Goal: Transaction & Acquisition: Book appointment/travel/reservation

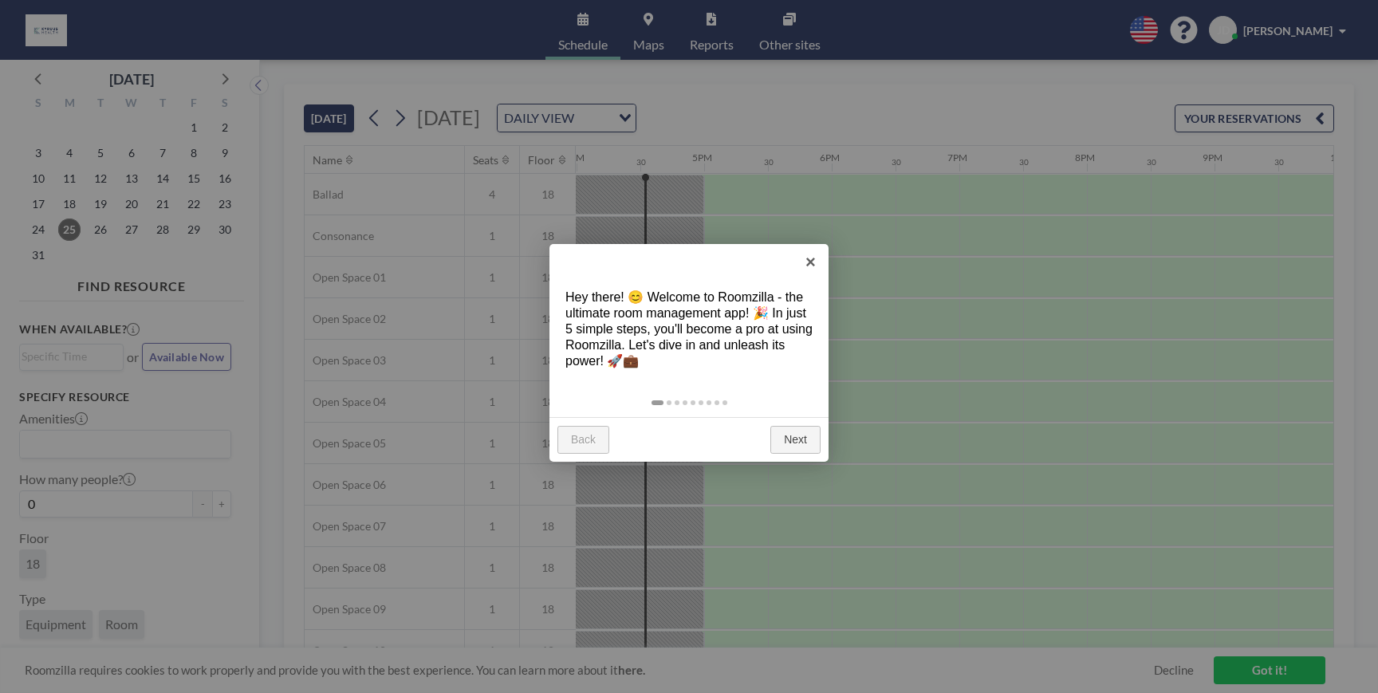
scroll to position [0, 2041]
click at [793, 441] on link "Next" at bounding box center [795, 440] width 50 height 29
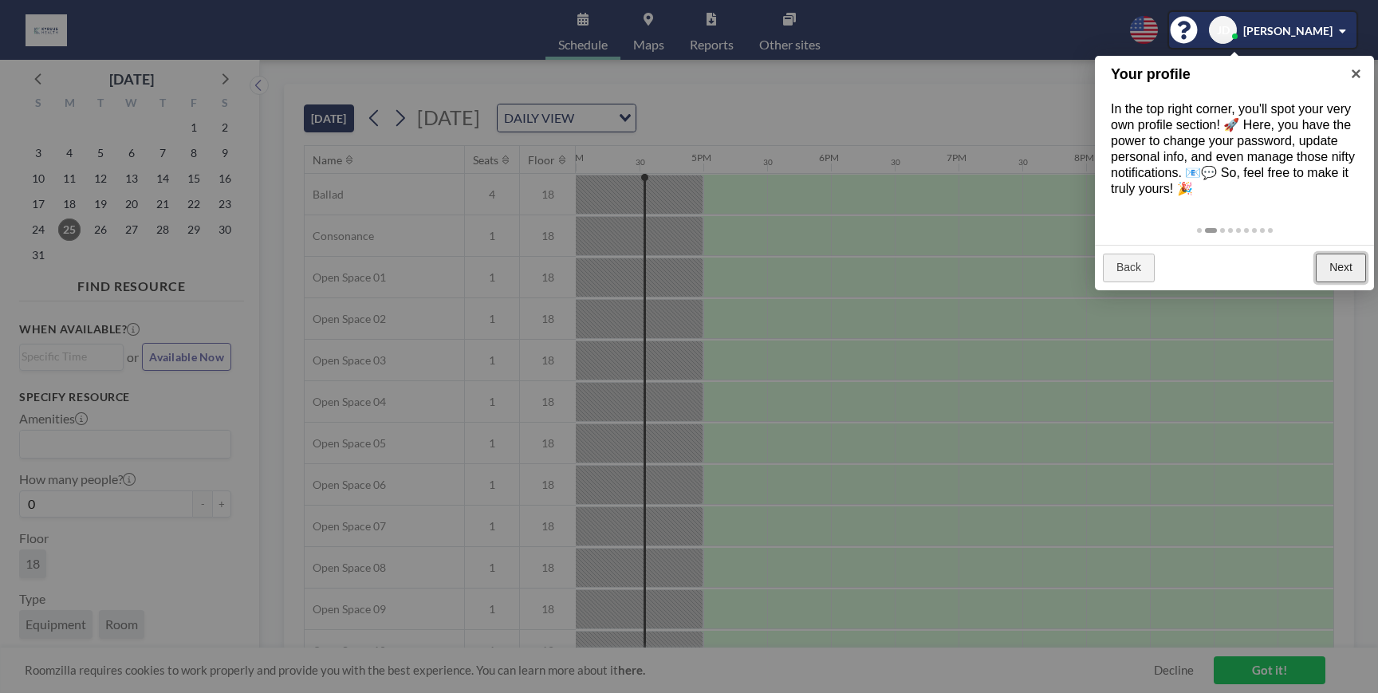
click at [1345, 269] on link "Next" at bounding box center [1341, 268] width 50 height 29
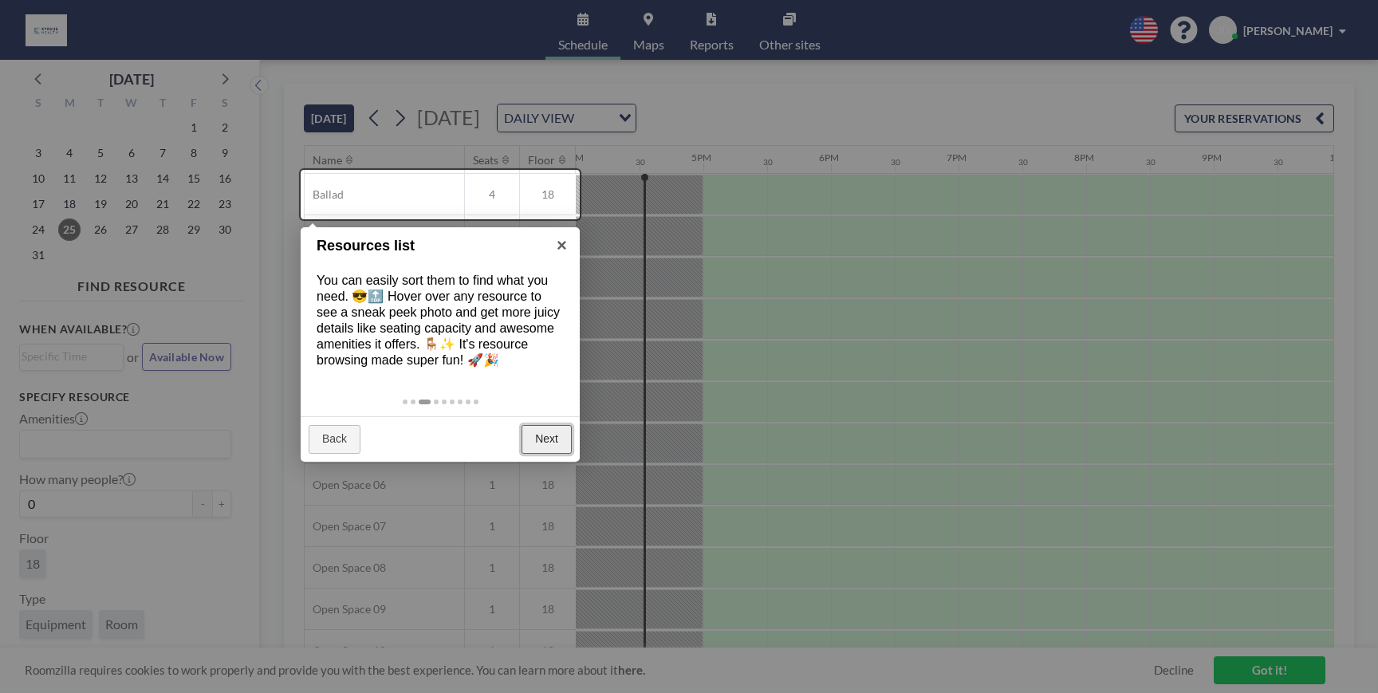
click at [541, 429] on link "Next" at bounding box center [546, 439] width 50 height 29
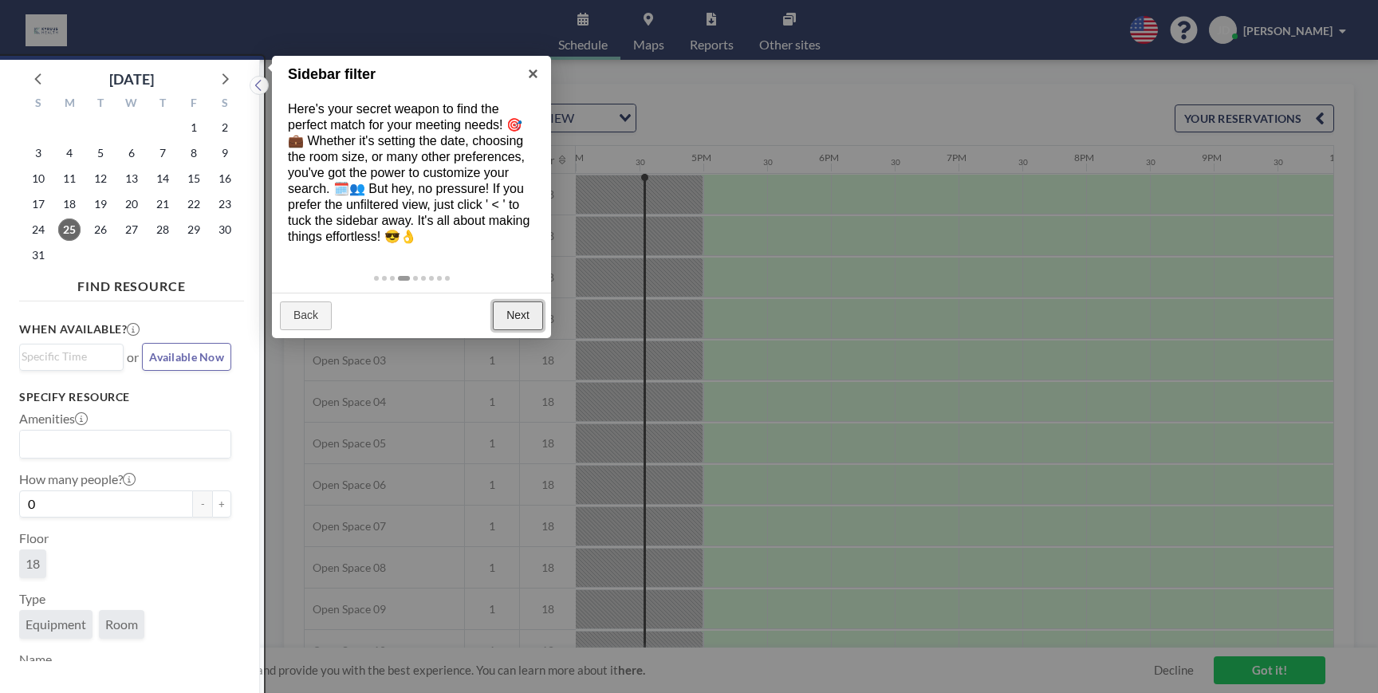
scroll to position [4, 0]
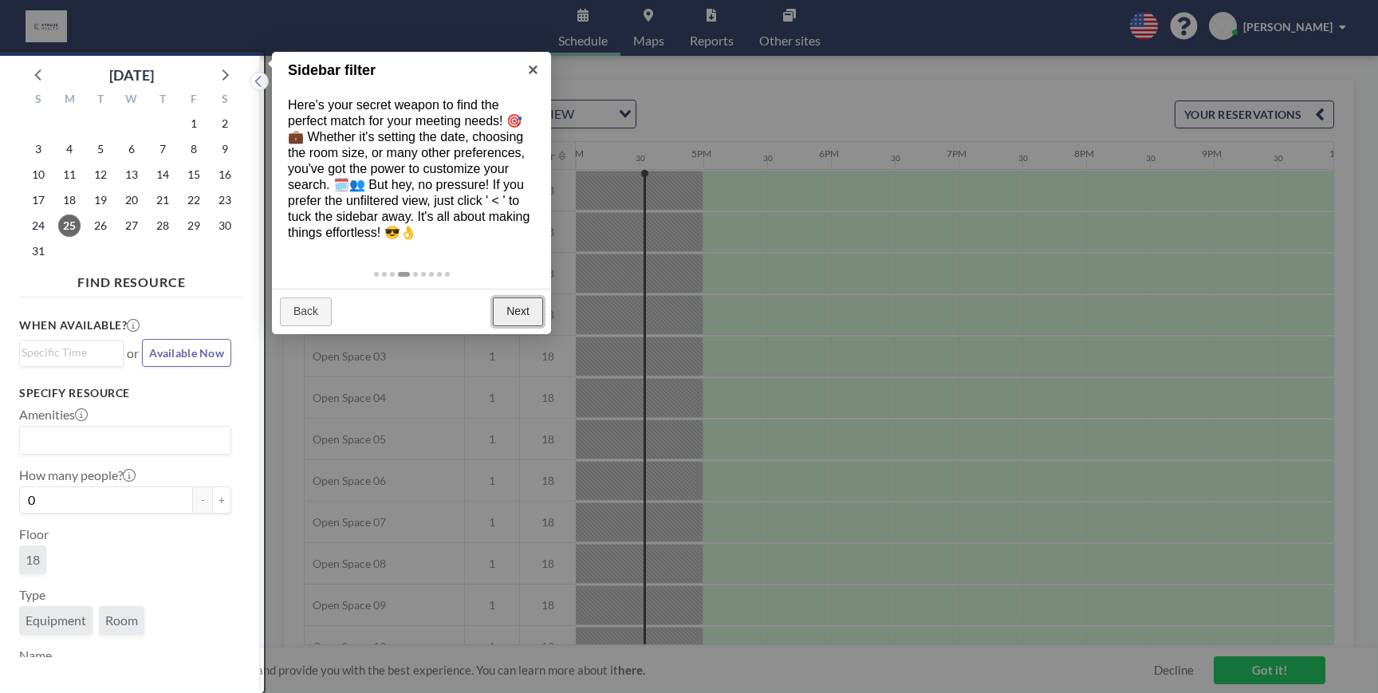
click at [523, 309] on link "Next" at bounding box center [518, 311] width 50 height 29
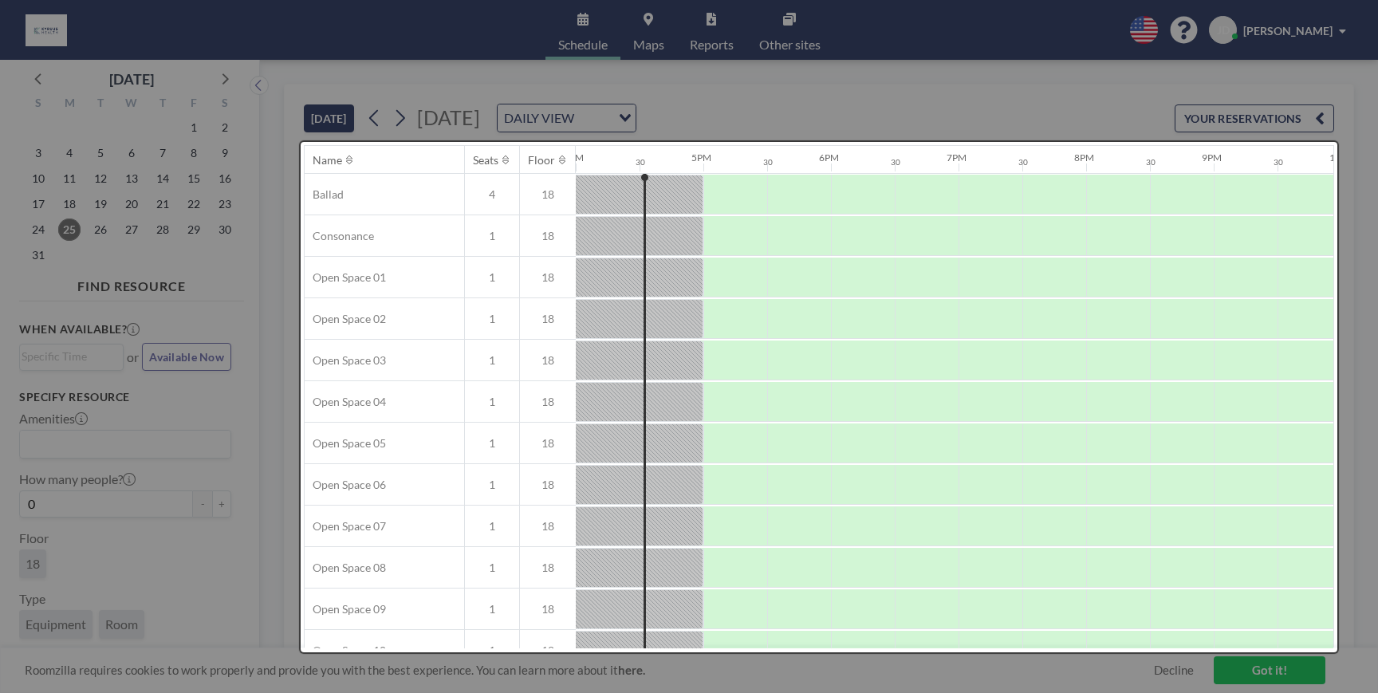
scroll to position [0, 0]
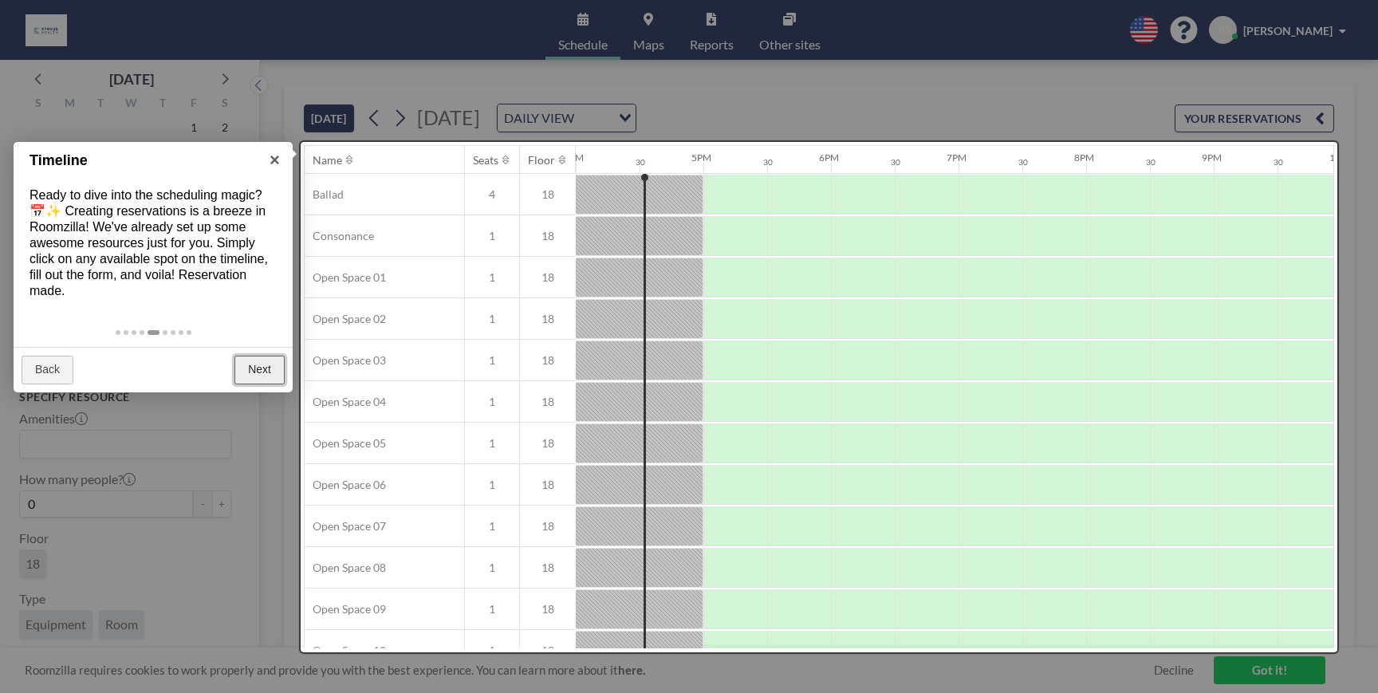
click at [262, 361] on link "Next" at bounding box center [259, 370] width 50 height 29
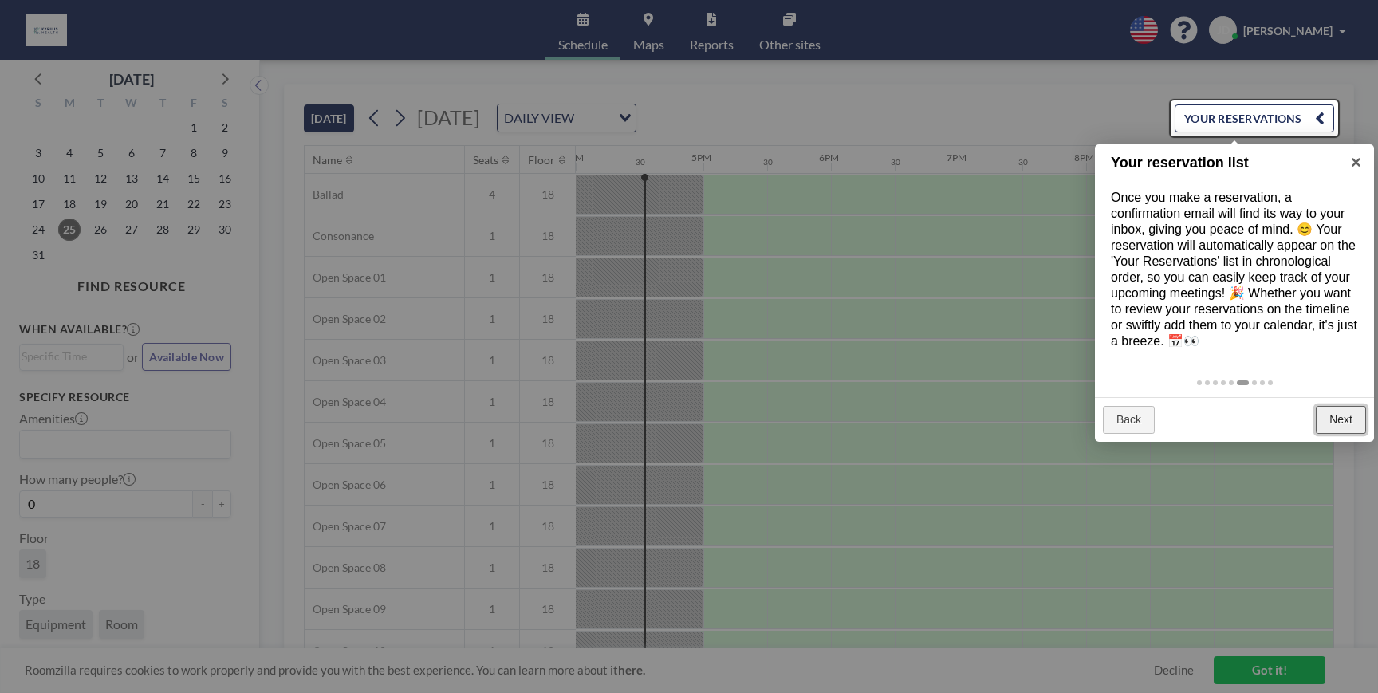
click at [1350, 410] on link "Next" at bounding box center [1341, 420] width 50 height 29
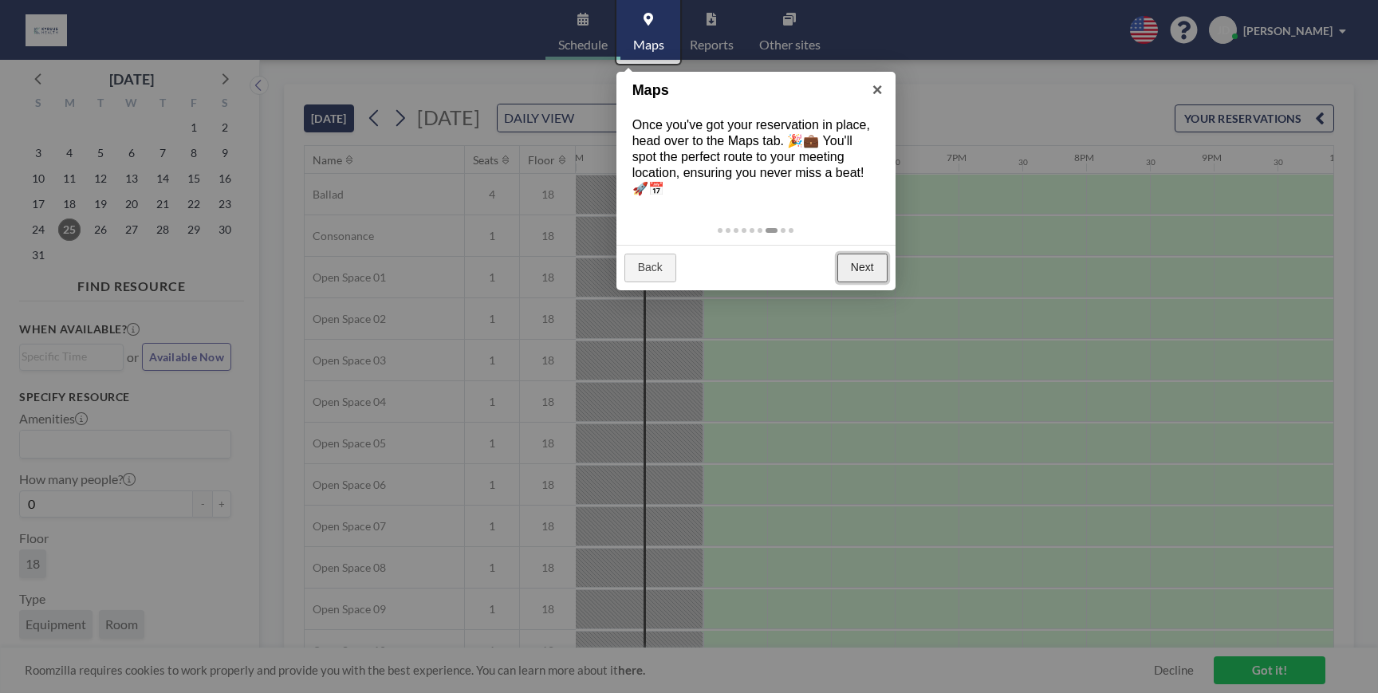
click at [865, 262] on link "Next" at bounding box center [862, 268] width 50 height 29
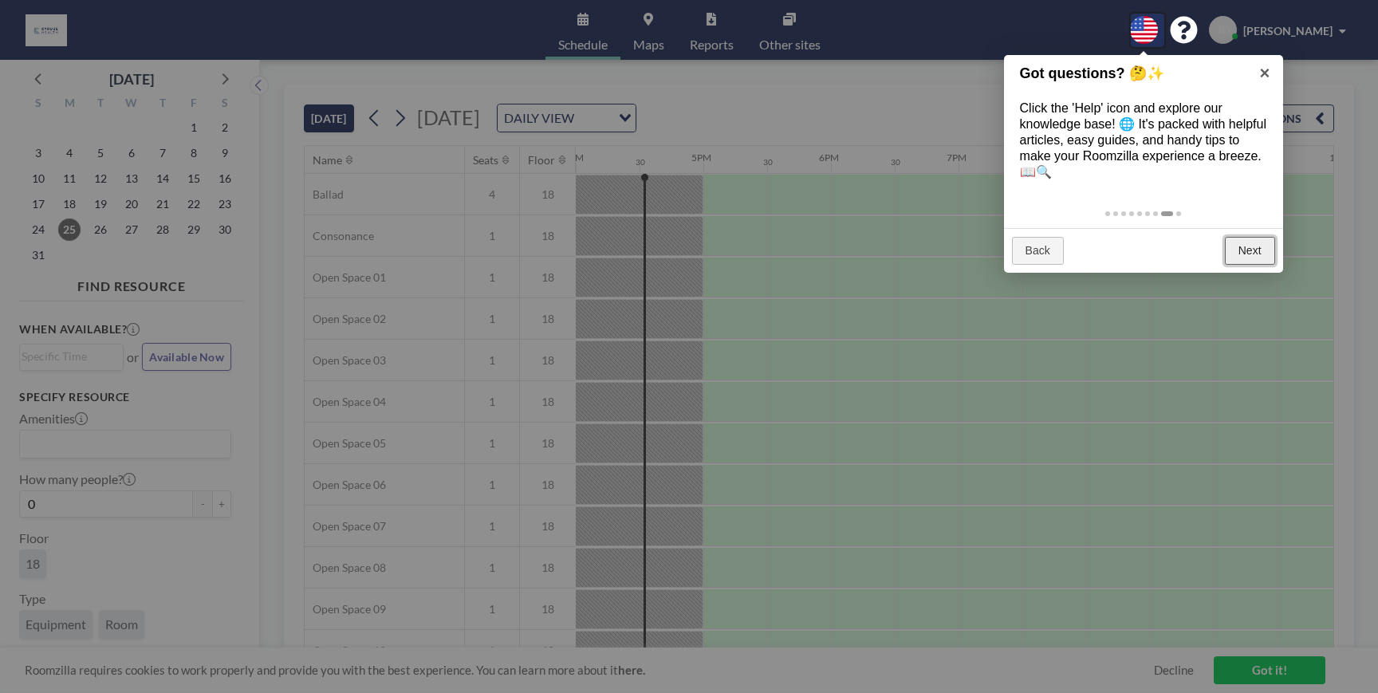
click at [1237, 247] on link "Next" at bounding box center [1250, 251] width 50 height 29
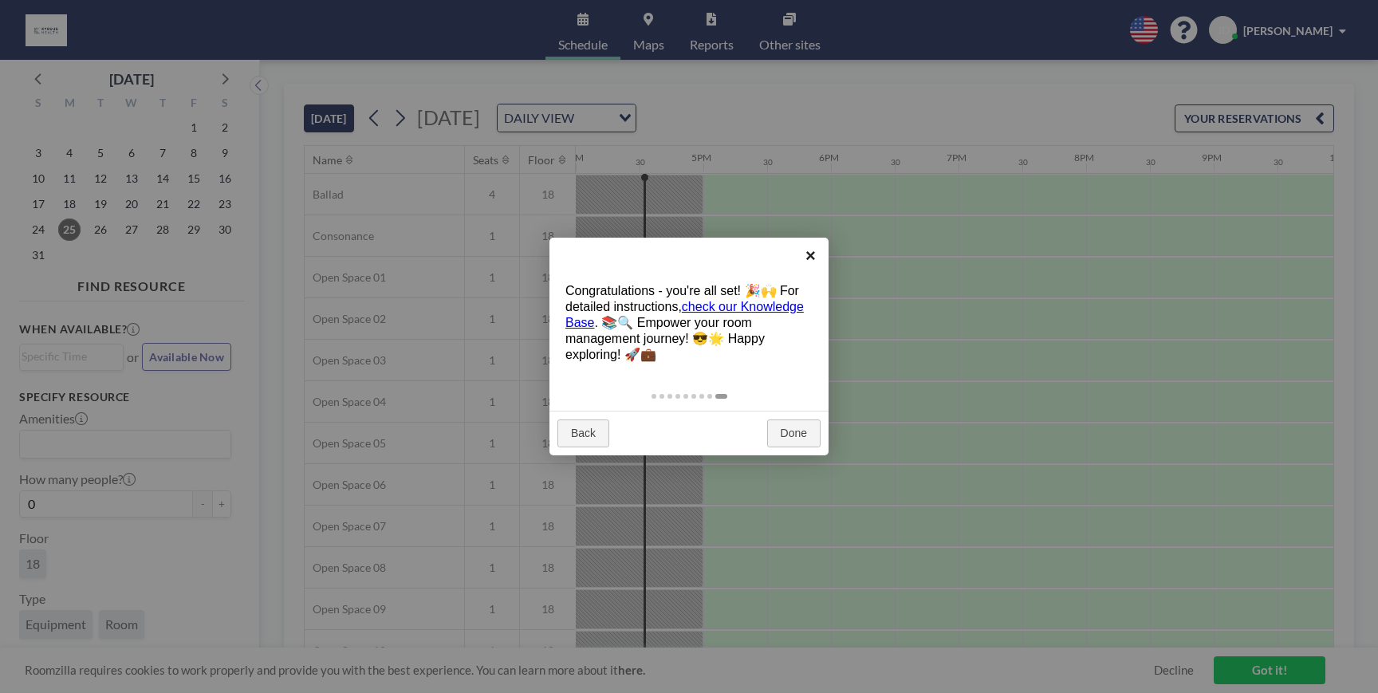
click at [812, 256] on link "×" at bounding box center [811, 256] width 36 height 36
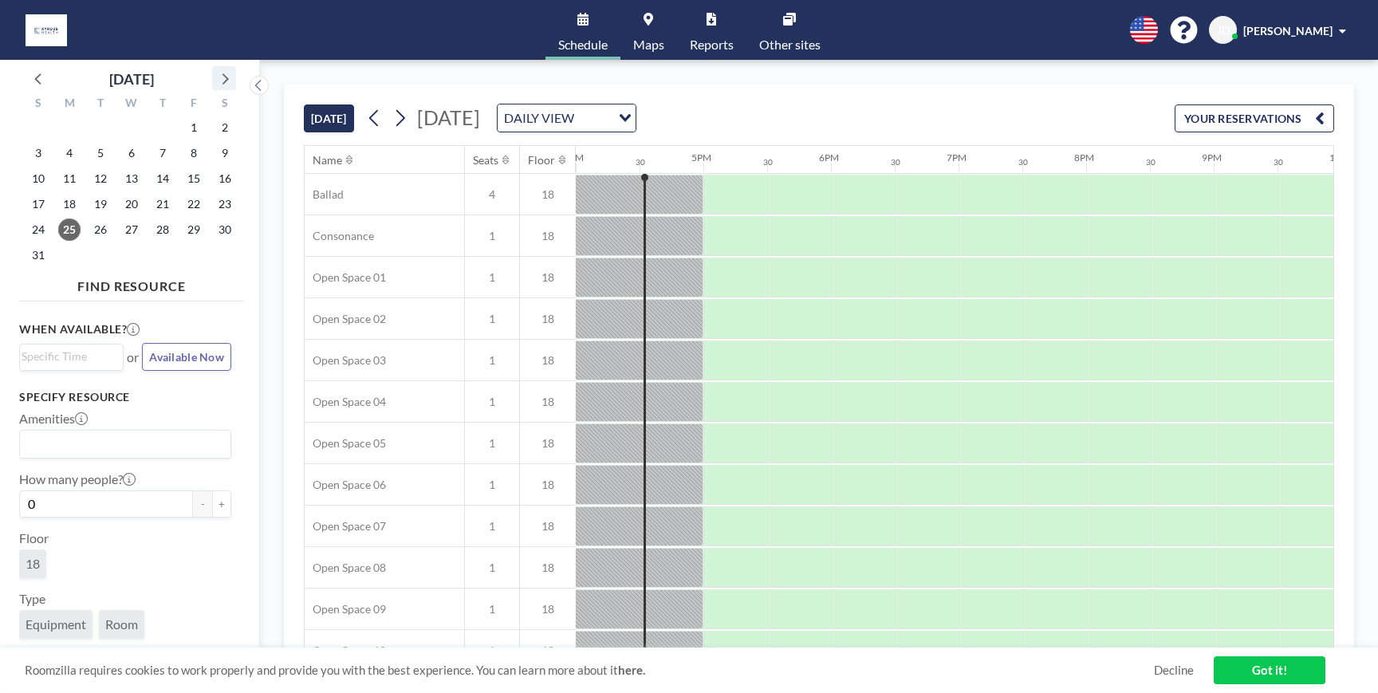
click at [223, 85] on icon at bounding box center [224, 78] width 21 height 21
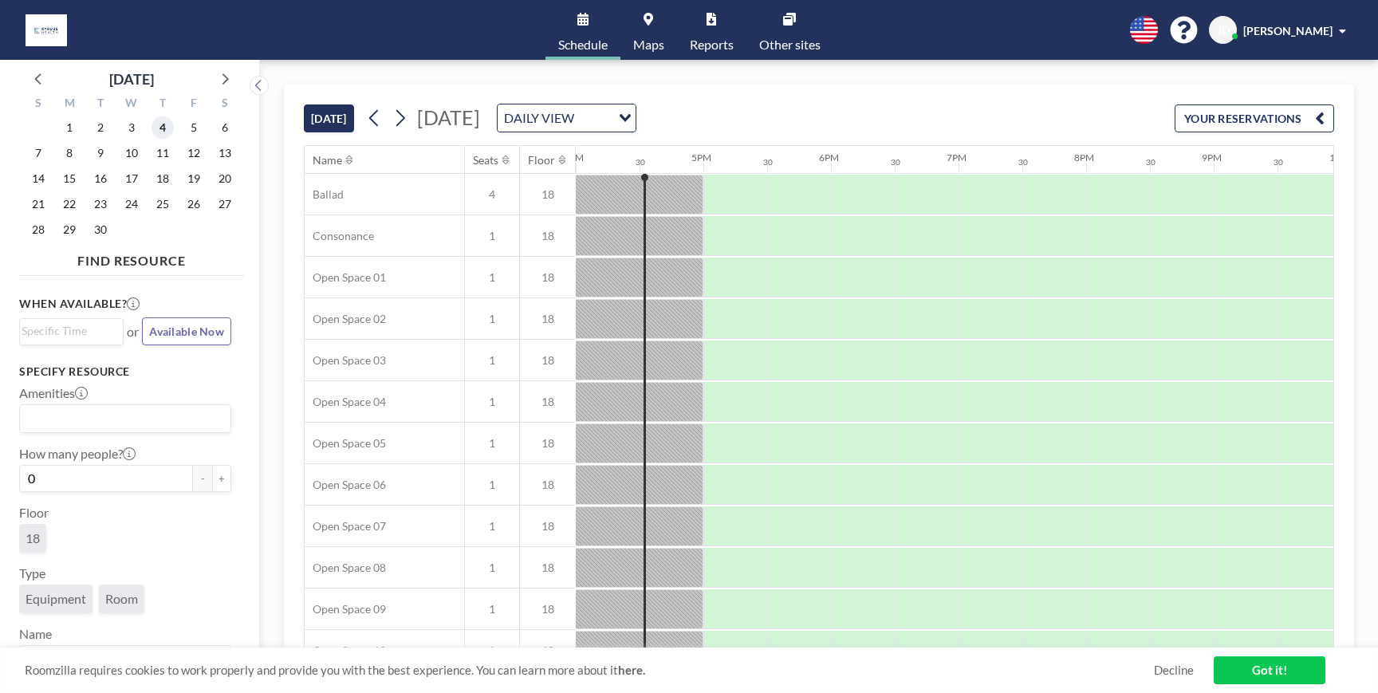
click at [161, 128] on span "4" at bounding box center [162, 127] width 22 height 22
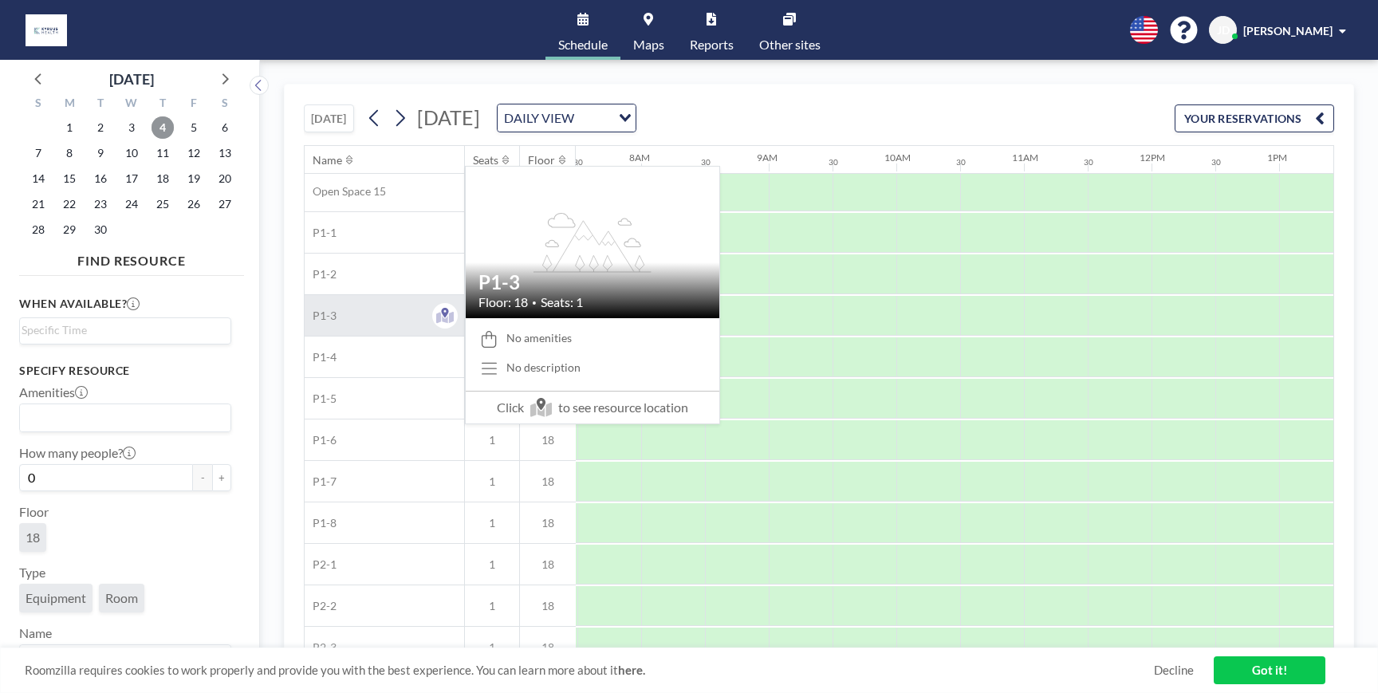
scroll to position [686, 955]
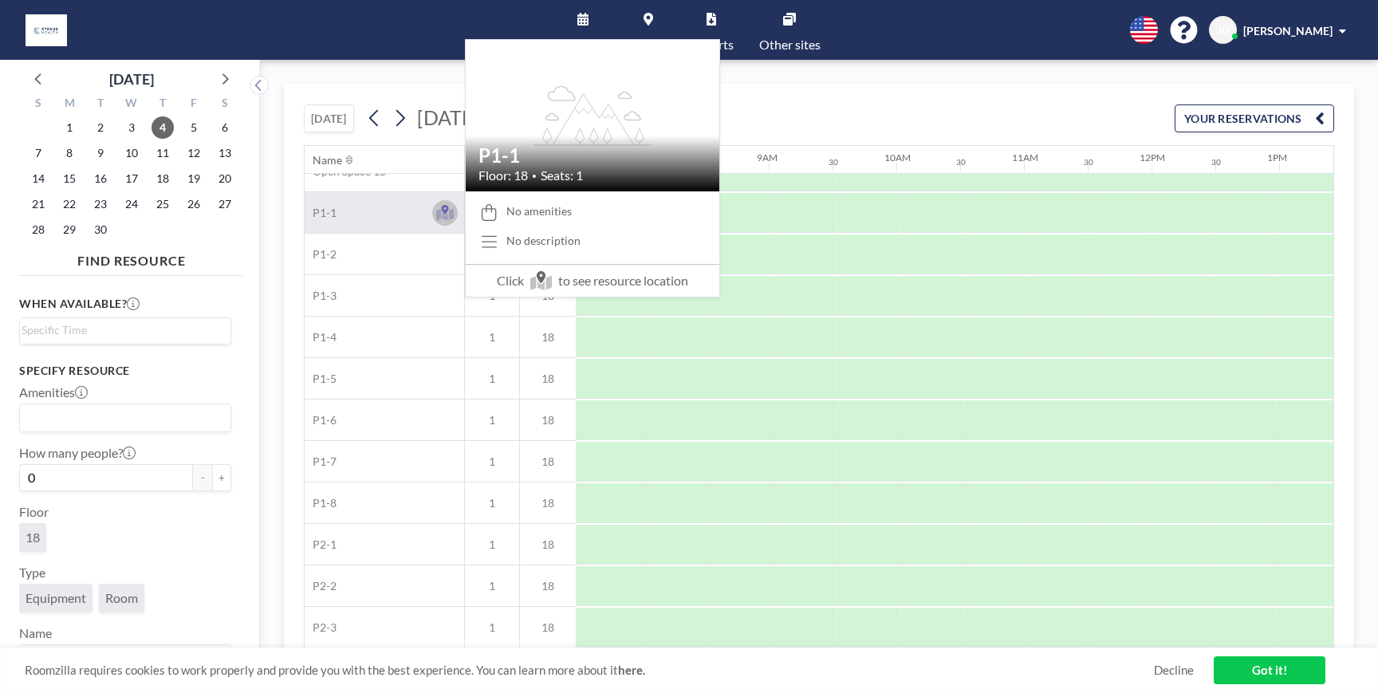
click at [450, 212] on icon at bounding box center [445, 214] width 18 height 12
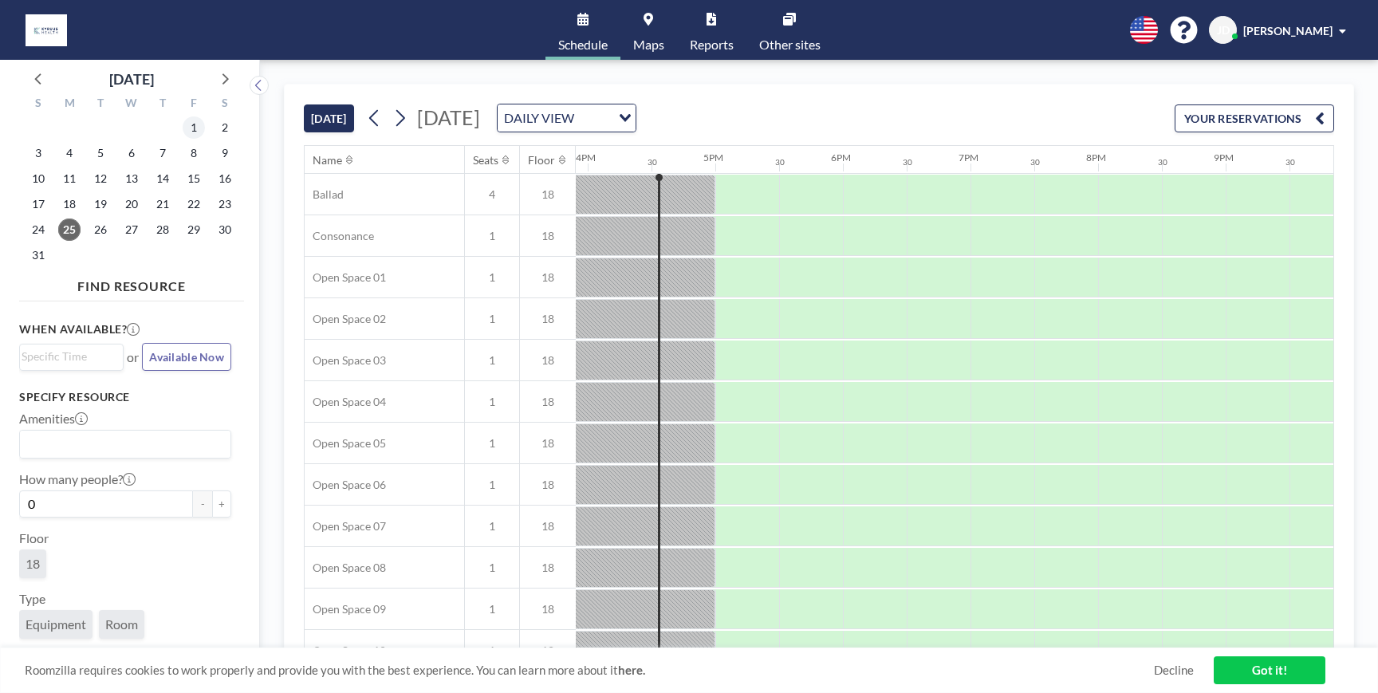
scroll to position [0, 2041]
click at [220, 82] on icon at bounding box center [224, 78] width 21 height 21
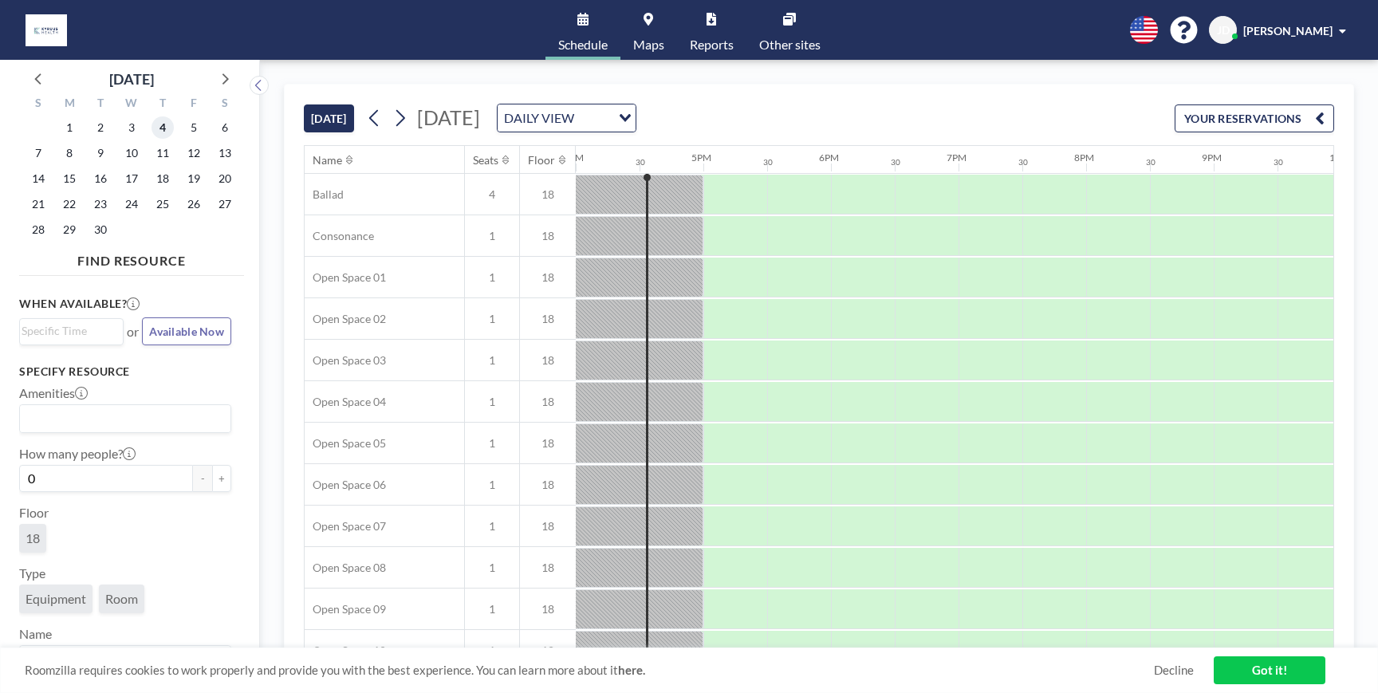
click at [162, 127] on span "4" at bounding box center [162, 127] width 22 height 22
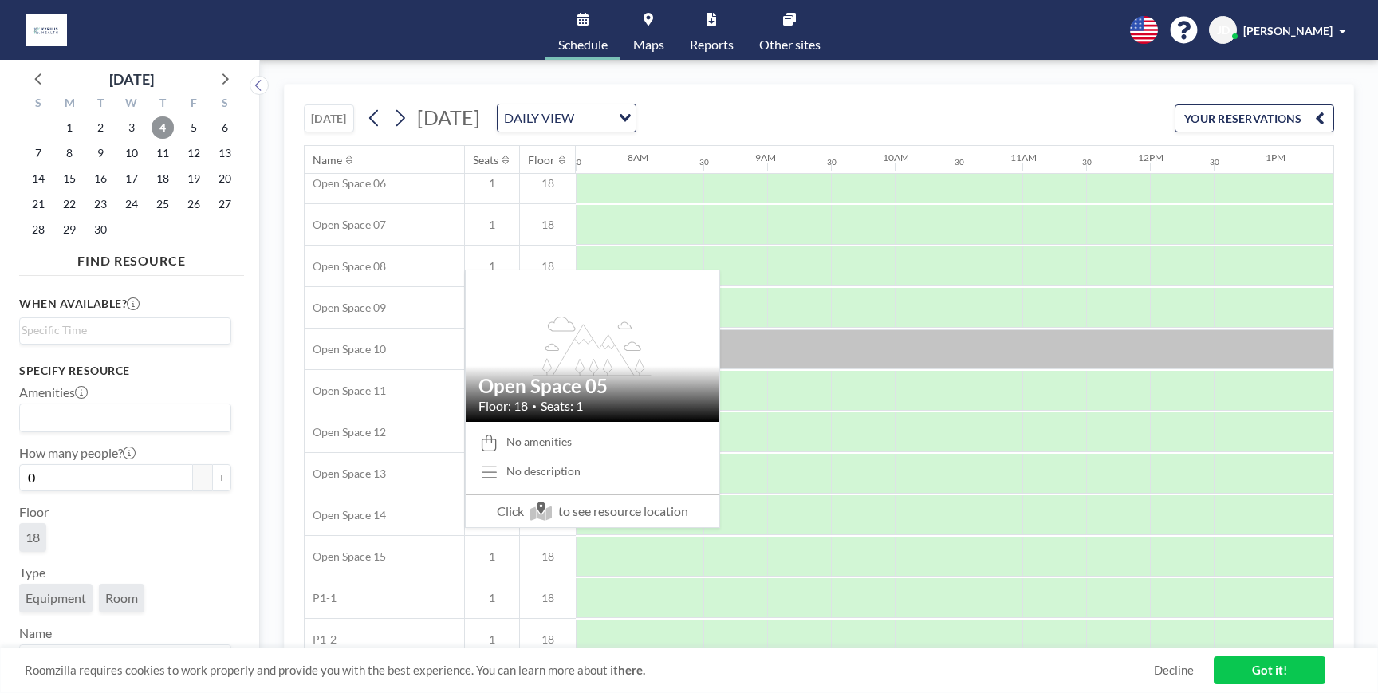
scroll to position [686, 957]
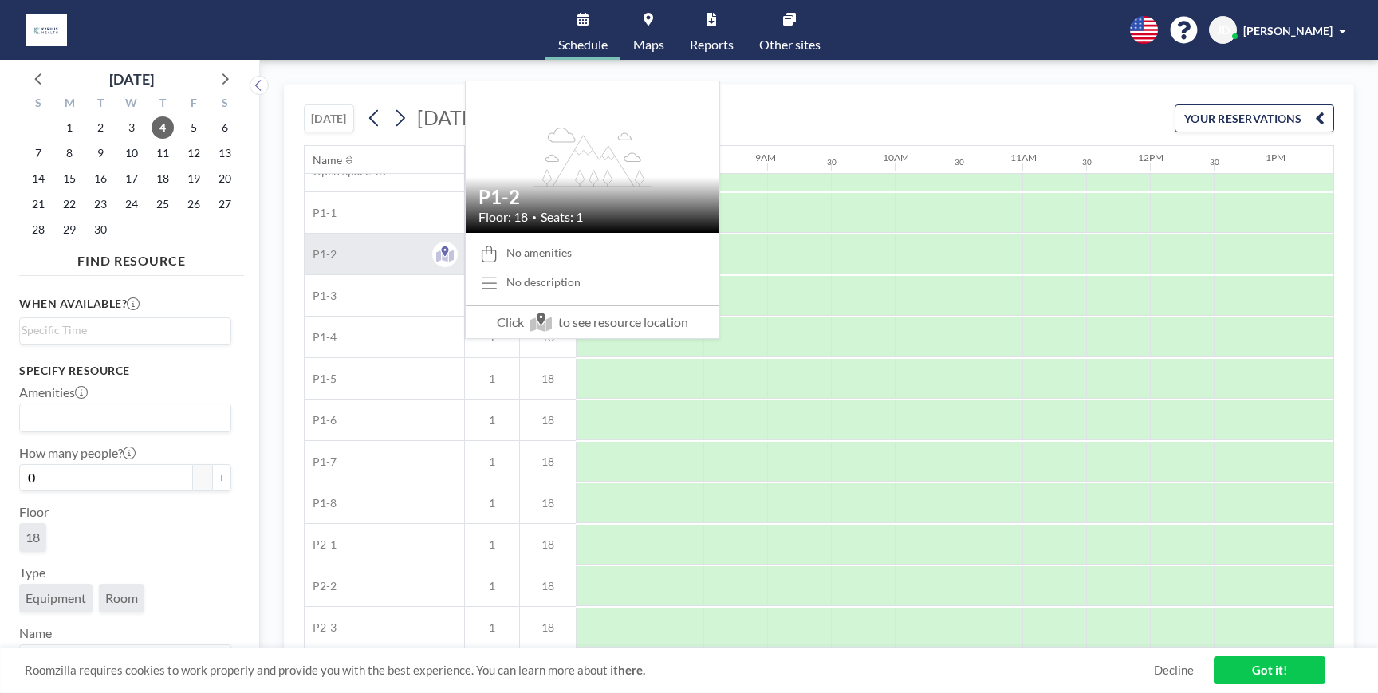
click at [374, 263] on div "P1-2" at bounding box center [384, 254] width 159 height 41
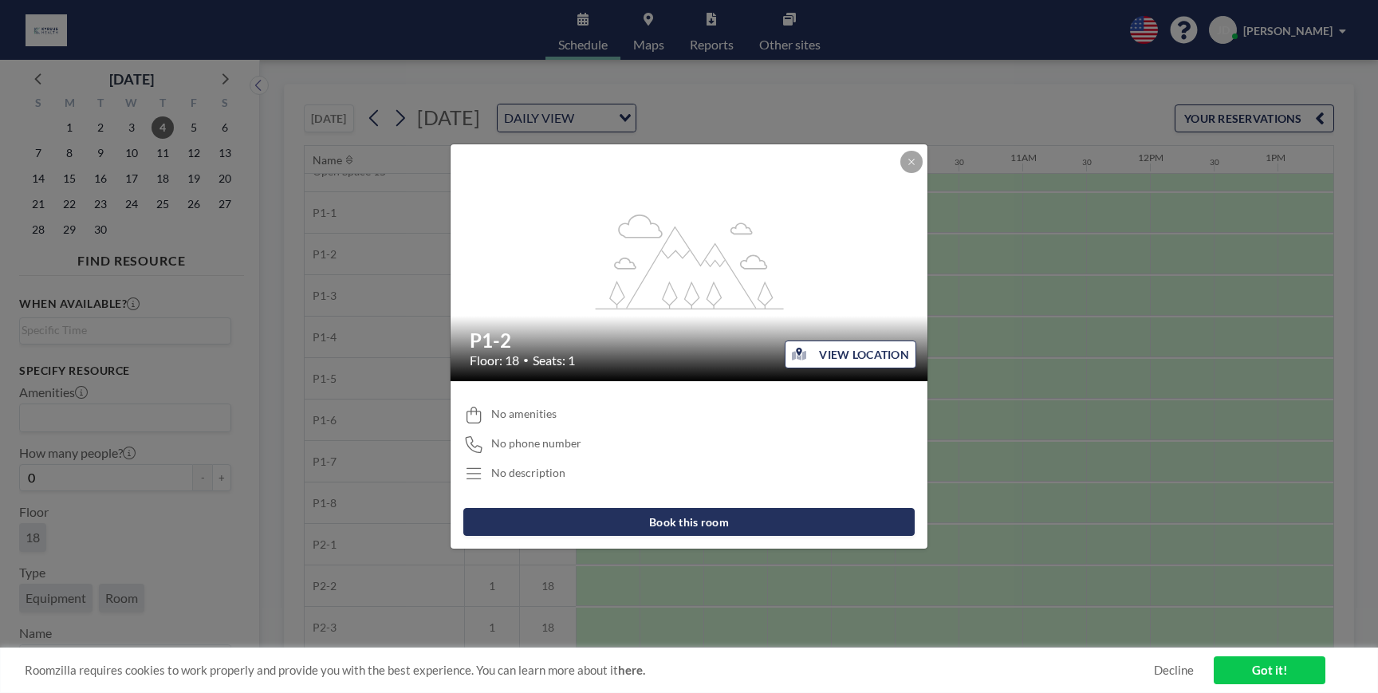
click at [660, 521] on button "Book this room" at bounding box center [688, 522] width 451 height 28
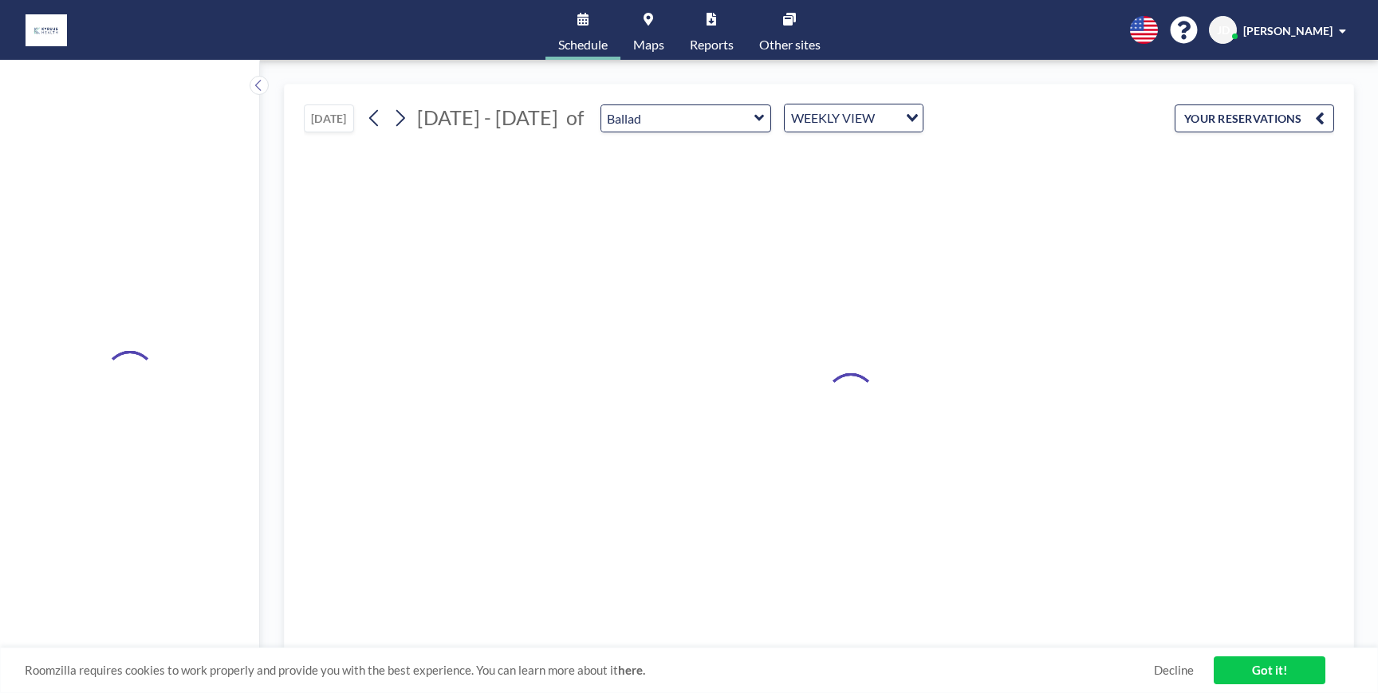
type input "P1-2"
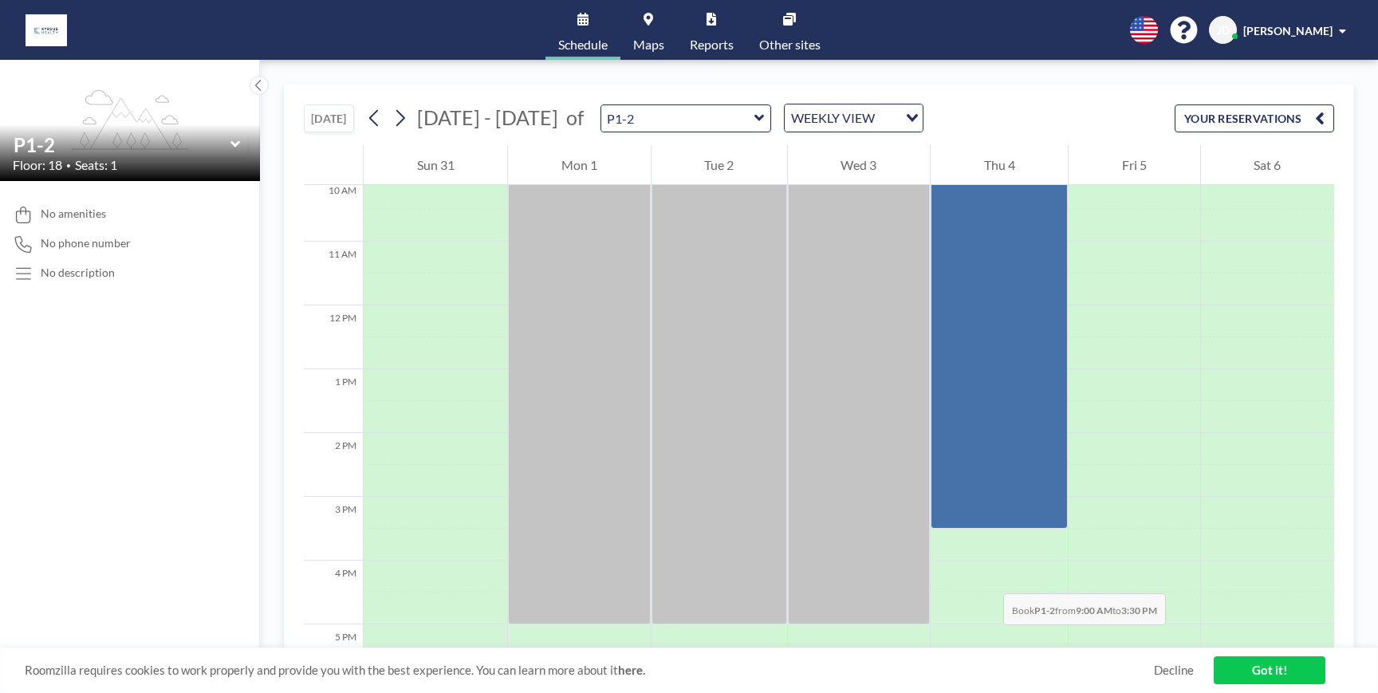
scroll to position [689, 0]
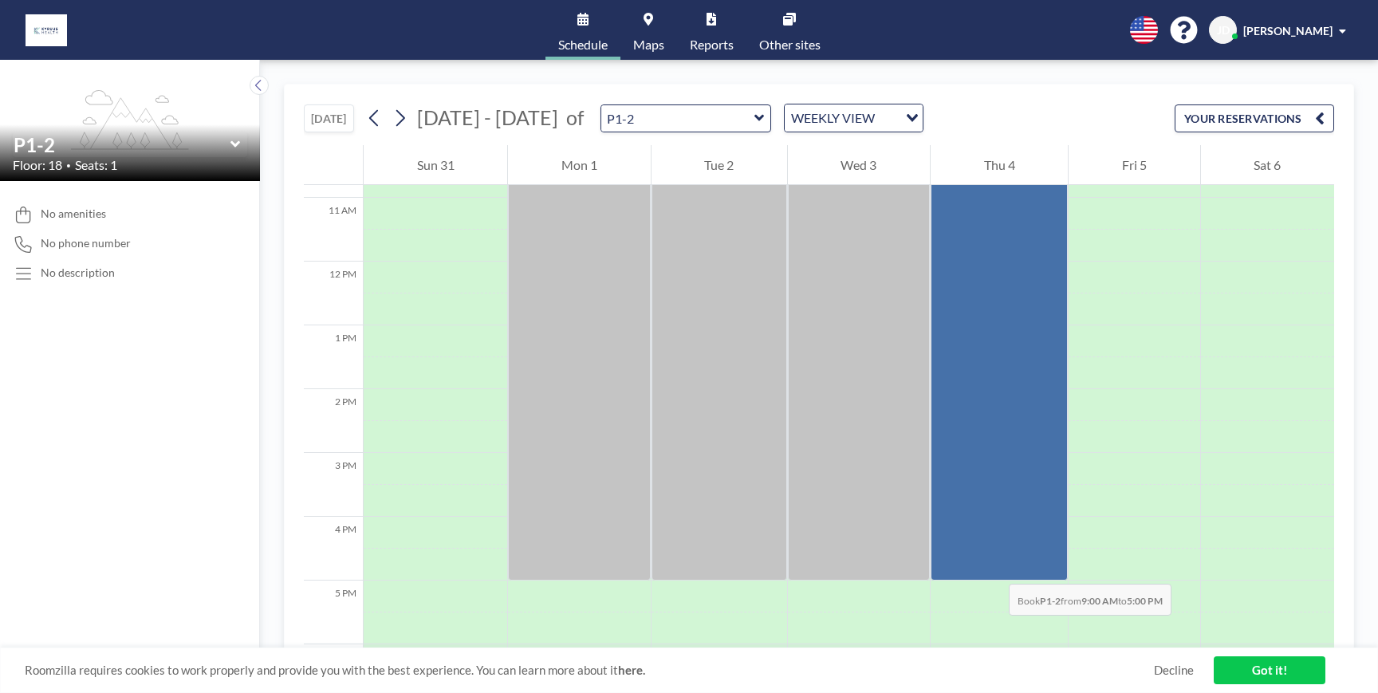
drag, startPoint x: 977, startPoint y: 299, endPoint x: 993, endPoint y: 568, distance: 269.2
click at [993, 568] on div at bounding box center [998, 325] width 137 height 510
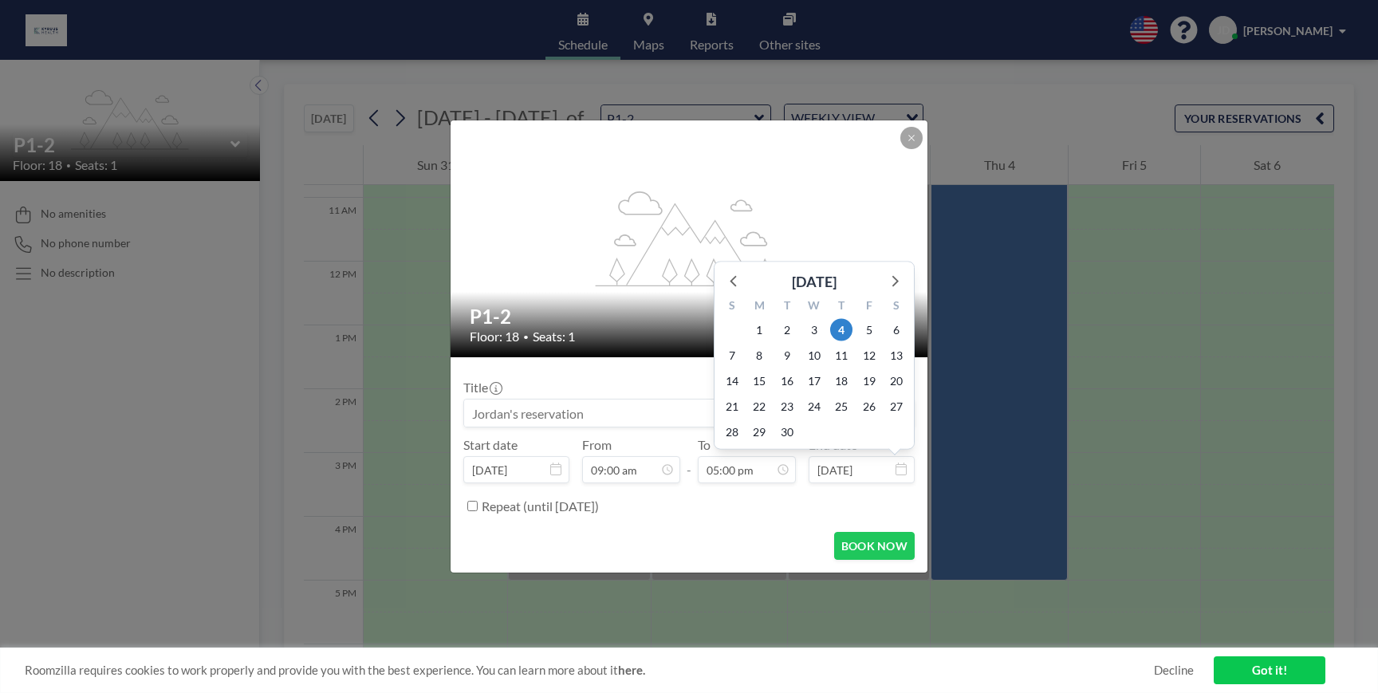
scroll to position [965, 0]
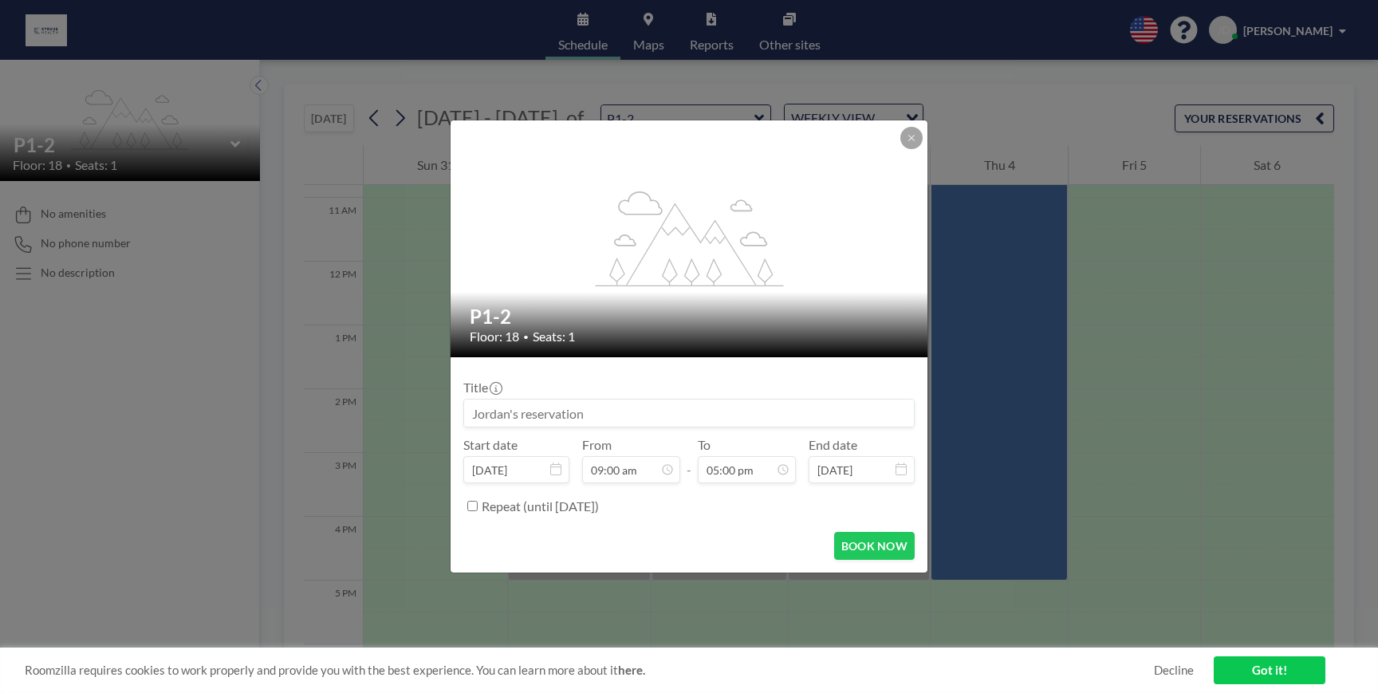
click at [586, 411] on input at bounding box center [689, 412] width 450 height 27
type input "[PERSON_NAME] Desk"
click at [873, 539] on button "BOOK NOW" at bounding box center [874, 546] width 81 height 28
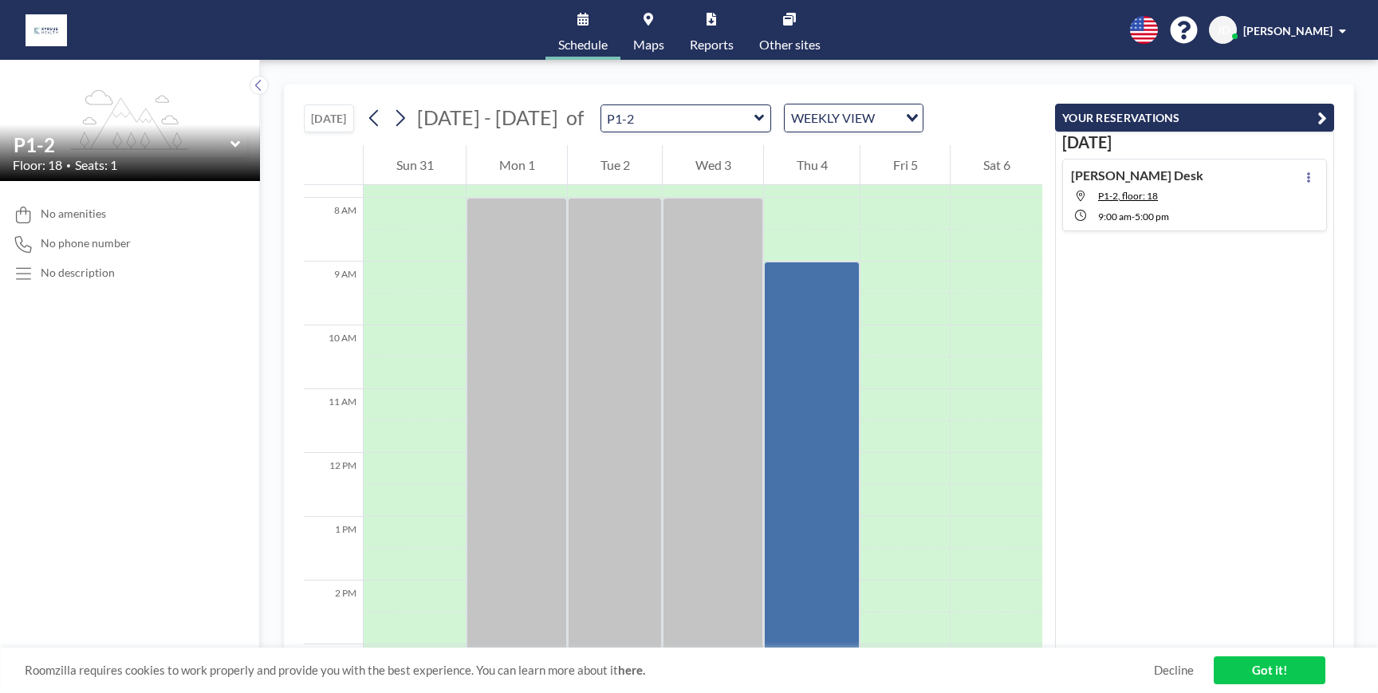
scroll to position [519, 0]
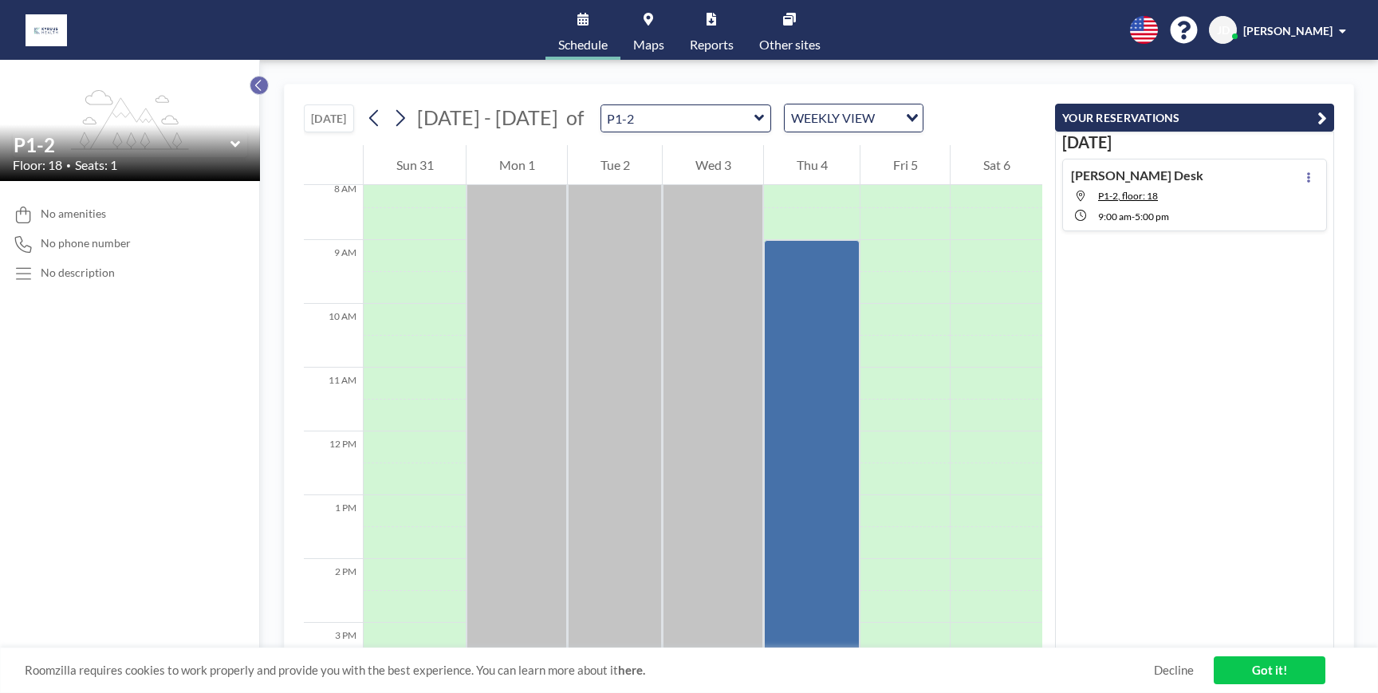
click at [254, 82] on icon at bounding box center [259, 85] width 10 height 16
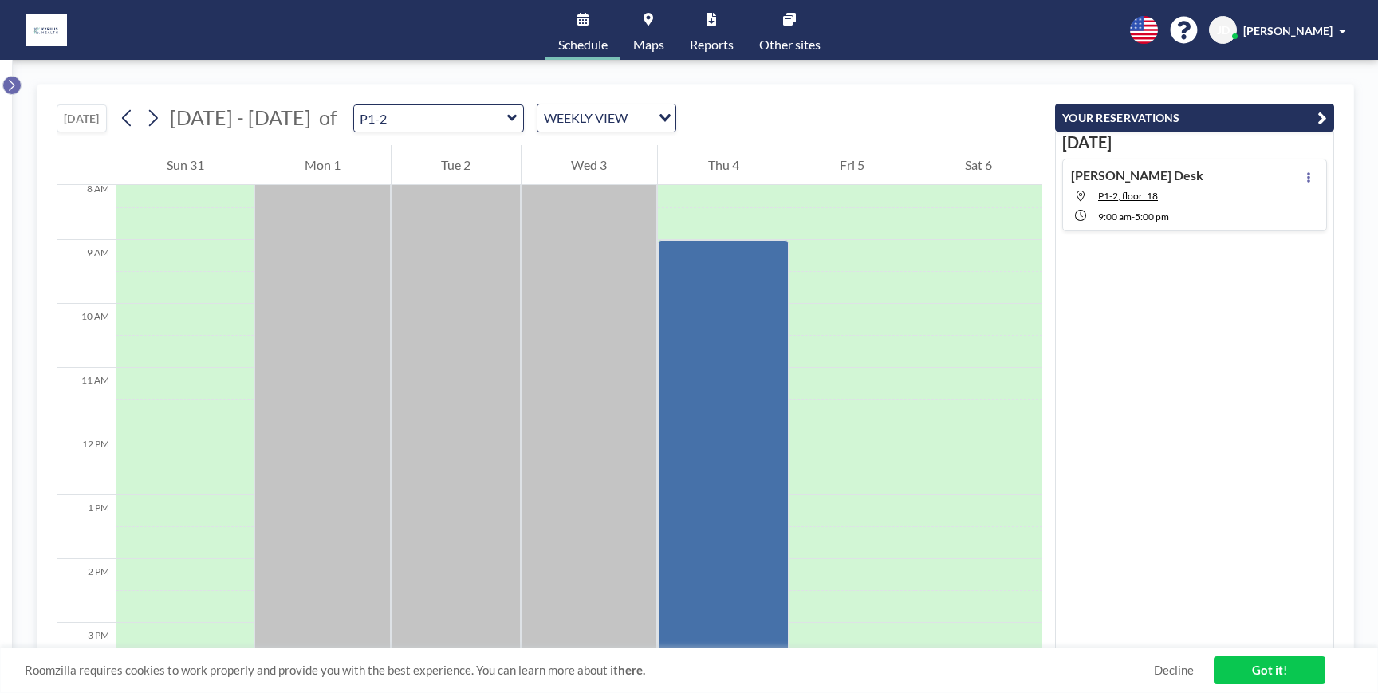
click at [6, 80] on button at bounding box center [11, 85] width 19 height 19
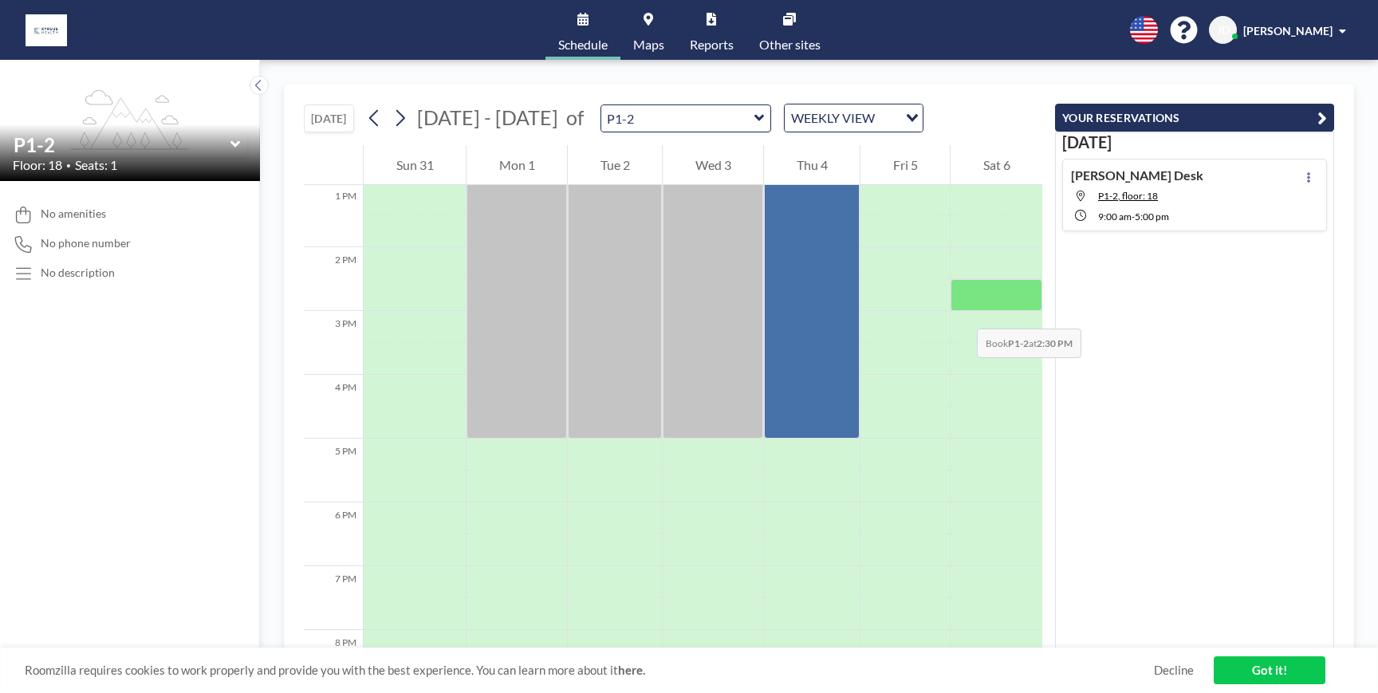
scroll to position [836, 0]
click at [1298, 663] on link "Got it!" at bounding box center [1269, 670] width 112 height 28
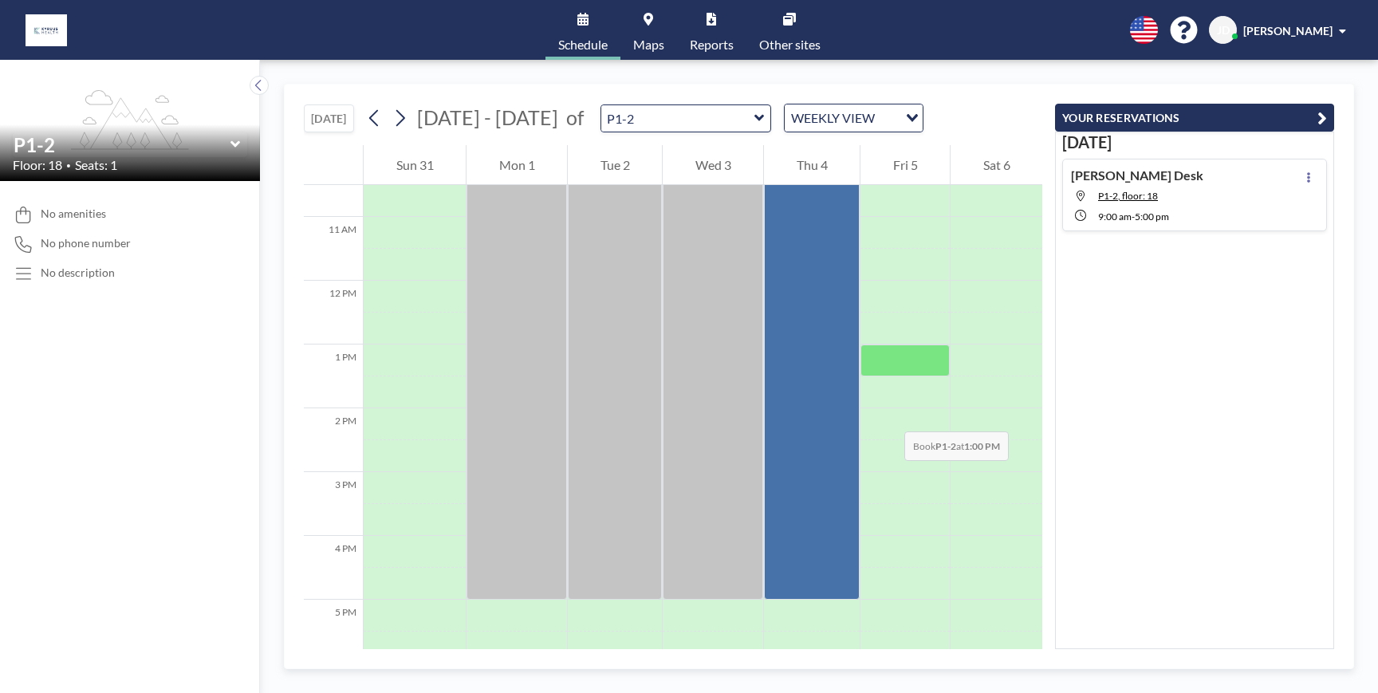
scroll to position [816, 0]
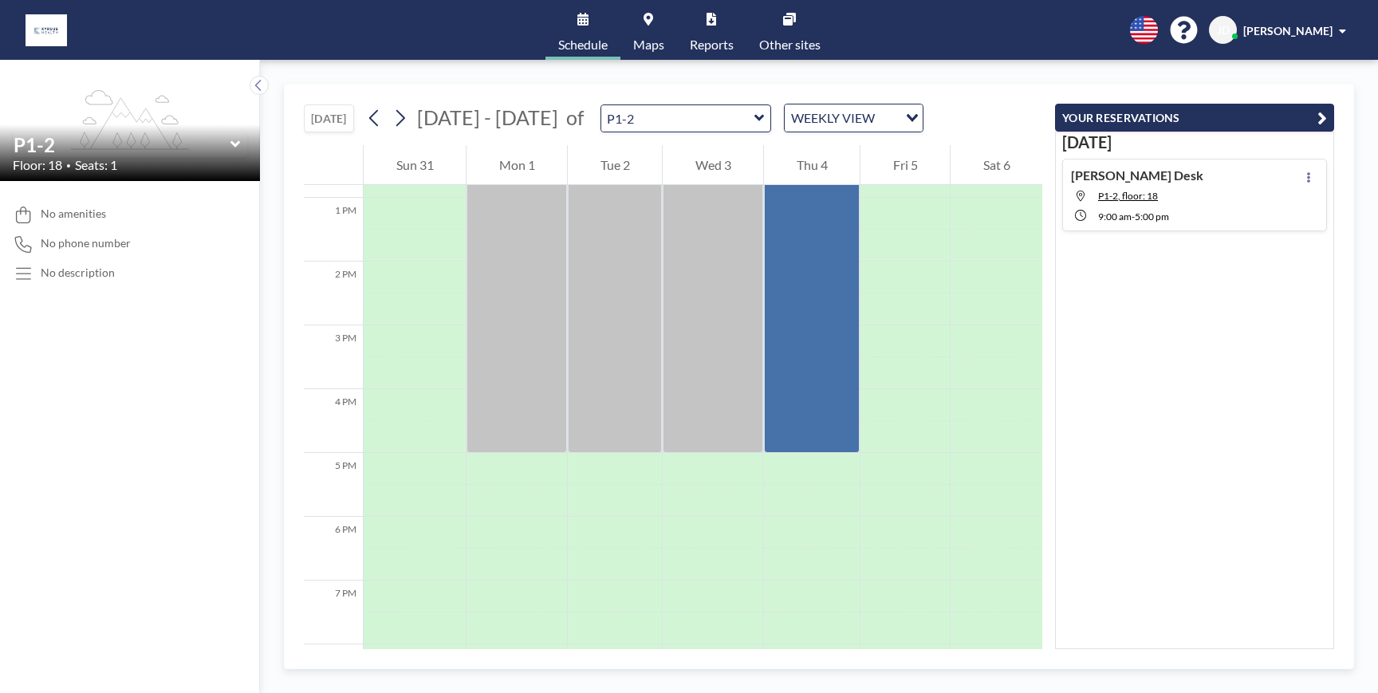
click at [1278, 133] on h3 "[DATE]" at bounding box center [1194, 142] width 265 height 20
click at [1278, 120] on button "YOUR RESERVATIONS" at bounding box center [1194, 118] width 279 height 28
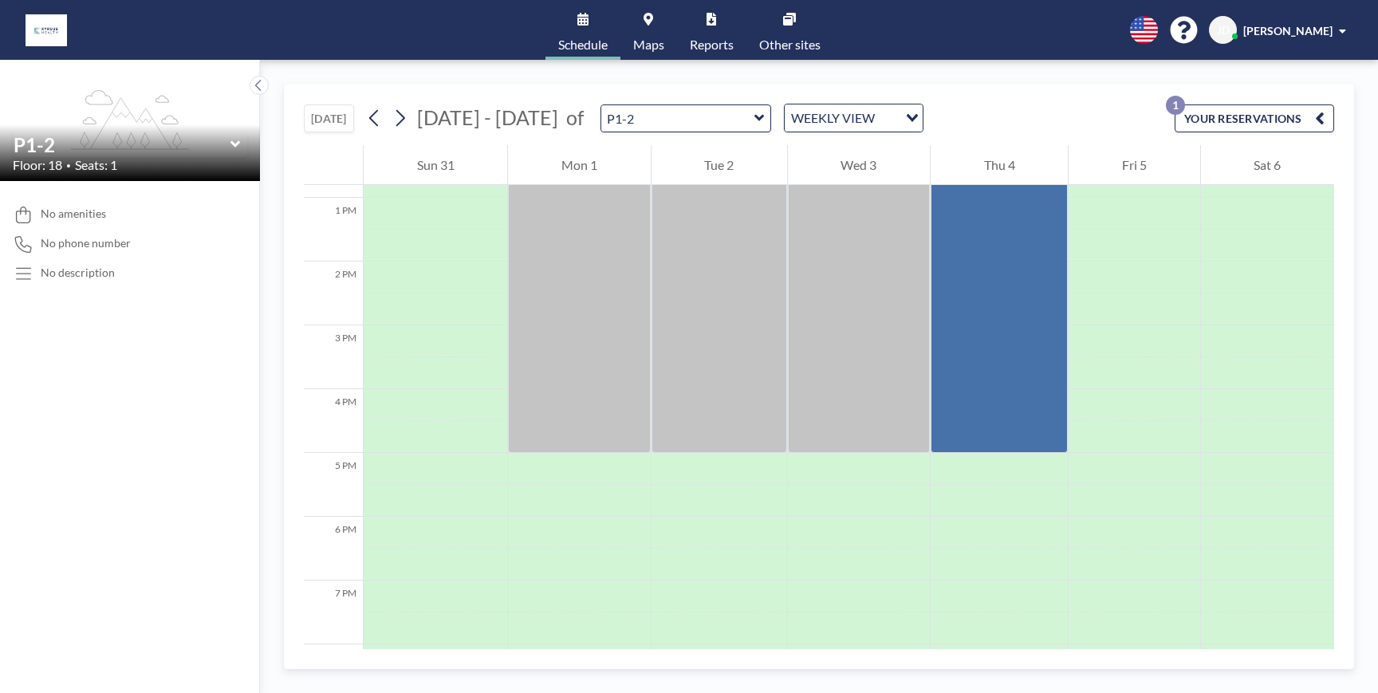
click at [1279, 118] on button "YOUR RESERVATIONS 1" at bounding box center [1253, 118] width 159 height 28
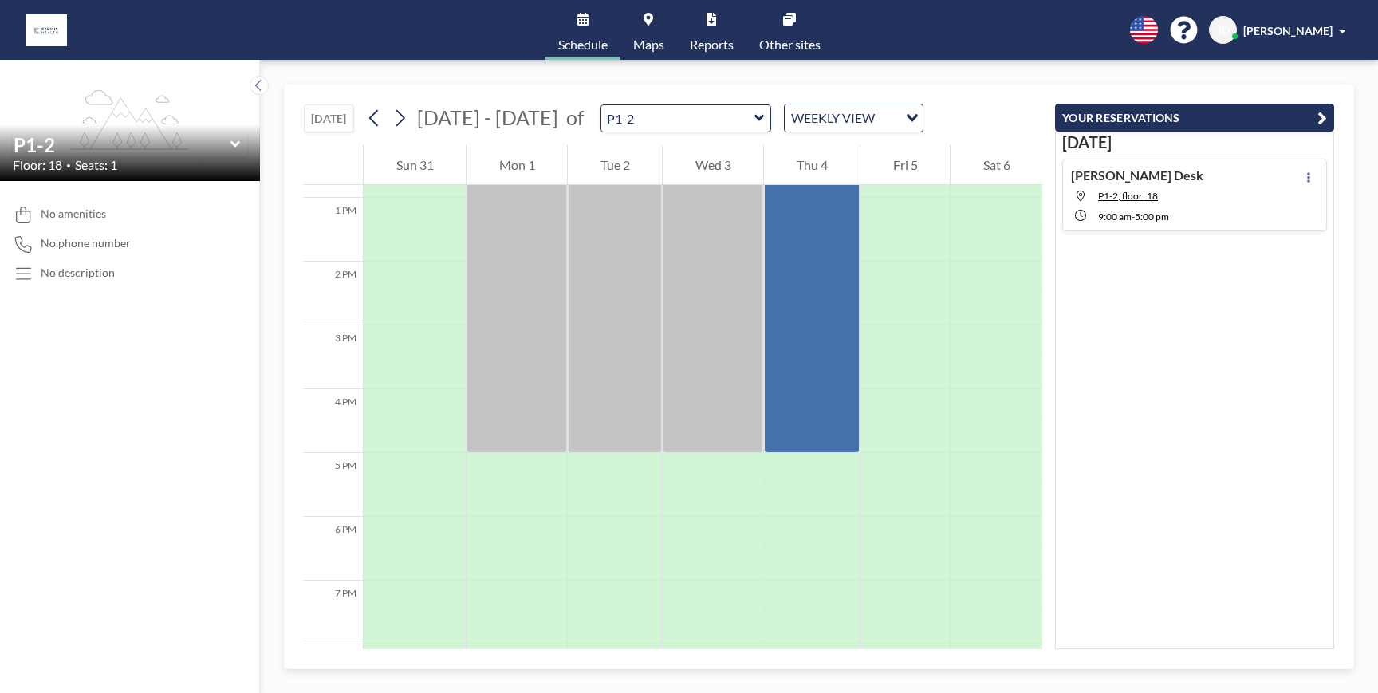
click at [580, 31] on link "Schedule" at bounding box center [582, 30] width 75 height 60
click at [323, 112] on button "[DATE]" at bounding box center [329, 118] width 50 height 28
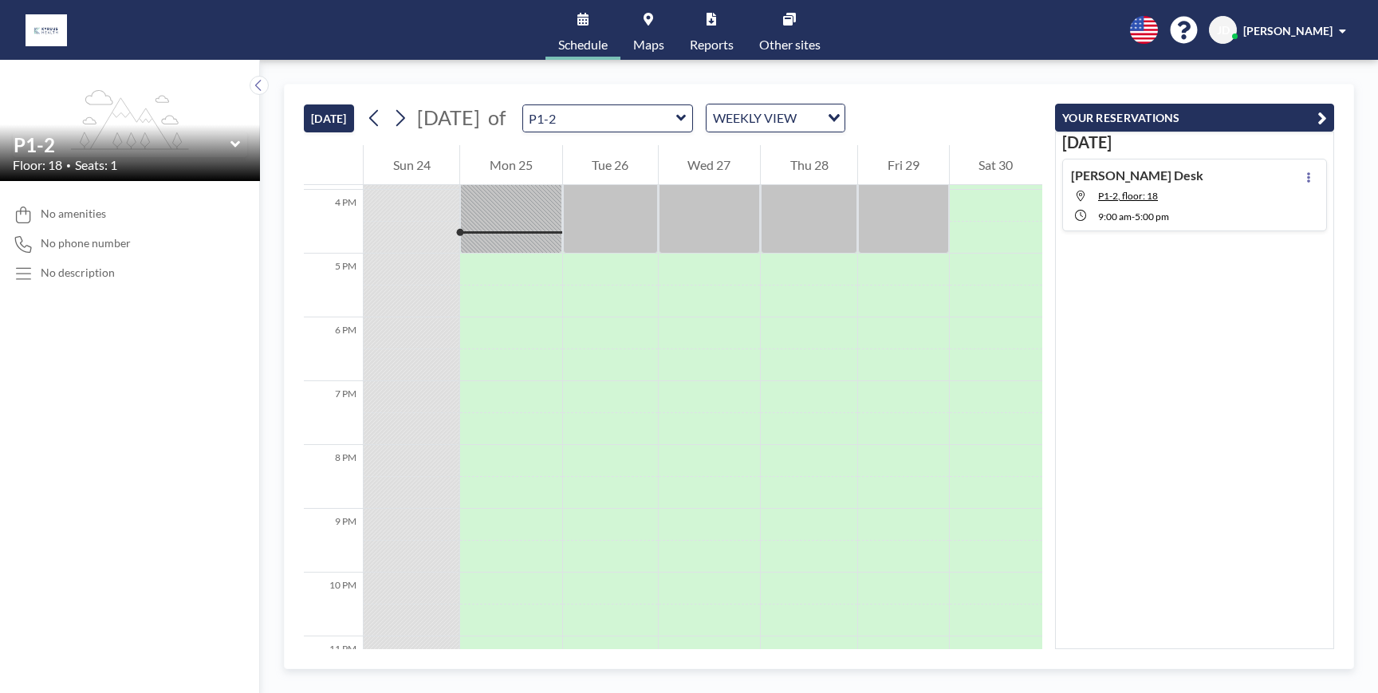
scroll to position [1021, 0]
click at [407, 122] on icon at bounding box center [399, 118] width 15 height 24
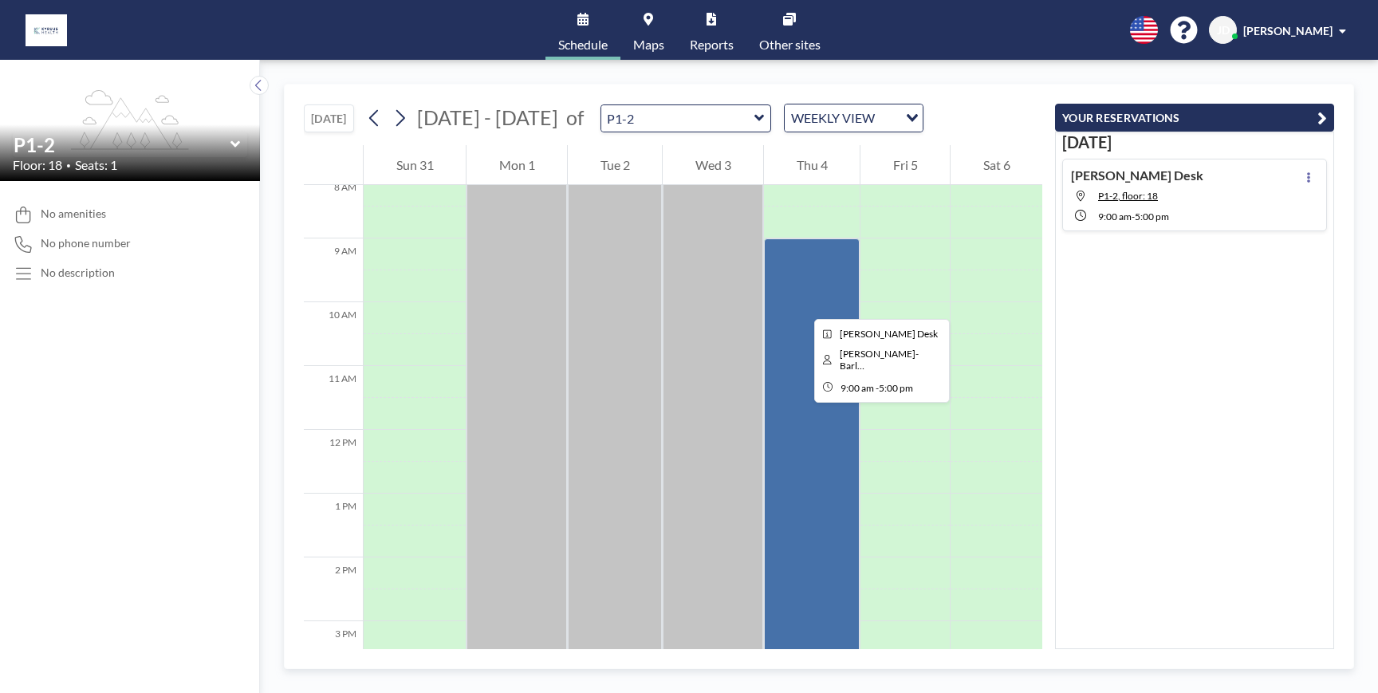
scroll to position [508, 0]
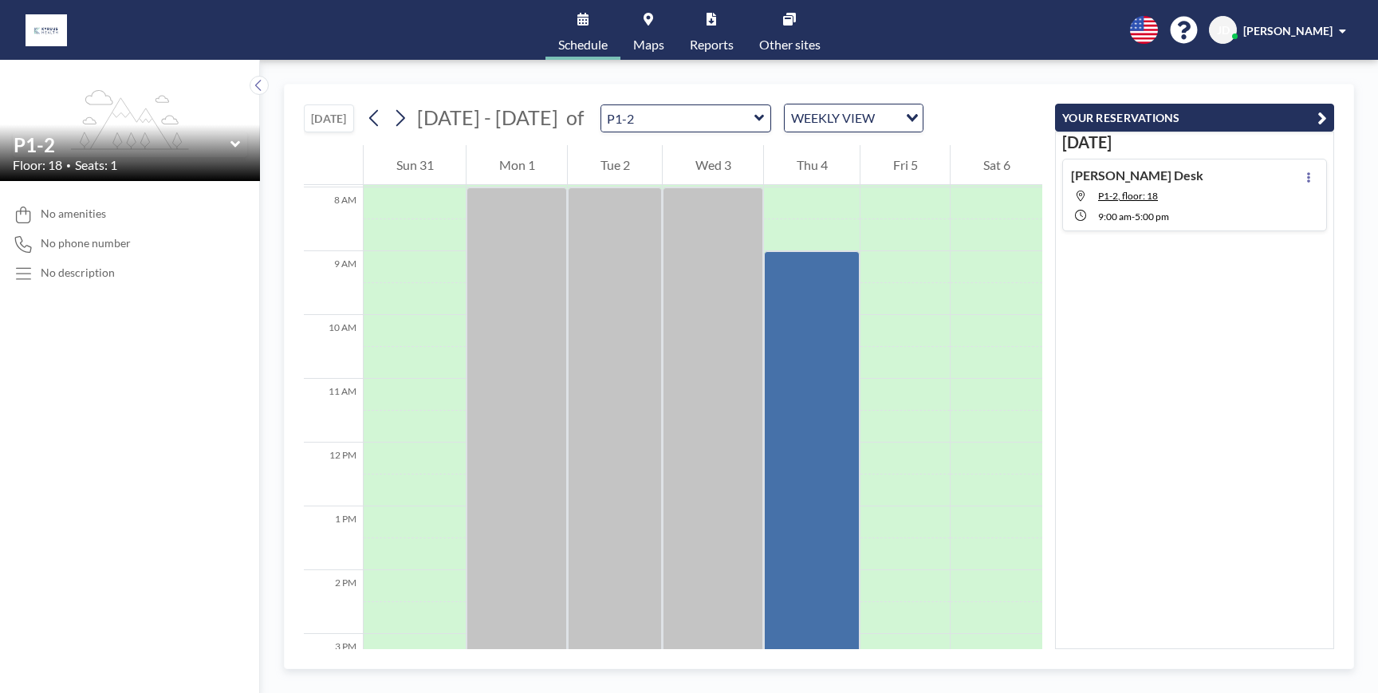
click at [41, 26] on img at bounding box center [46, 30] width 41 height 32
click at [99, 145] on input "text" at bounding box center [122, 144] width 217 height 23
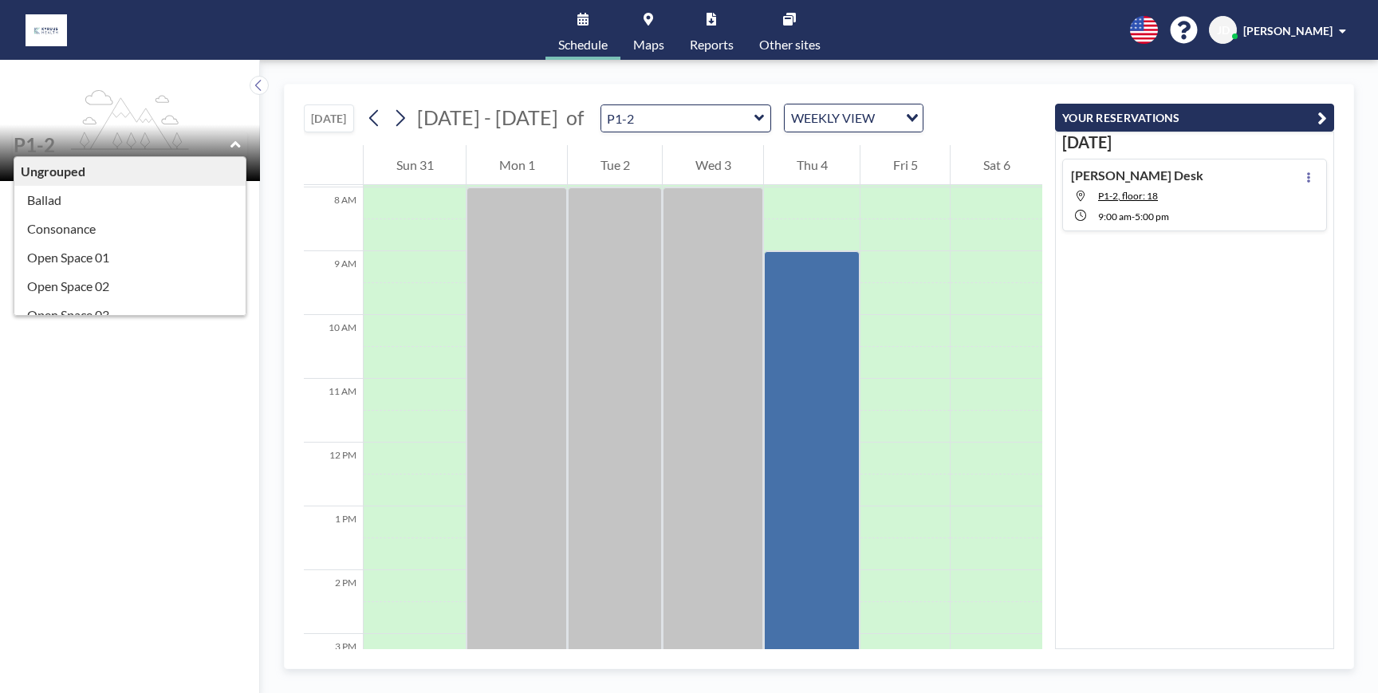
type input "P1-2"
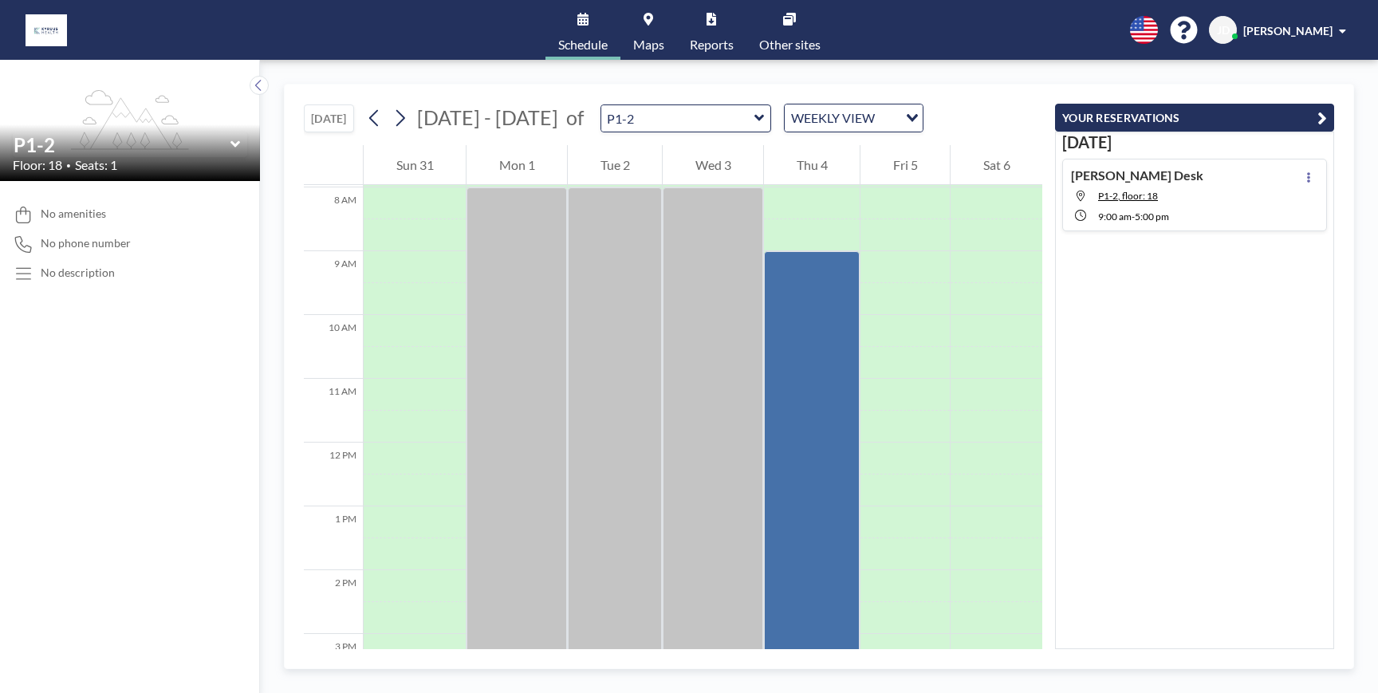
click at [236, 147] on icon at bounding box center [235, 144] width 10 height 16
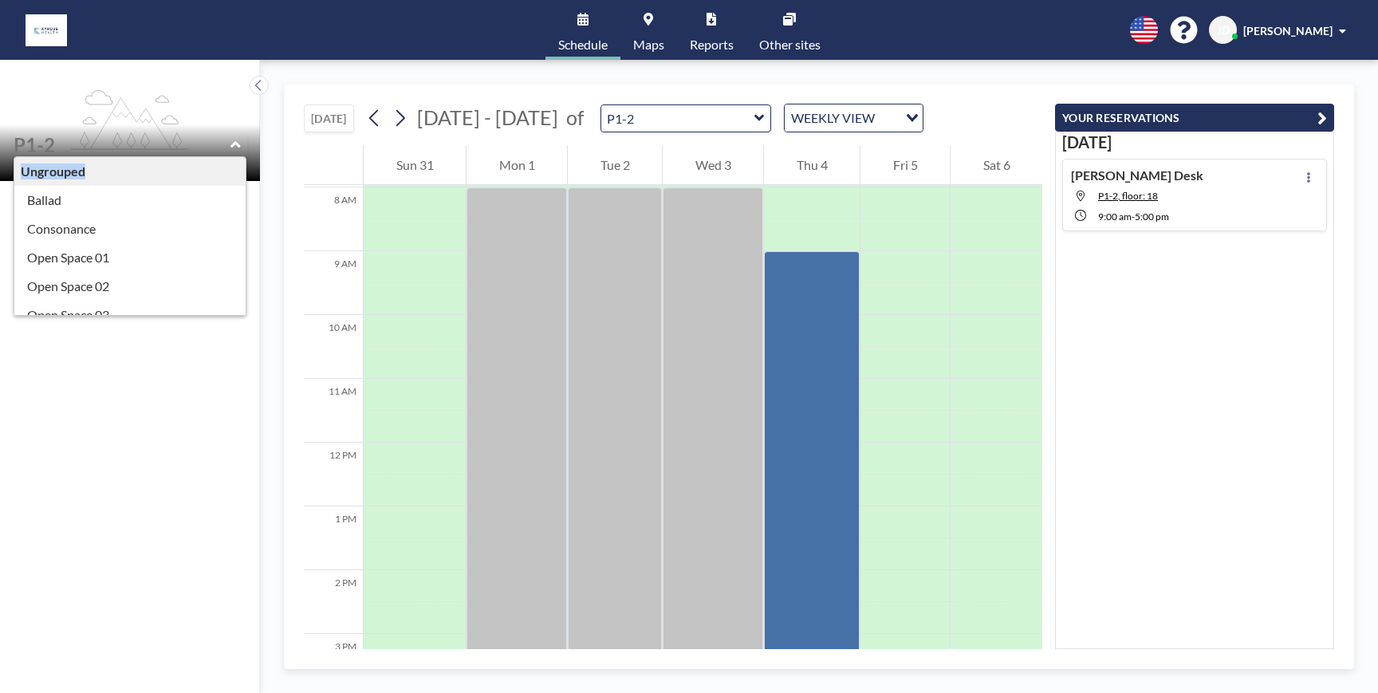
click at [236, 146] on icon at bounding box center [235, 144] width 10 height 16
type input "P1-2"
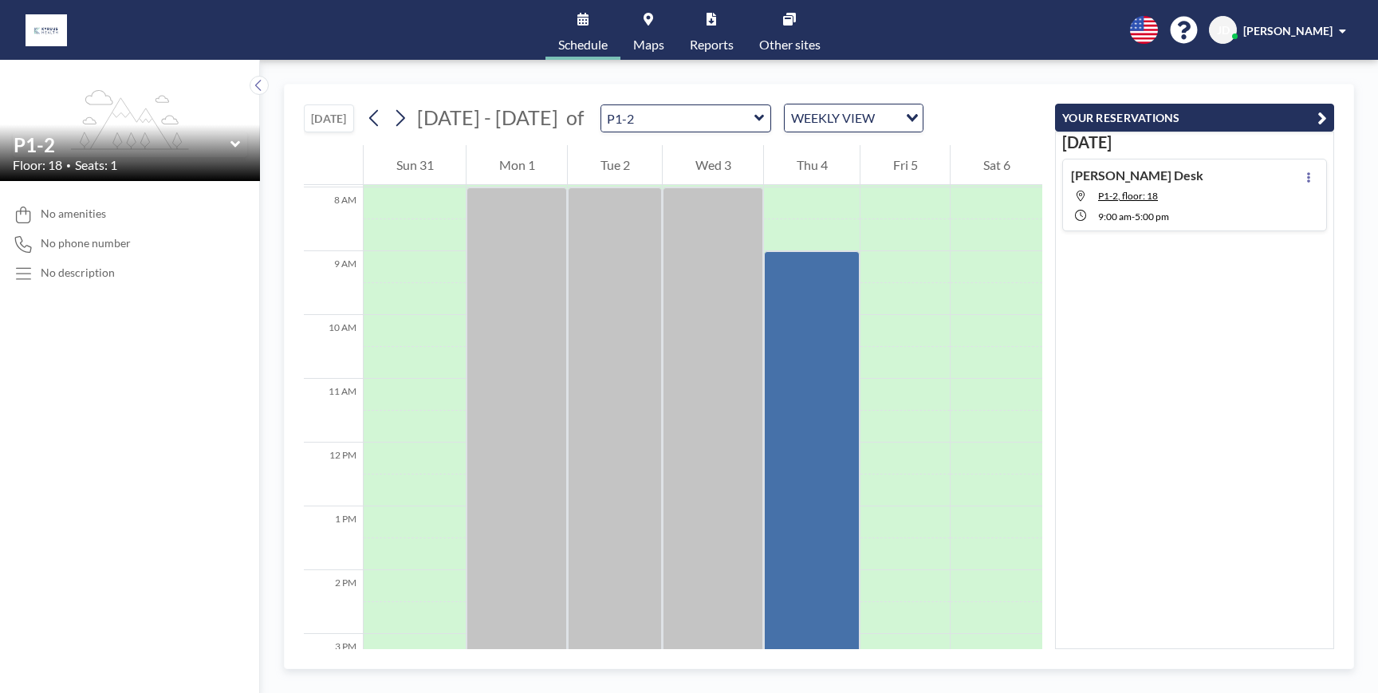
click at [116, 324] on div "No amenities No phone number No description" at bounding box center [130, 437] width 260 height 512
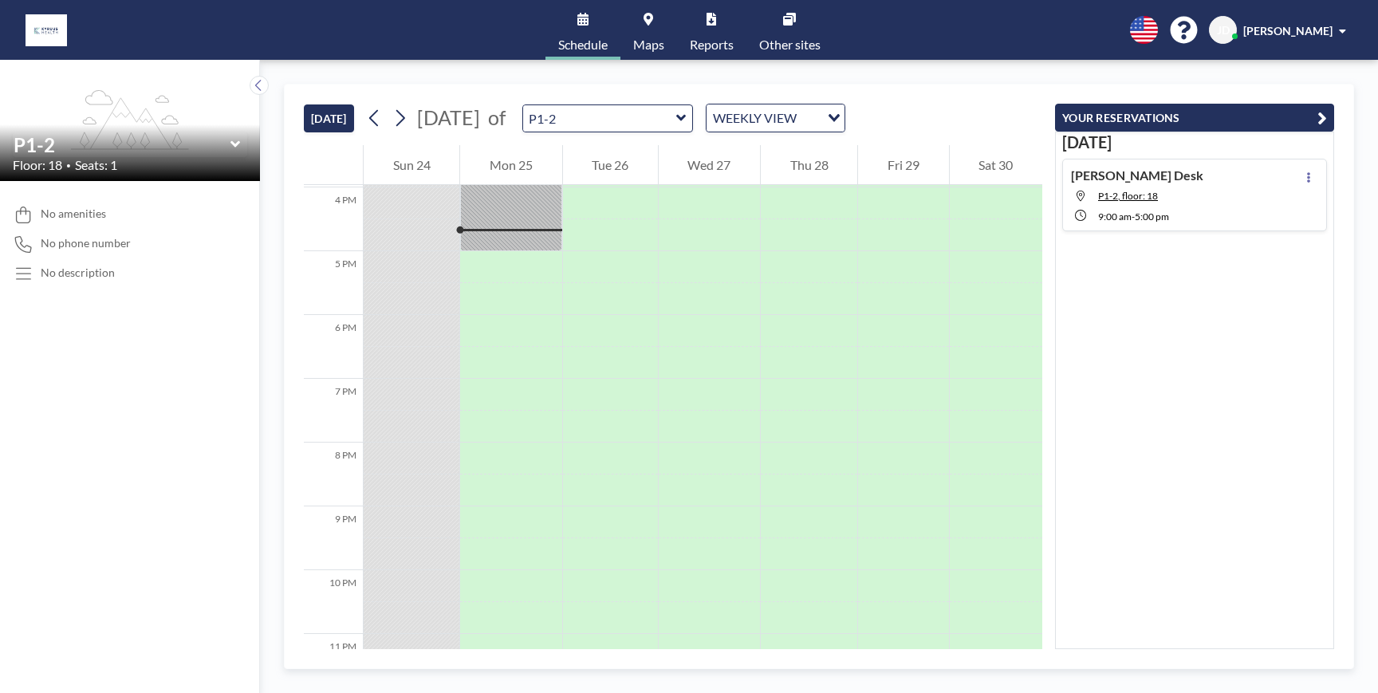
scroll to position [1021, 0]
click at [667, 118] on input "text" at bounding box center [599, 118] width 153 height 26
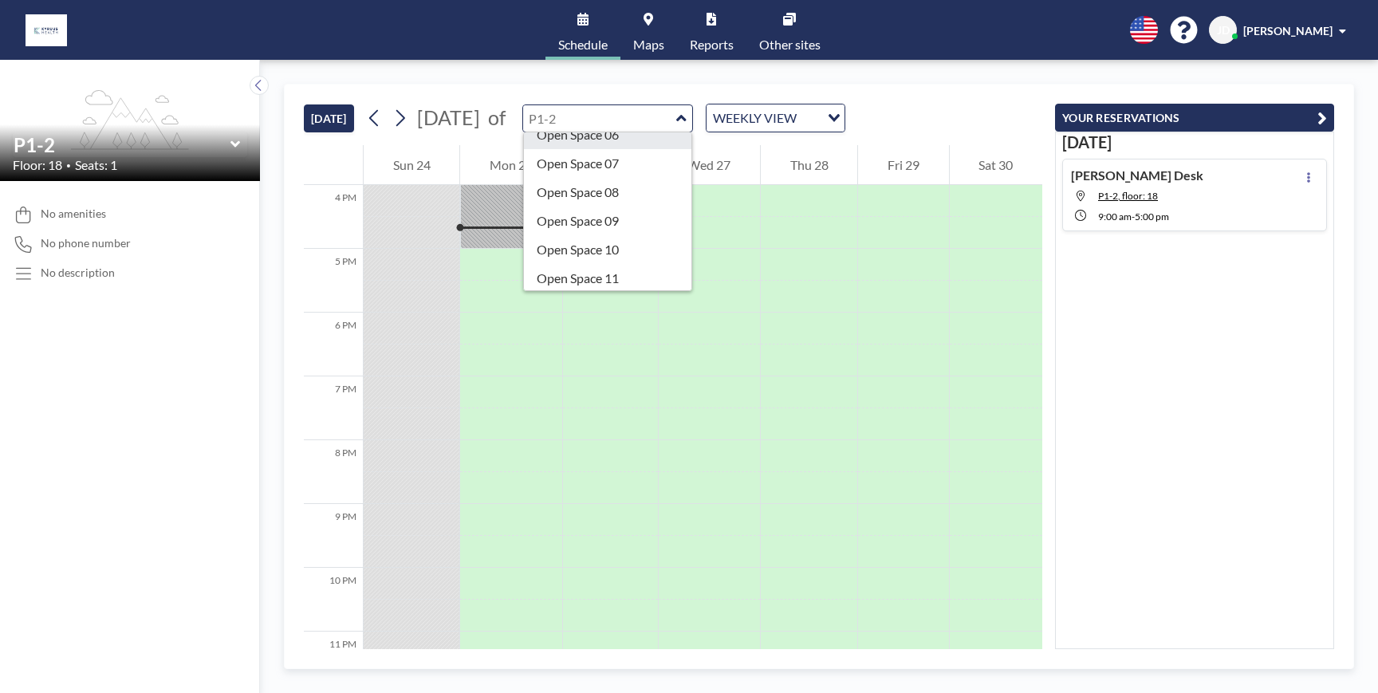
scroll to position [0, 0]
type input "P1-2"
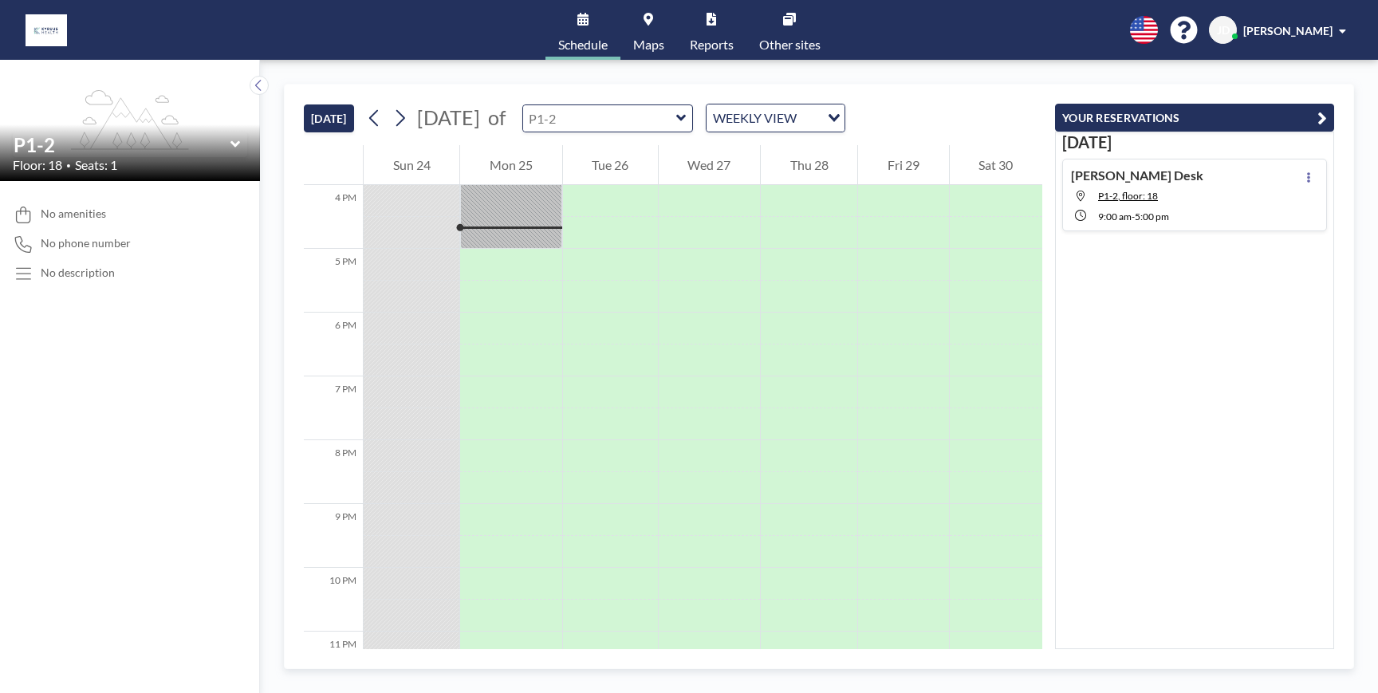
click at [676, 124] on input "text" at bounding box center [599, 118] width 153 height 26
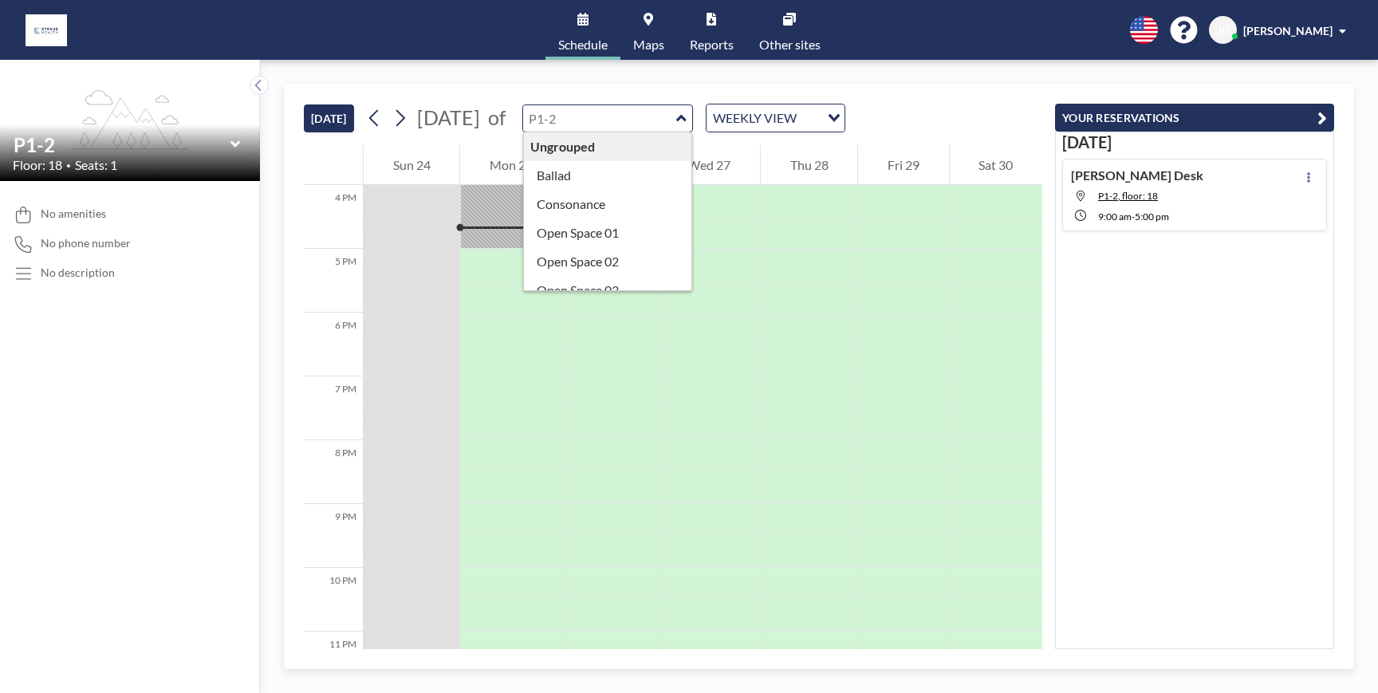
type input "P1-2"
click at [820, 124] on div "WEEKLY VIEW" at bounding box center [762, 116] width 113 height 24
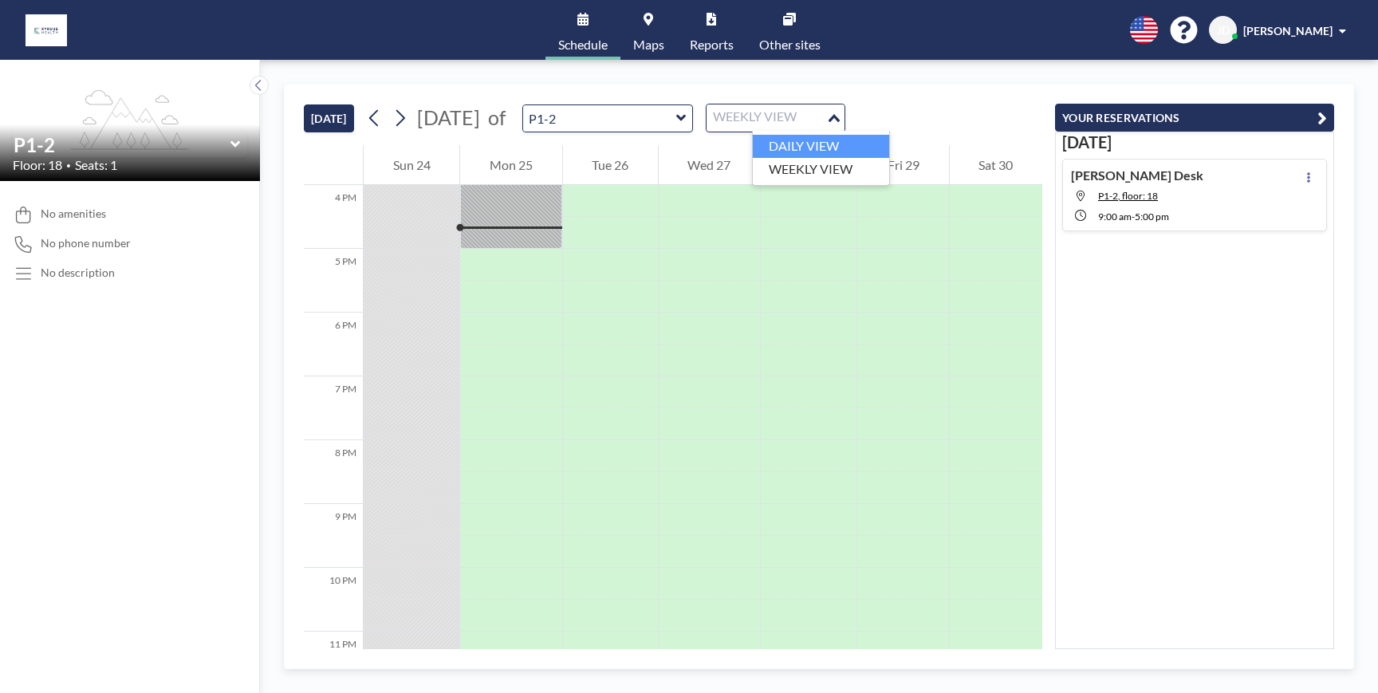
click at [818, 145] on li "DAILY VIEW" at bounding box center [821, 146] width 136 height 23
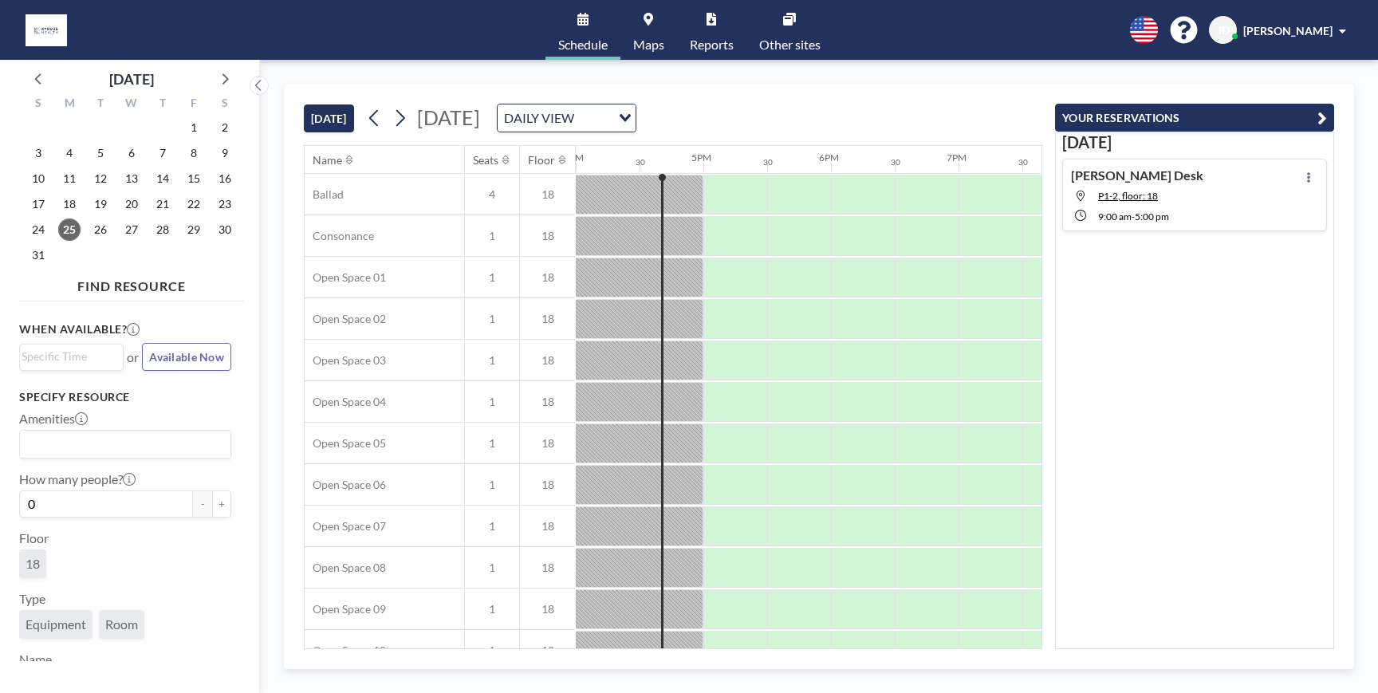
scroll to position [84, 2041]
click at [413, 117] on button at bounding box center [400, 118] width 26 height 26
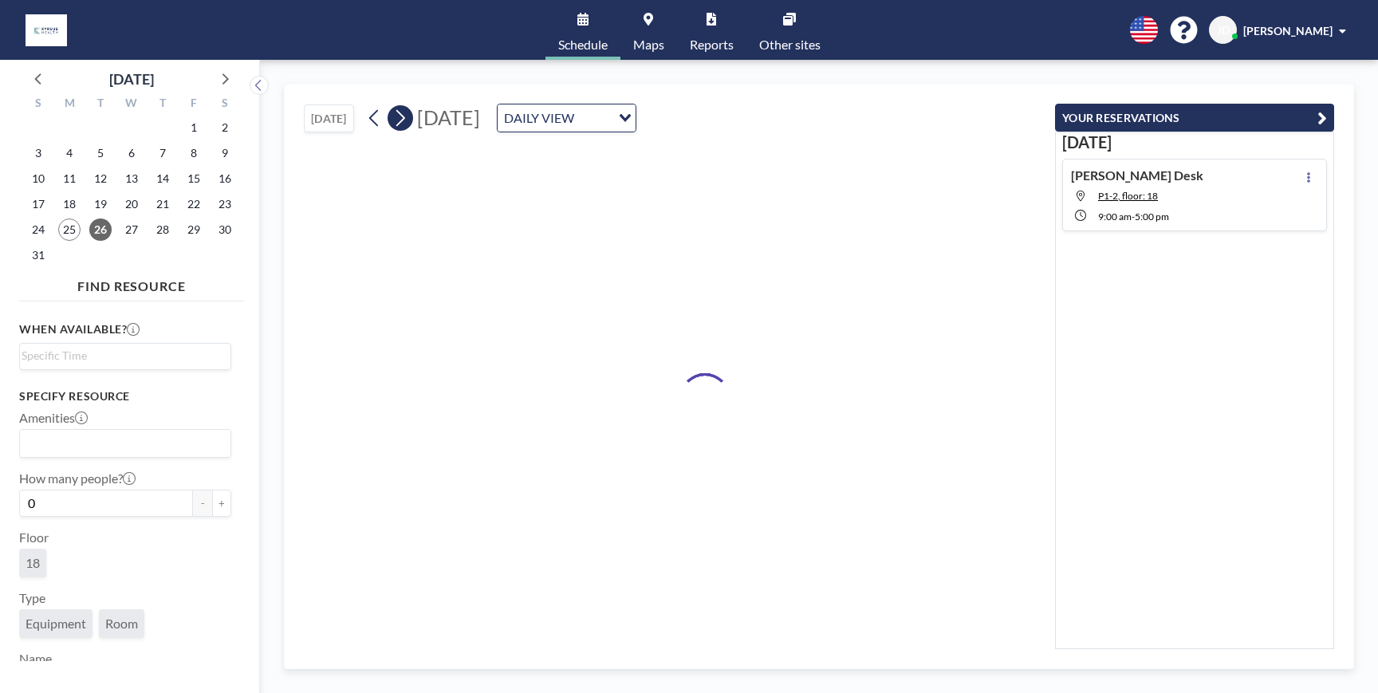
click at [406, 120] on icon at bounding box center [399, 118] width 15 height 24
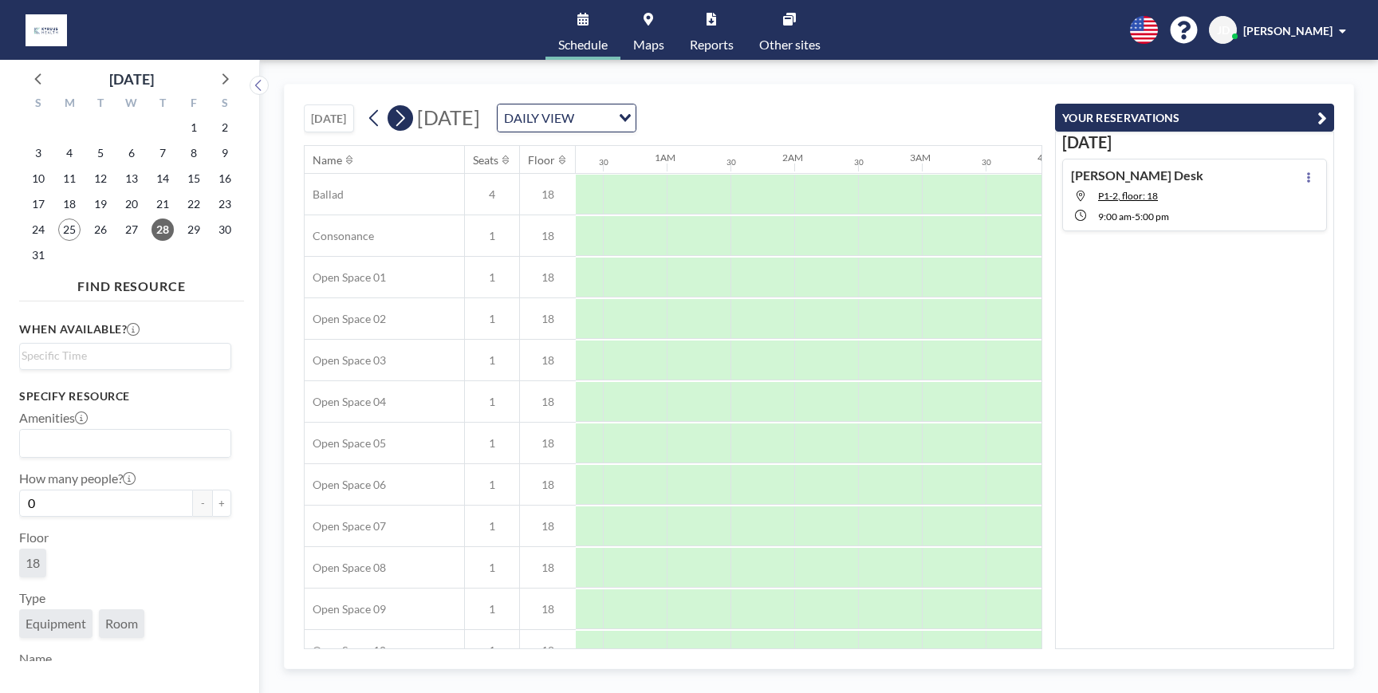
scroll to position [0, 246]
click at [406, 120] on icon at bounding box center [399, 118] width 15 height 24
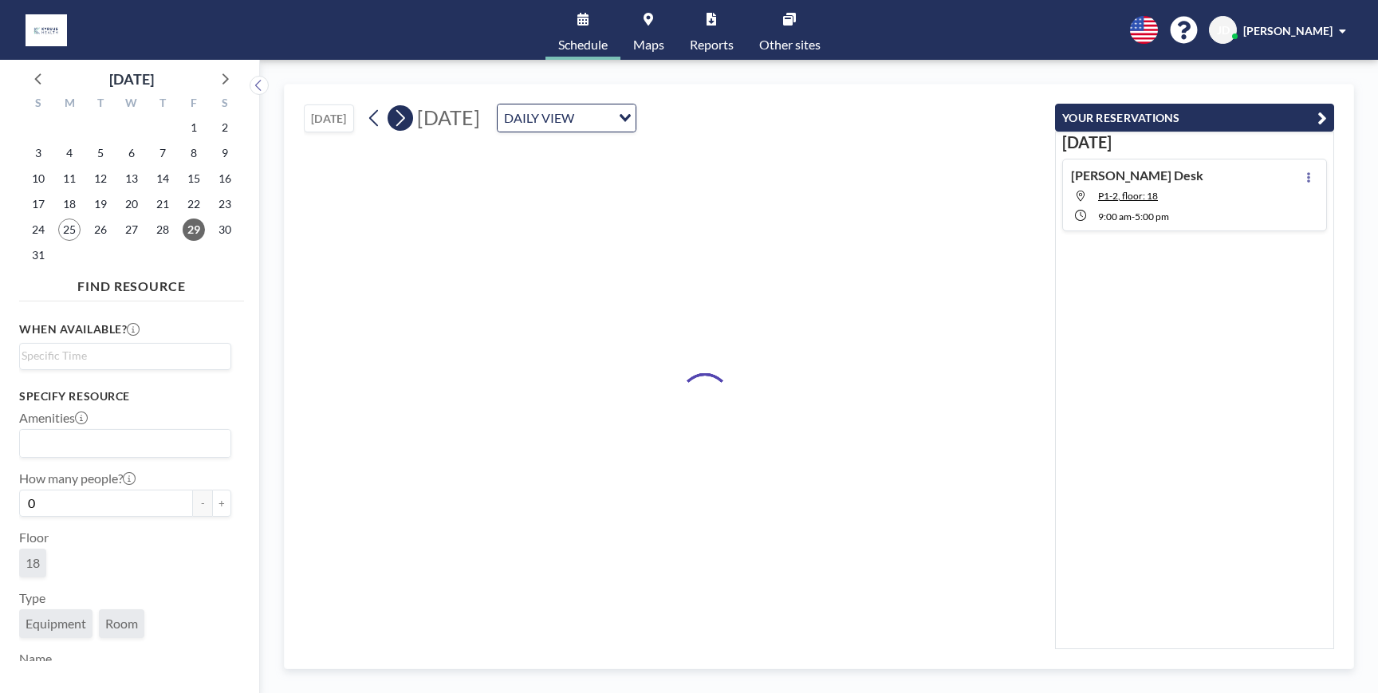
click at [406, 120] on icon at bounding box center [399, 118] width 15 height 24
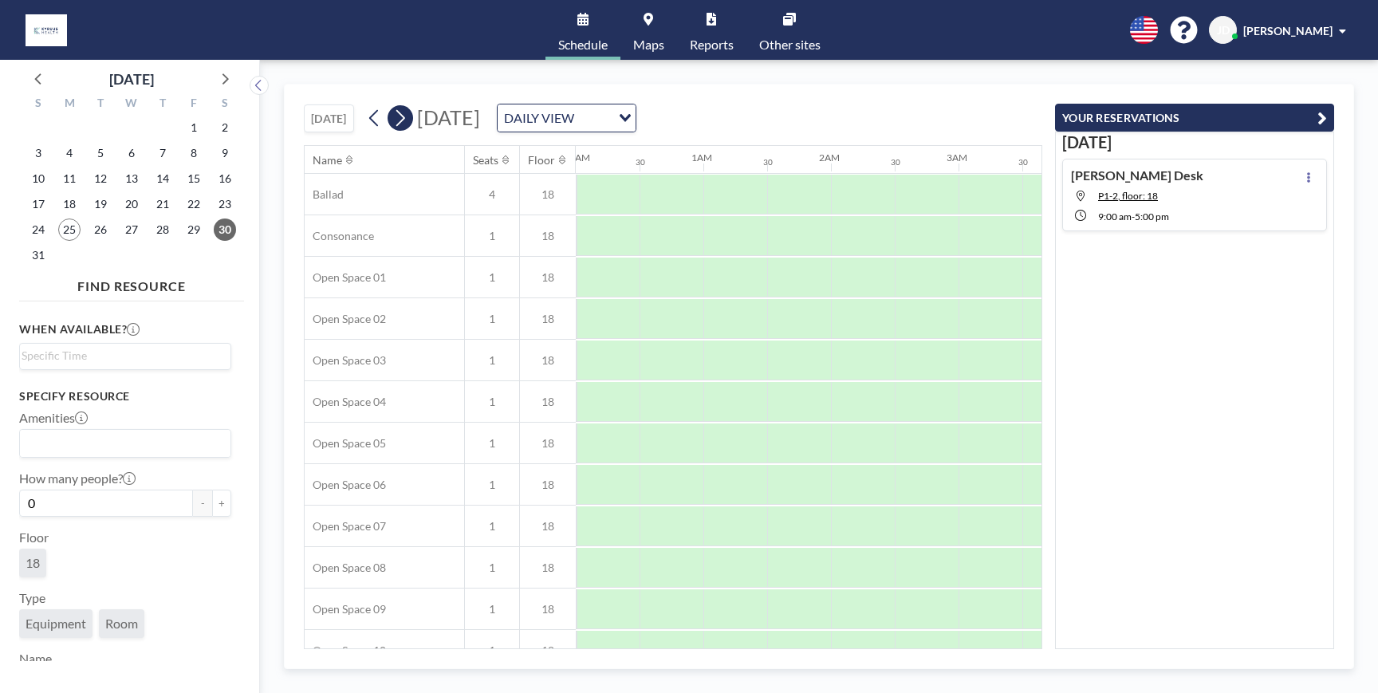
scroll to position [0, 37]
click at [406, 120] on icon at bounding box center [399, 118] width 15 height 24
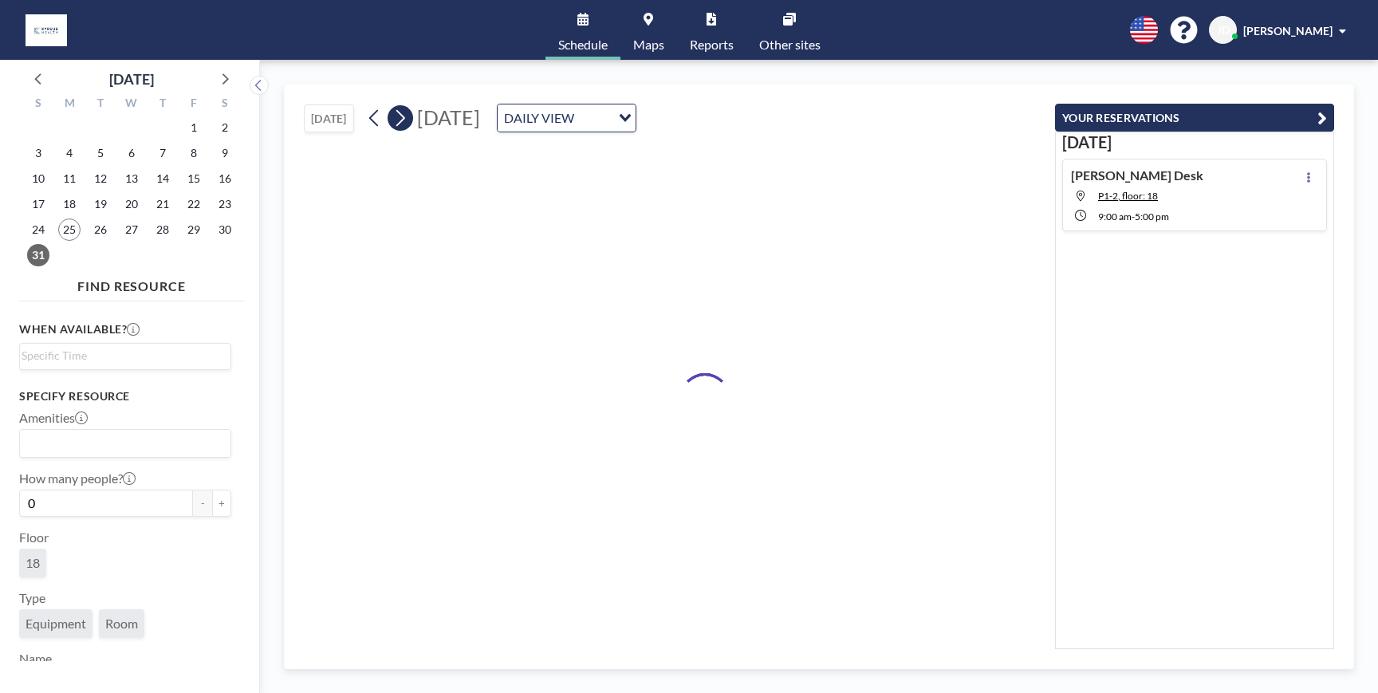
click at [406, 120] on icon at bounding box center [399, 118] width 15 height 24
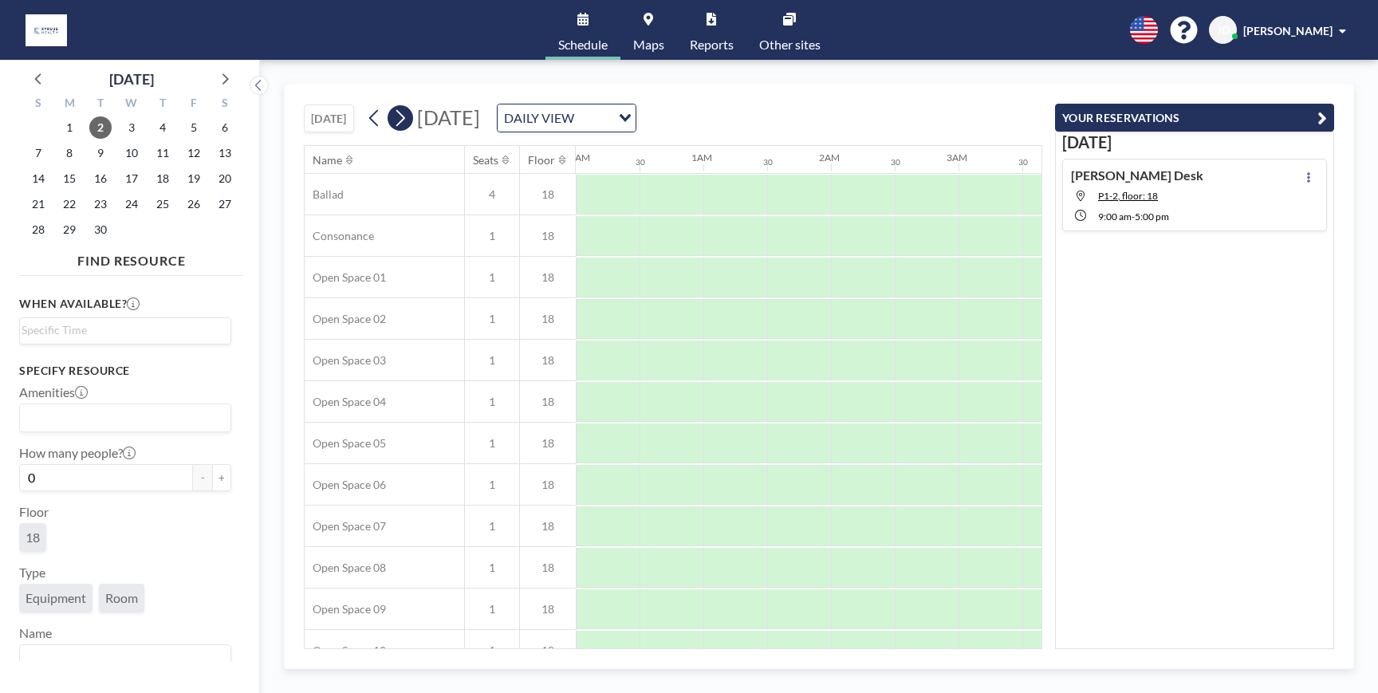
scroll to position [0, 213]
click at [406, 120] on icon at bounding box center [399, 118] width 15 height 24
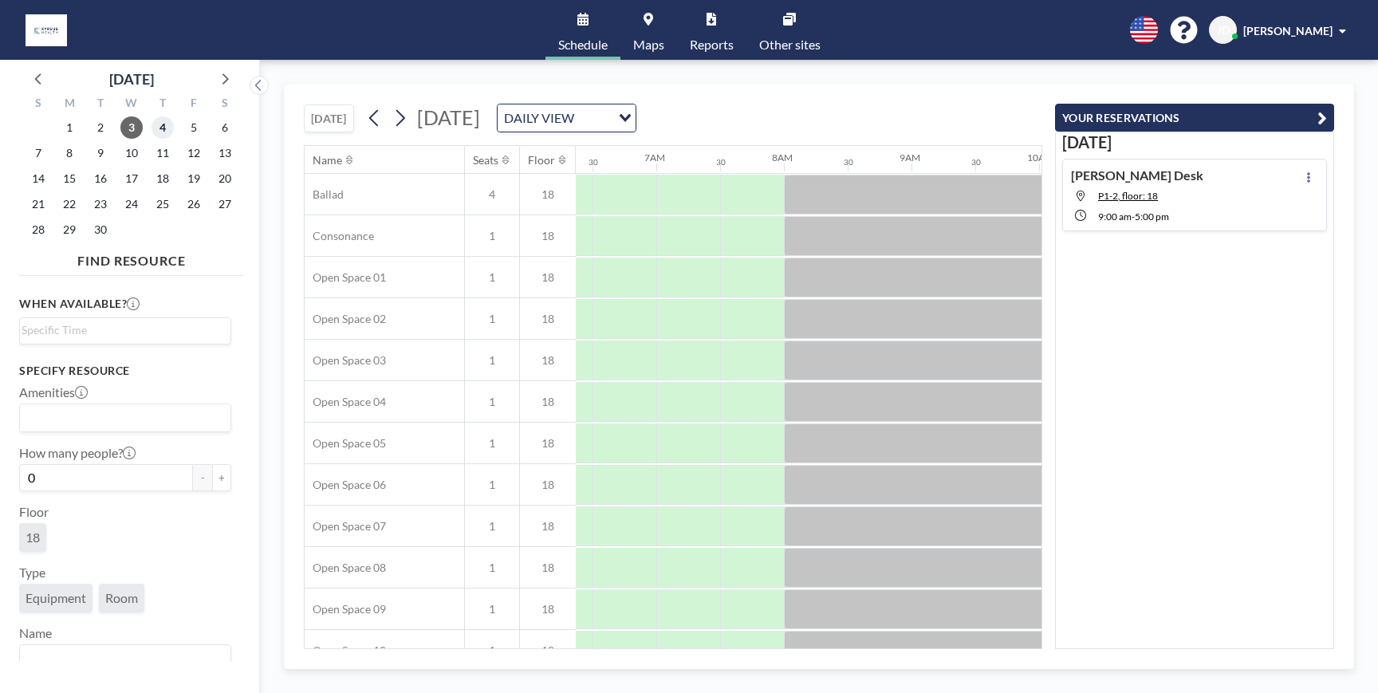
click at [163, 134] on span "4" at bounding box center [162, 127] width 22 height 22
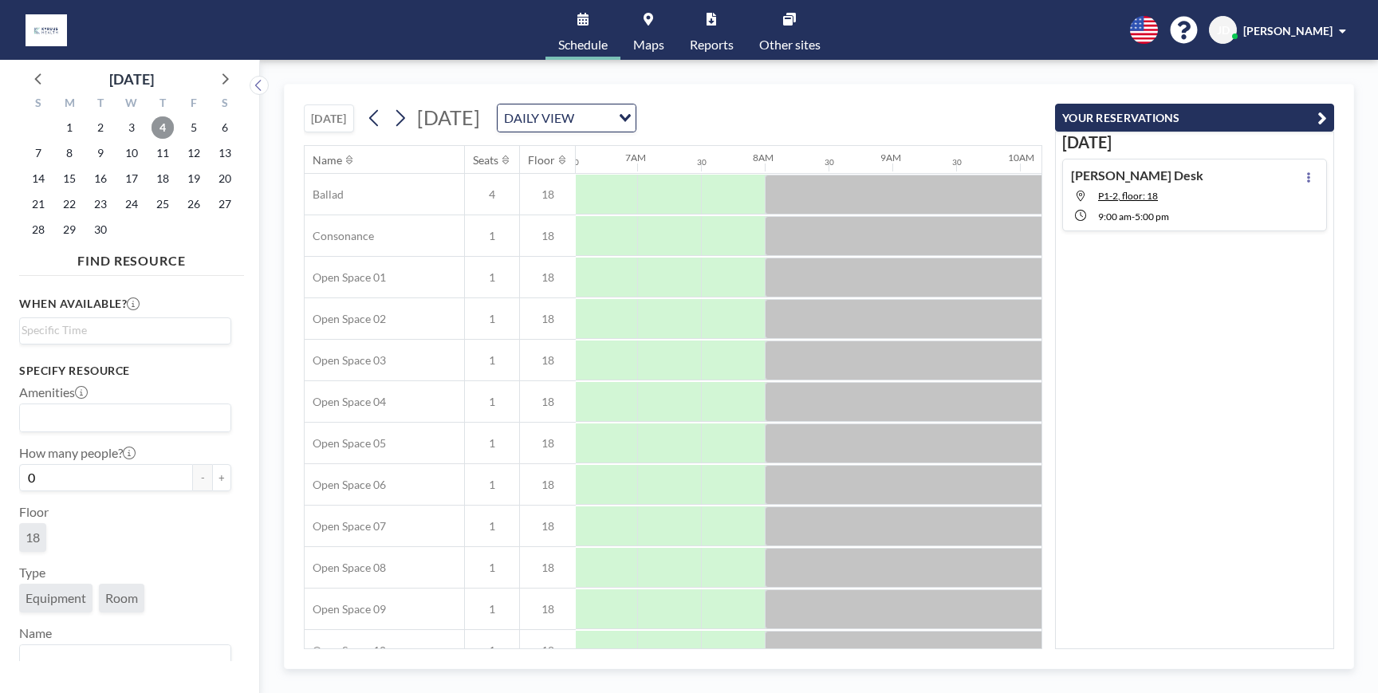
scroll to position [0, 888]
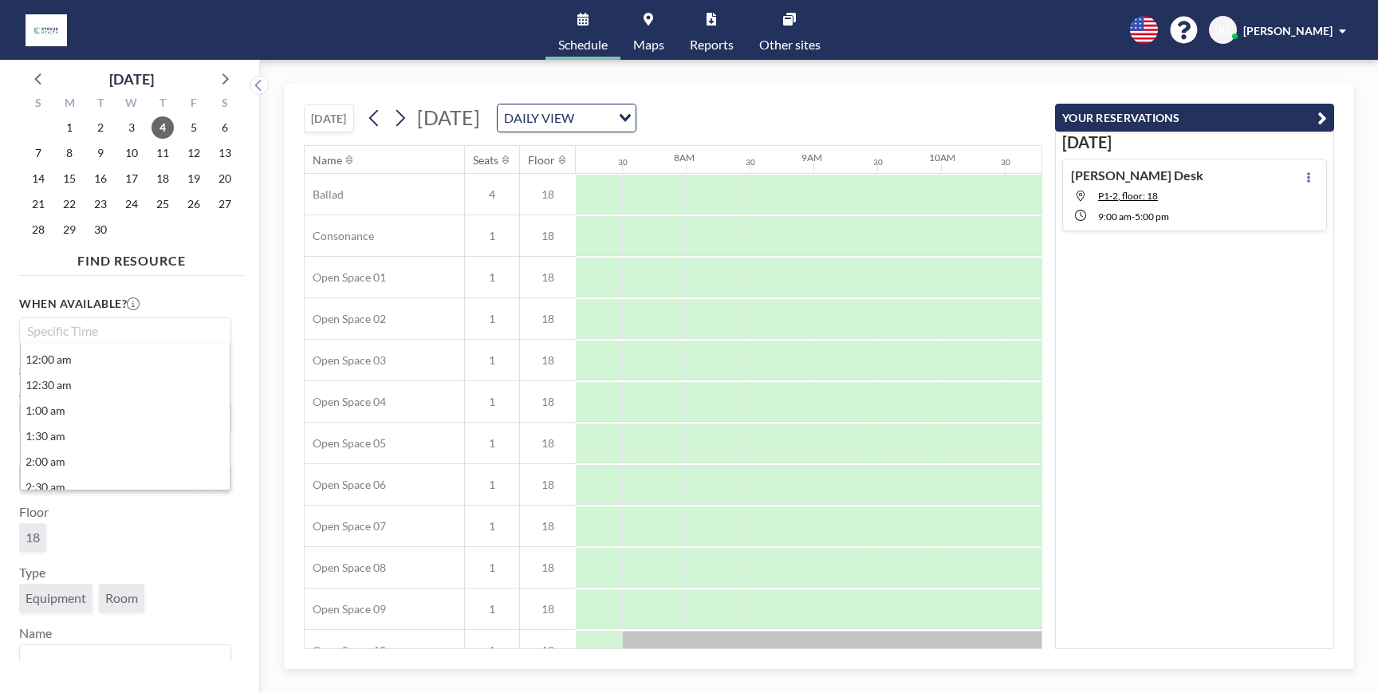
click at [77, 329] on input "Search for option" at bounding box center [122, 330] width 200 height 19
click at [203, 304] on div "When available? Loading... 12:00 am 12:30 am 1:00 am 1:30 am 2:00 am 2:30 am 3:…" at bounding box center [125, 319] width 212 height 49
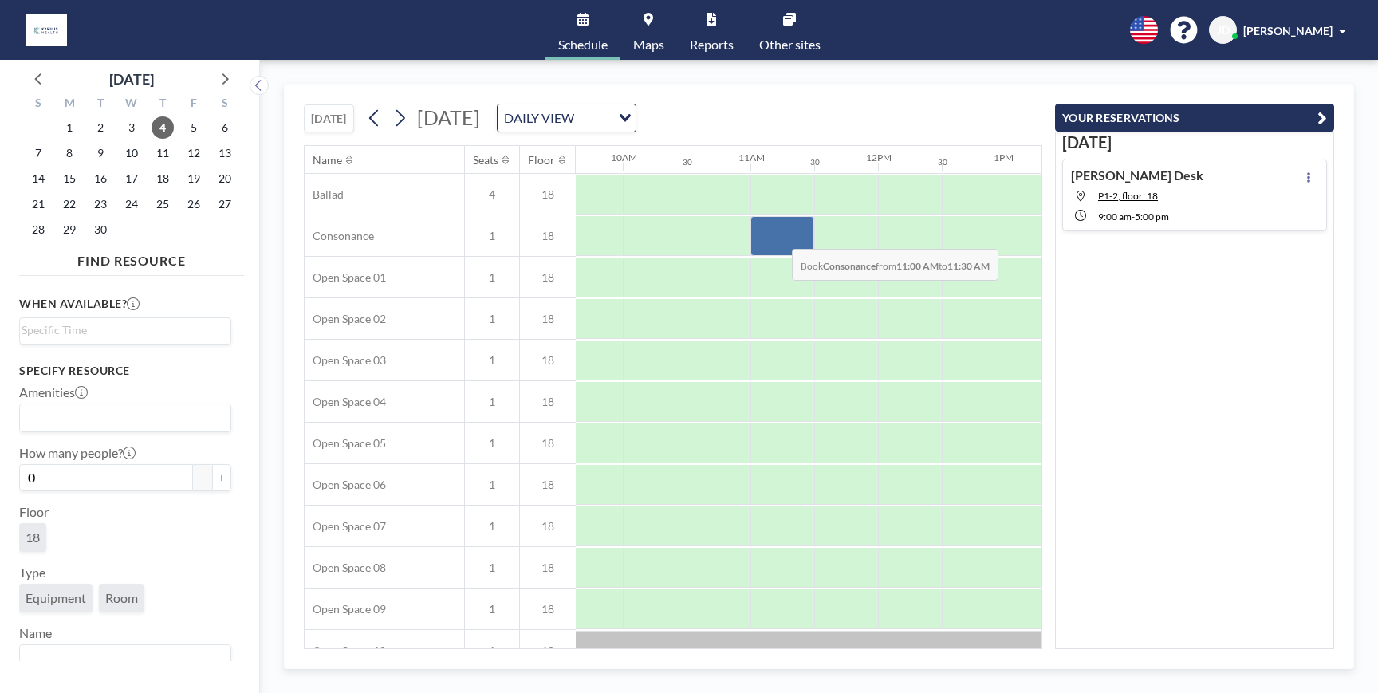
click at [779, 237] on div at bounding box center [782, 236] width 64 height 40
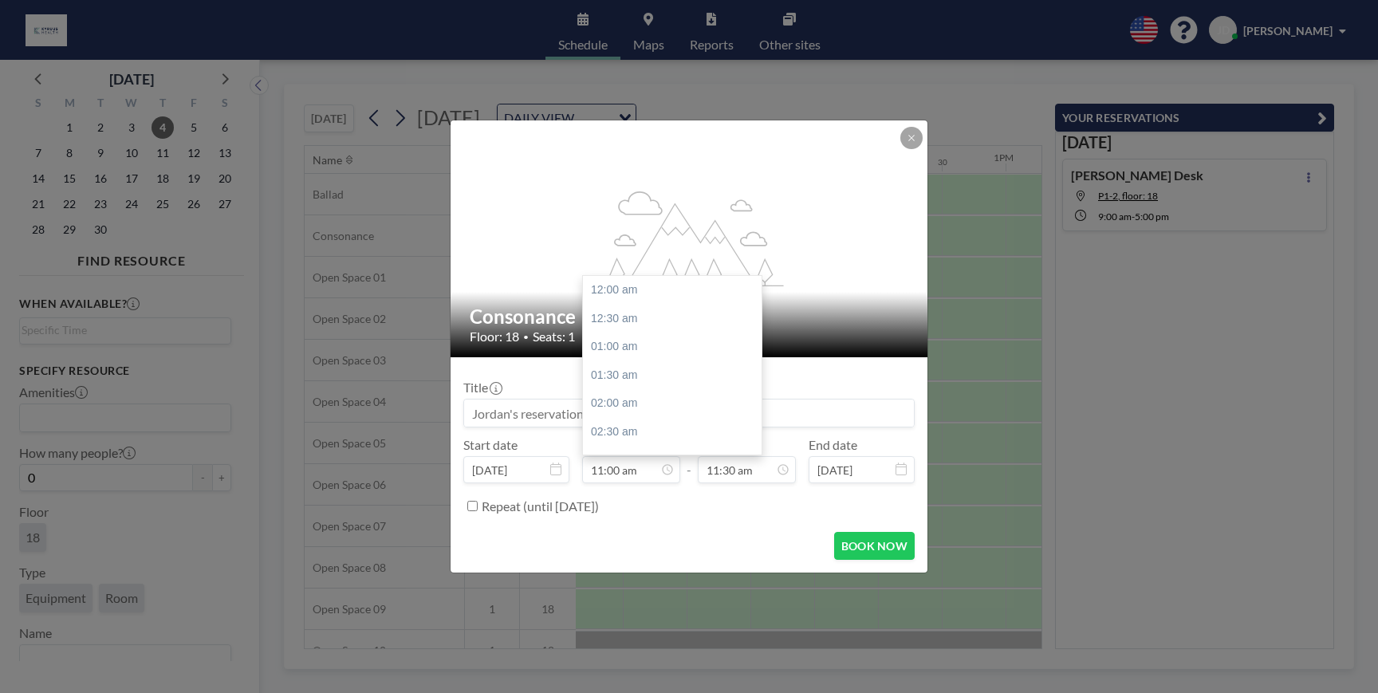
scroll to position [624, 0]
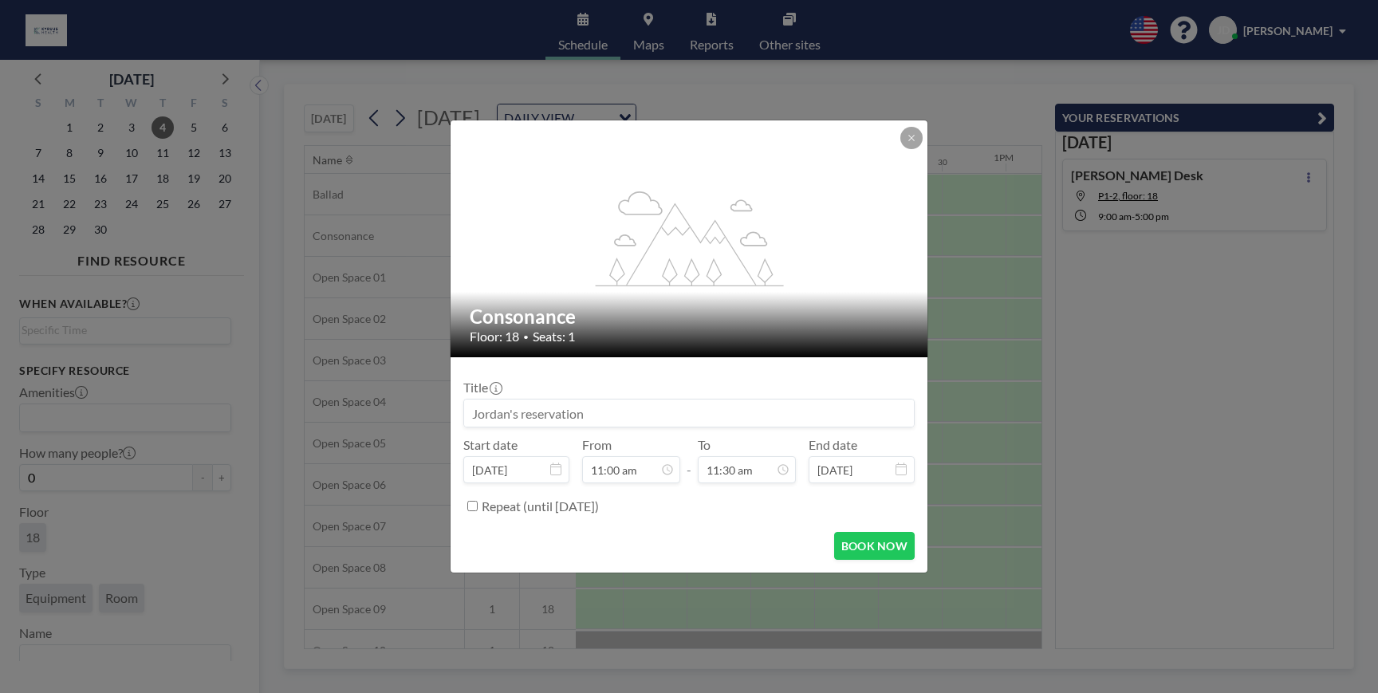
click at [645, 415] on input at bounding box center [689, 412] width 450 height 27
type input "Jordan Calls"
click at [891, 548] on button "BOOK NOW" at bounding box center [874, 546] width 81 height 28
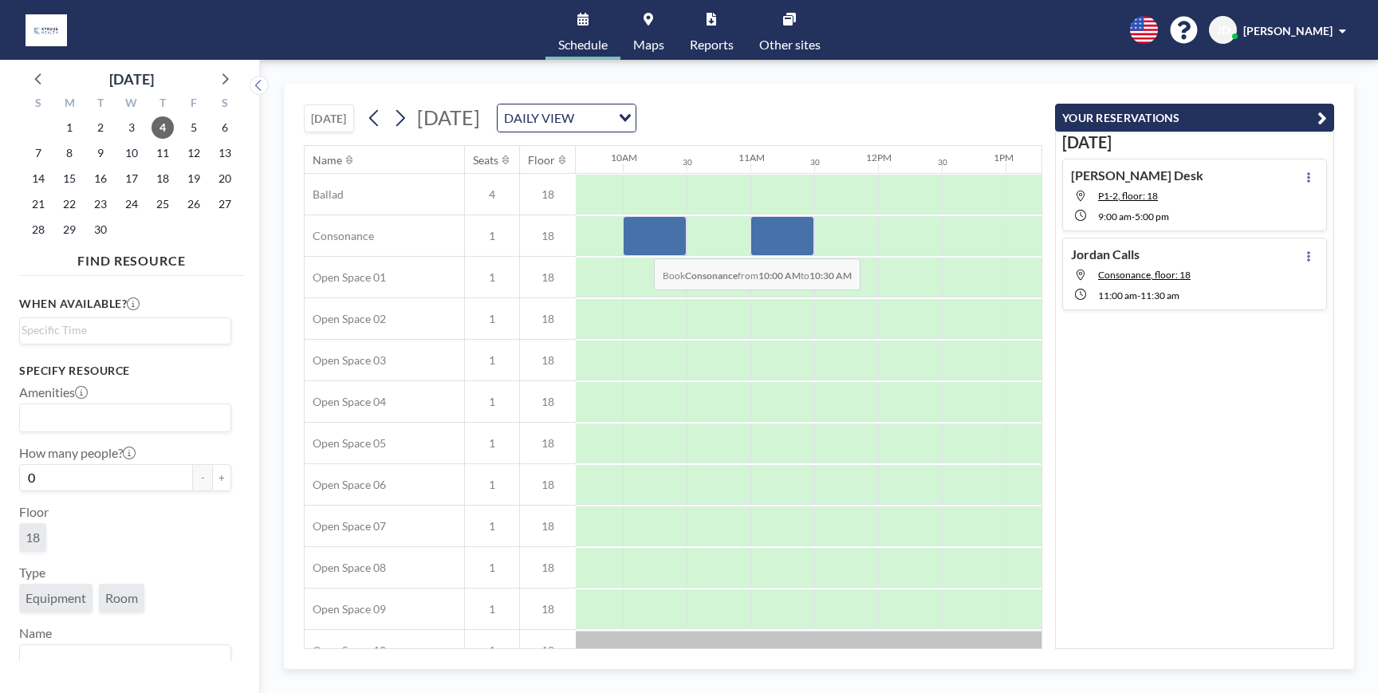
click at [641, 246] on div at bounding box center [655, 236] width 64 height 40
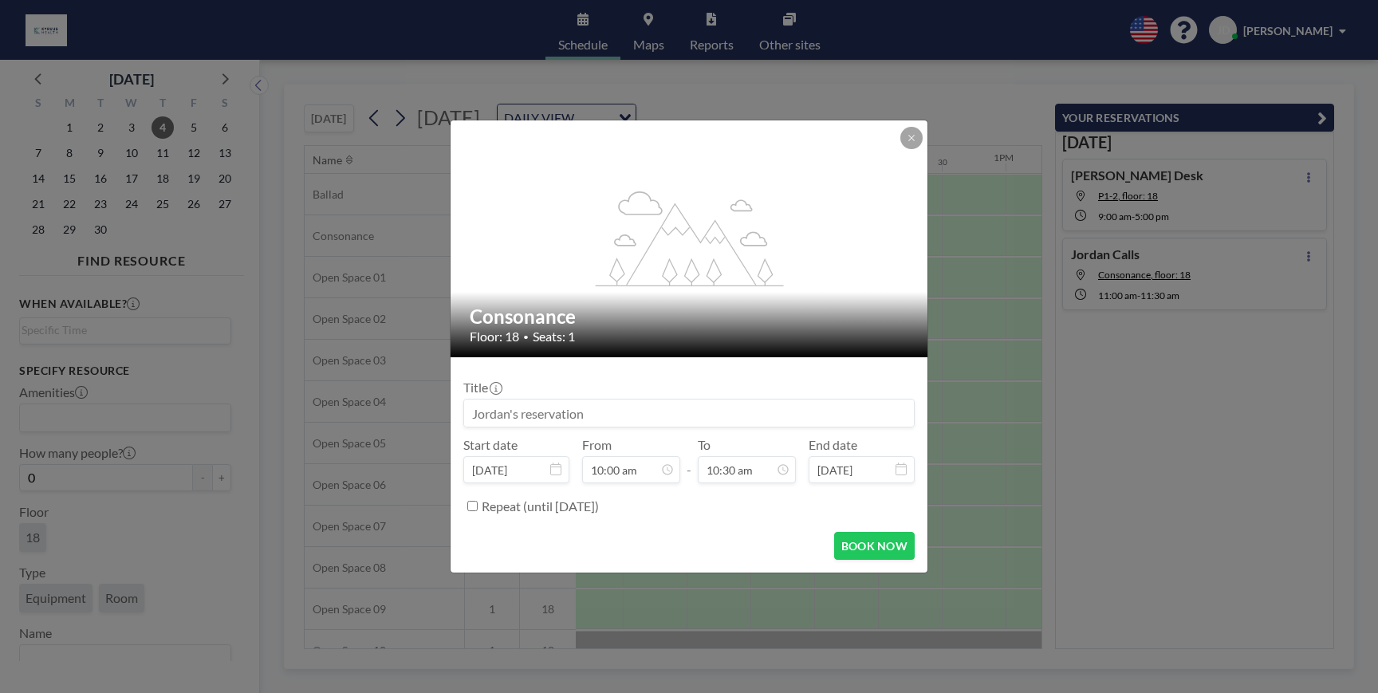
scroll to position [596, 0]
click at [556, 415] on input at bounding box center [689, 412] width 450 height 27
type input "Jordan Calls"
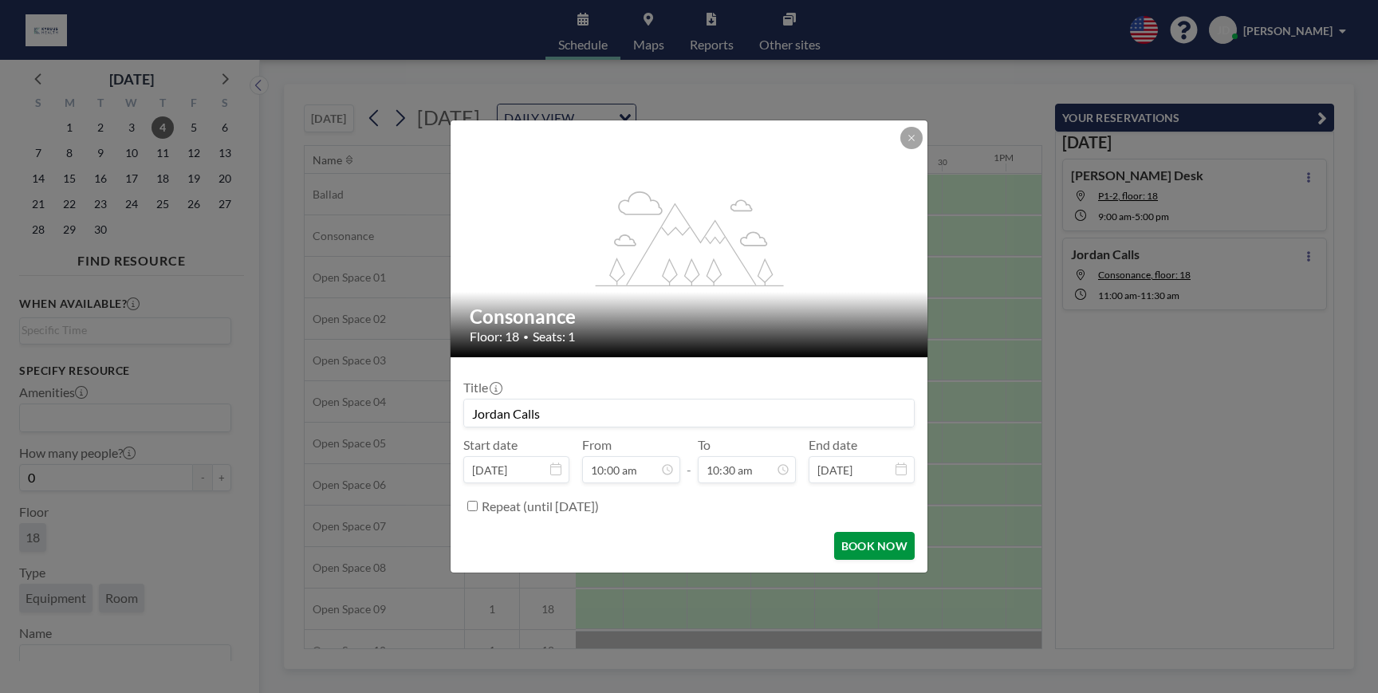
click at [879, 556] on button "BOOK NOW" at bounding box center [874, 546] width 81 height 28
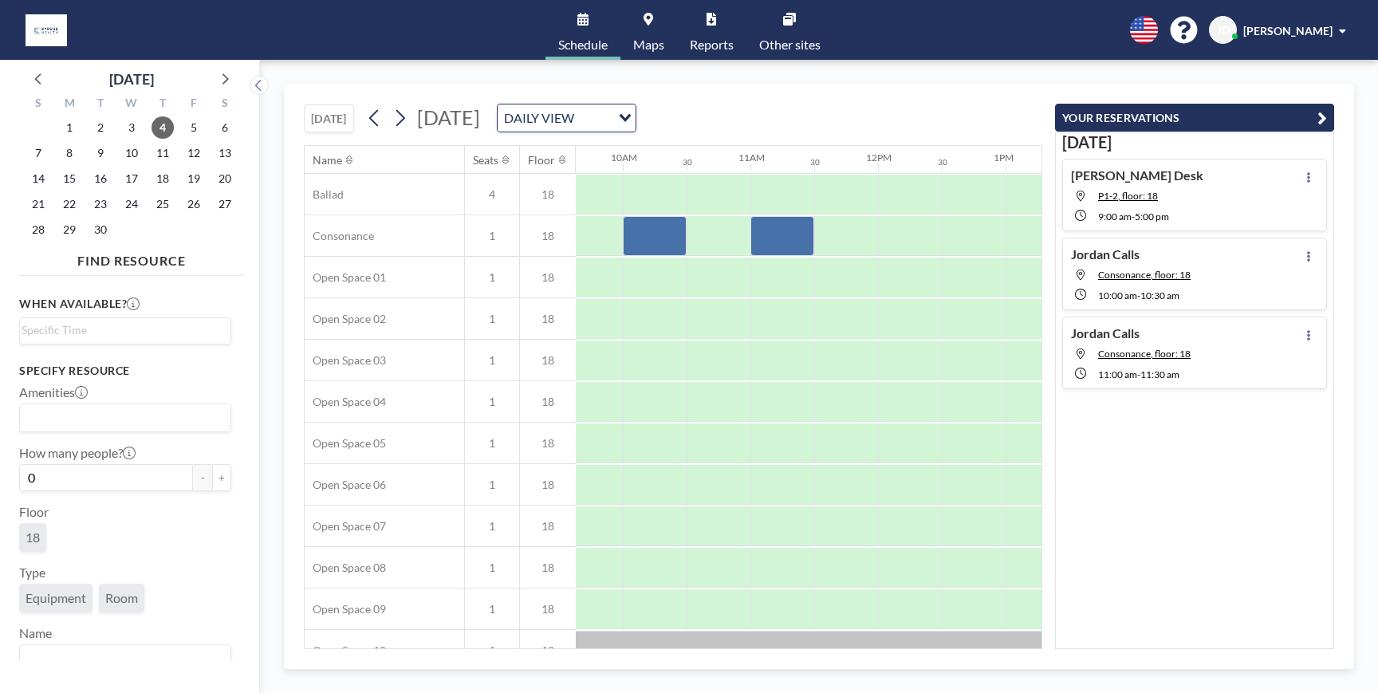
click at [781, 25] on link "Other sites" at bounding box center [789, 30] width 87 height 60
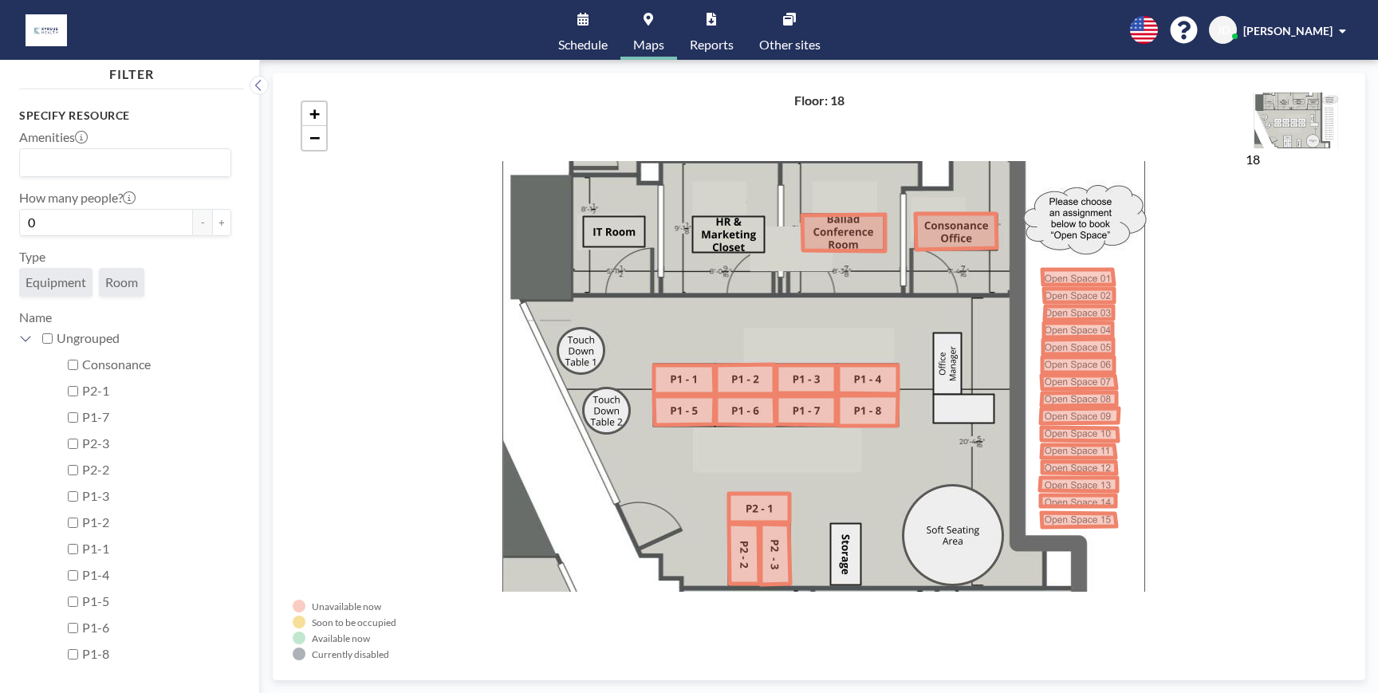
click at [583, 38] on span "Schedule" at bounding box center [582, 44] width 49 height 13
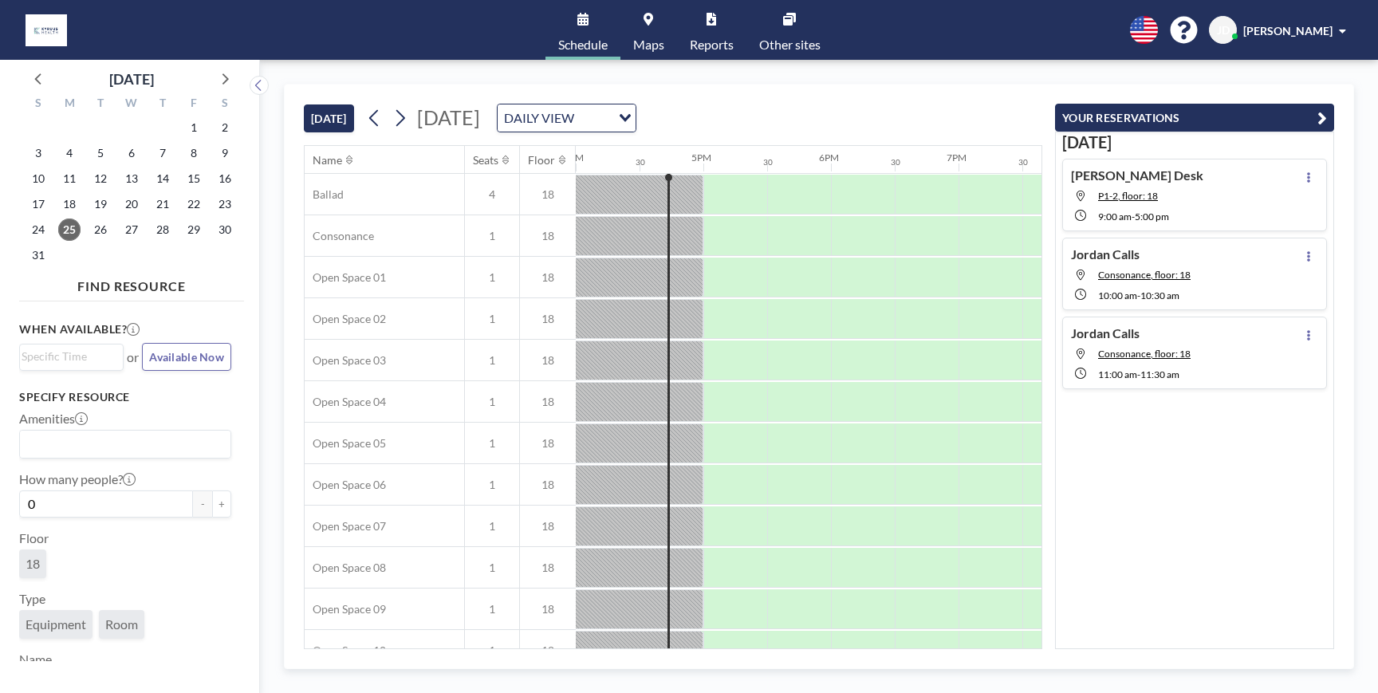
click at [649, 47] on span "Maps" at bounding box center [648, 44] width 31 height 13
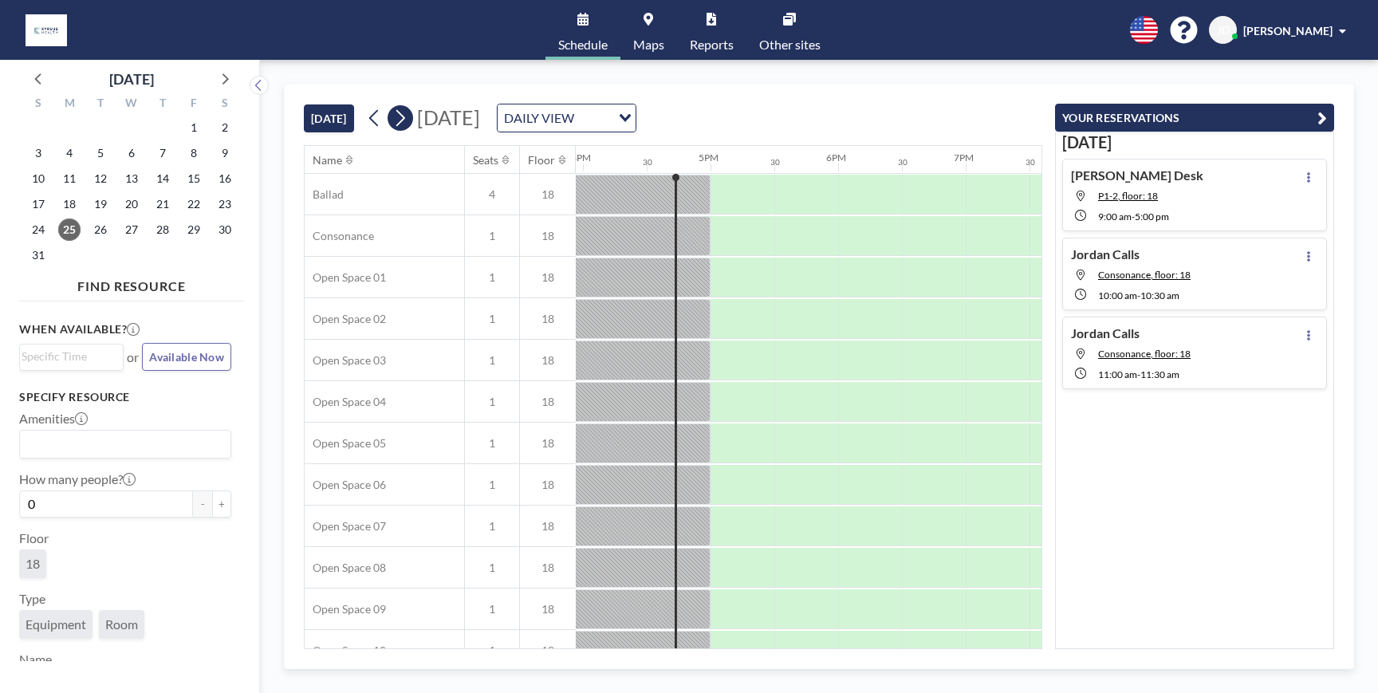
scroll to position [0, 2041]
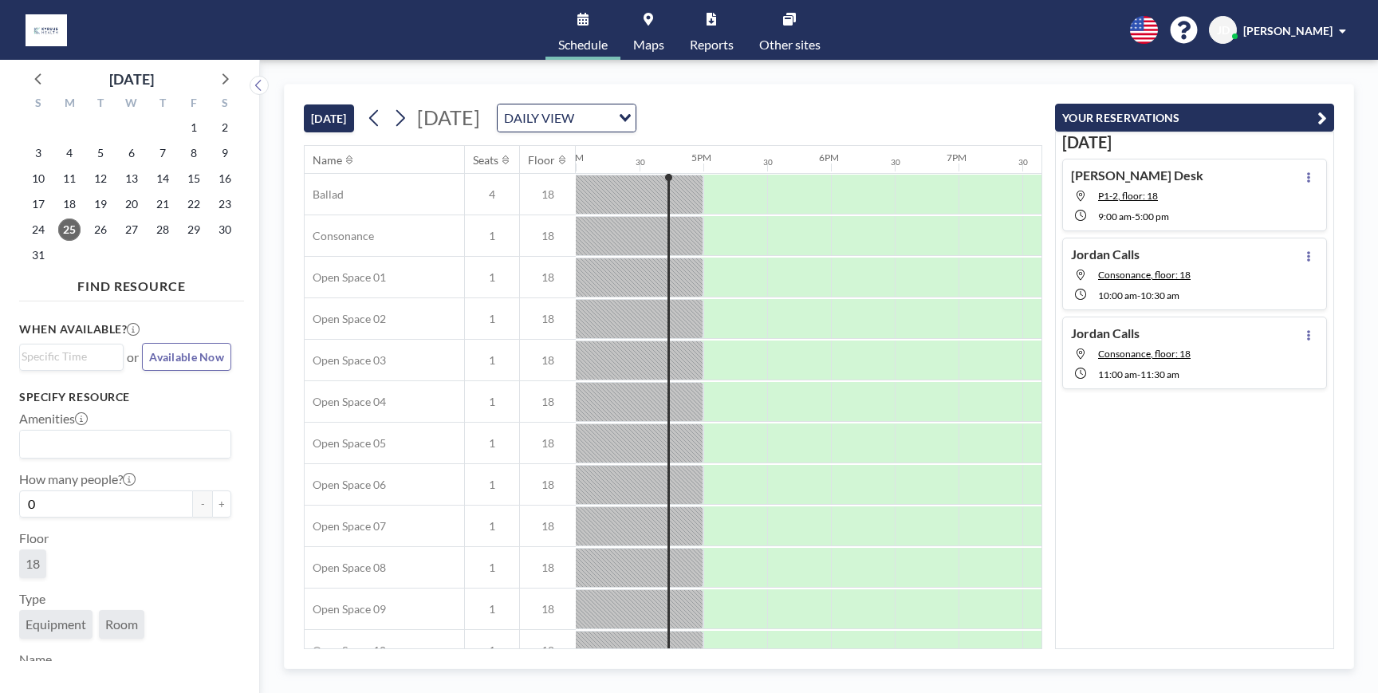
click at [611, 120] on div "DAILY VIEW" at bounding box center [554, 116] width 113 height 24
click at [716, 161] on li "WEEKLY VIEW" at bounding box center [728, 169] width 136 height 23
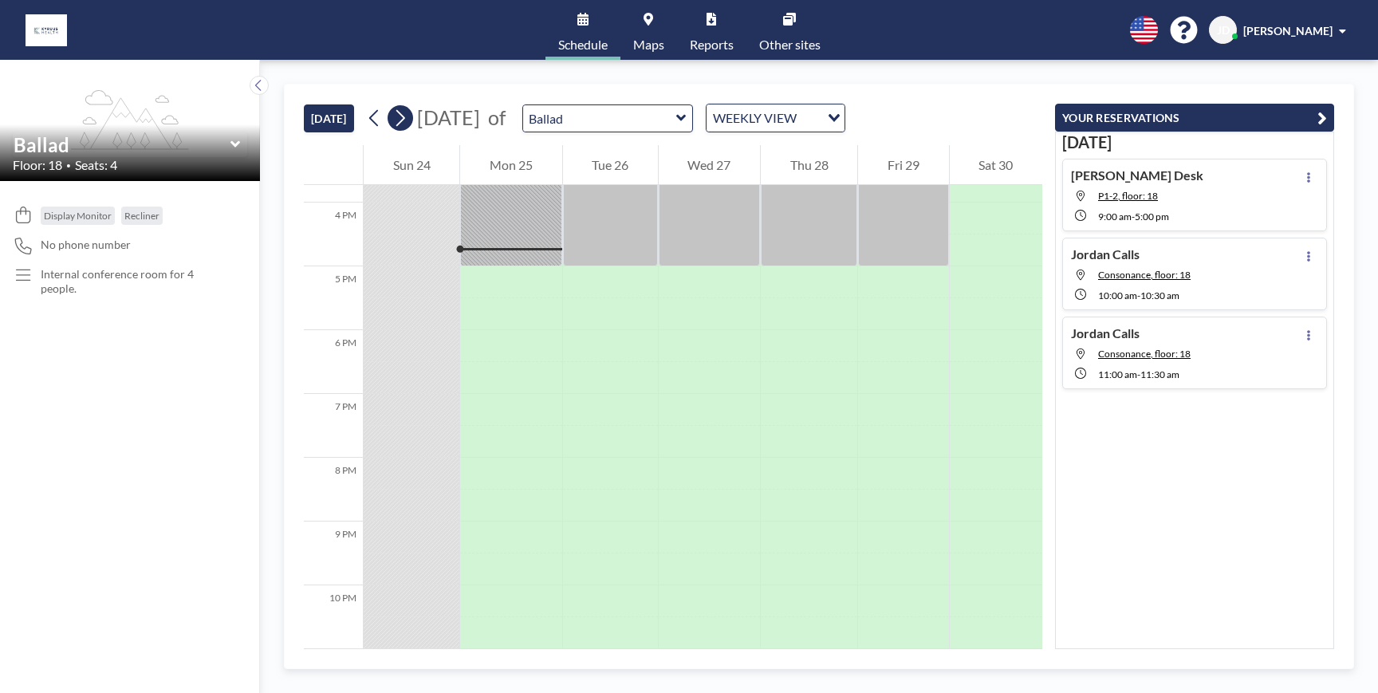
scroll to position [1021, 0]
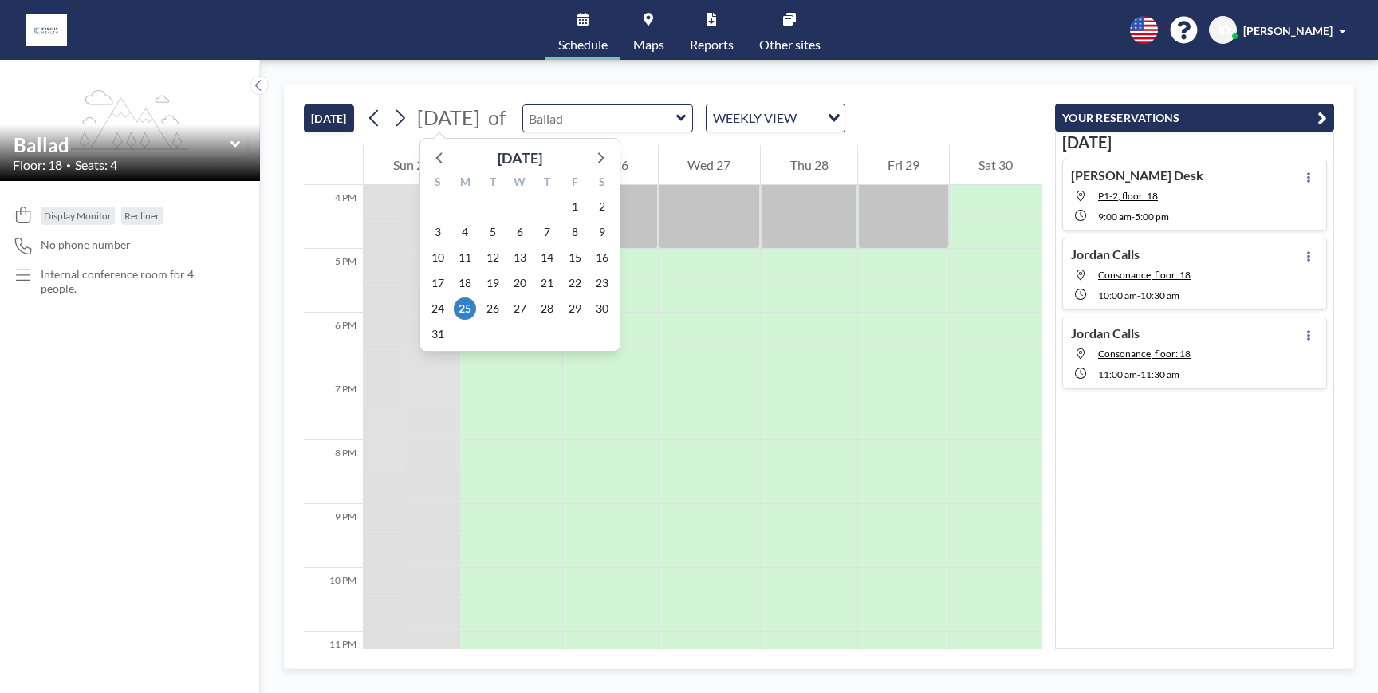
click at [651, 113] on input "text" at bounding box center [599, 118] width 153 height 26
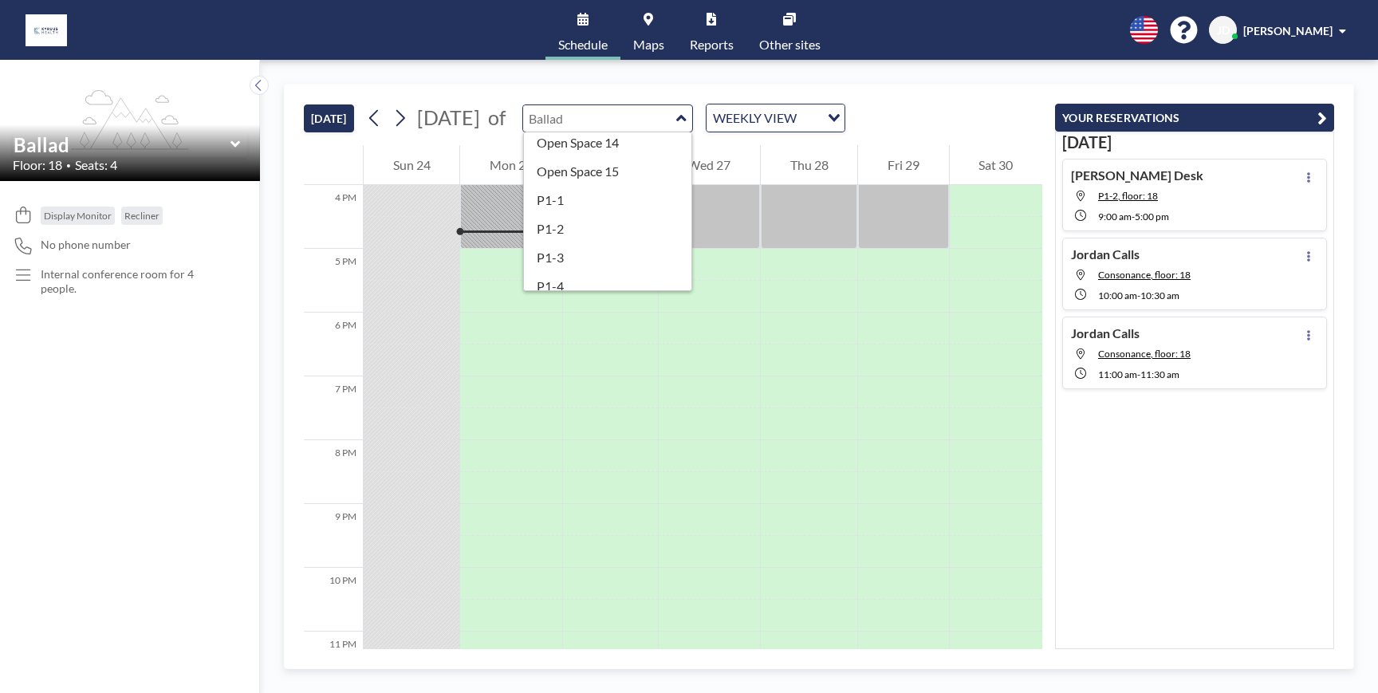
scroll to position [462, 0]
type input "P1-1"
drag, startPoint x: 651, startPoint y: 200, endPoint x: 568, endPoint y: 172, distance: 86.7
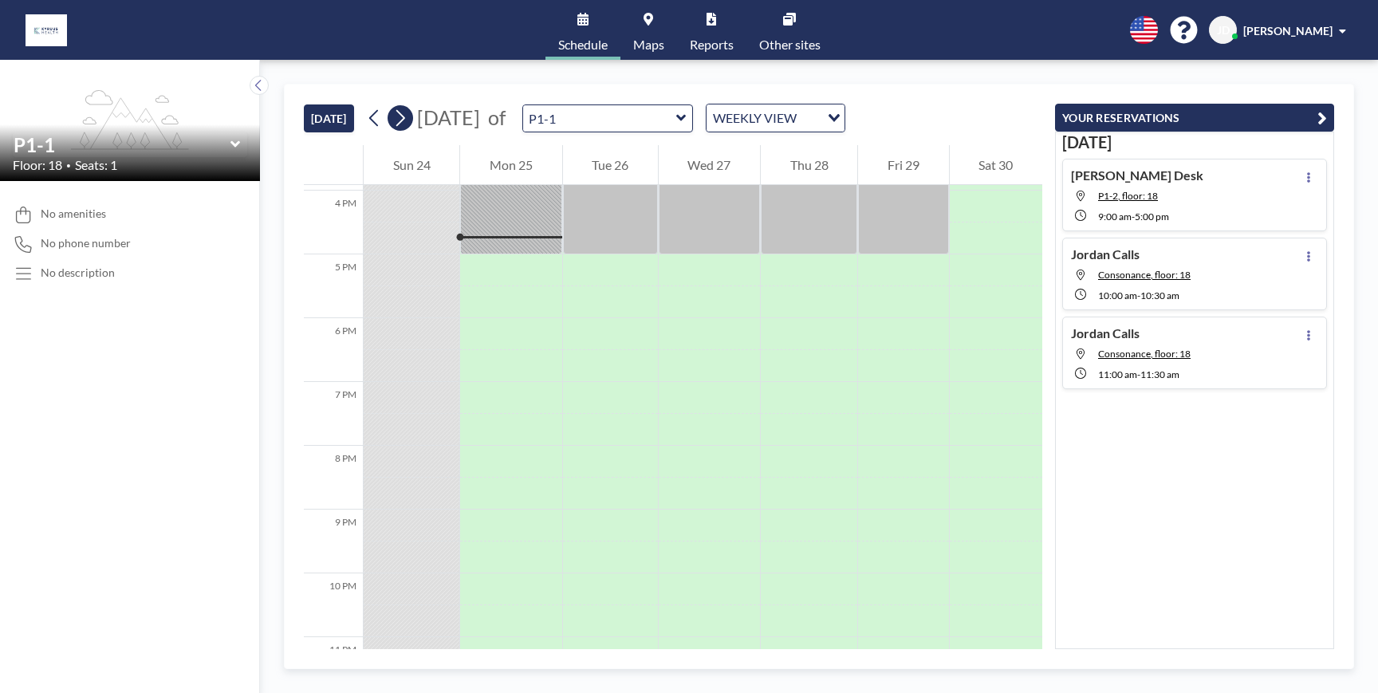
scroll to position [1021, 0]
click at [403, 118] on icon at bounding box center [399, 118] width 15 height 24
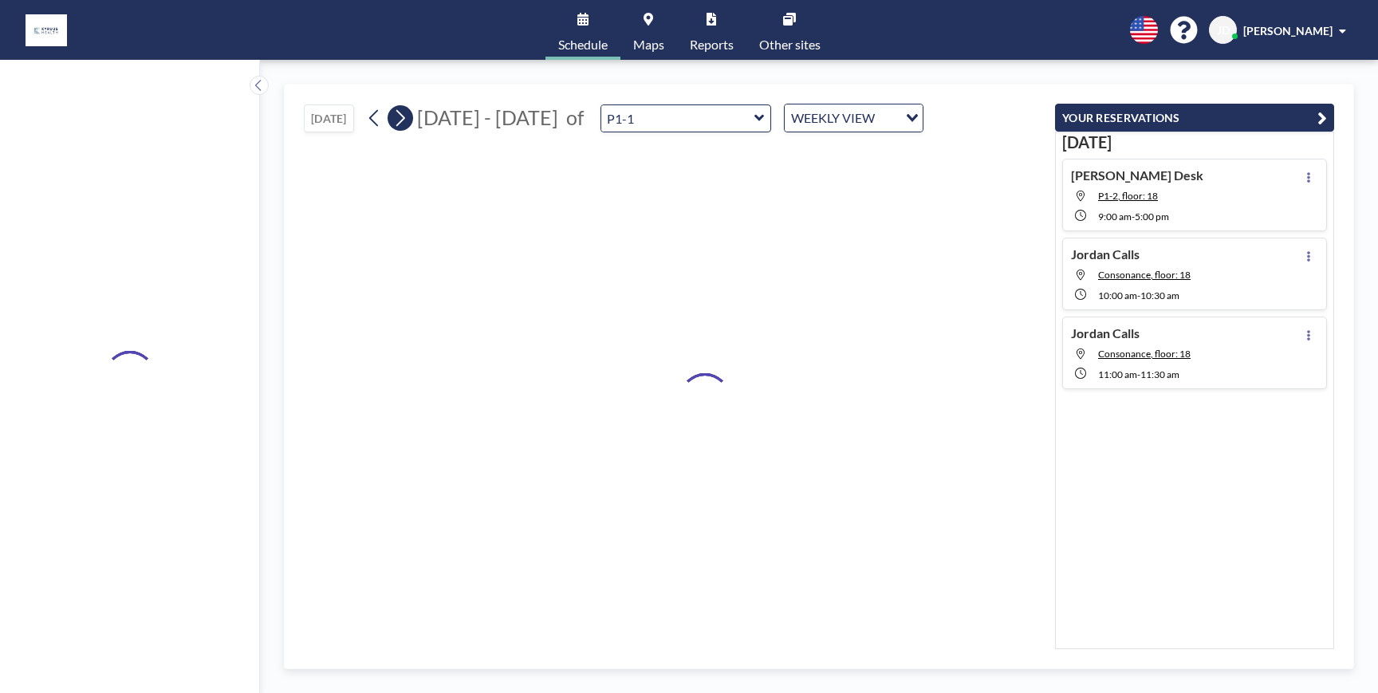
click at [403, 118] on icon at bounding box center [399, 118] width 15 height 24
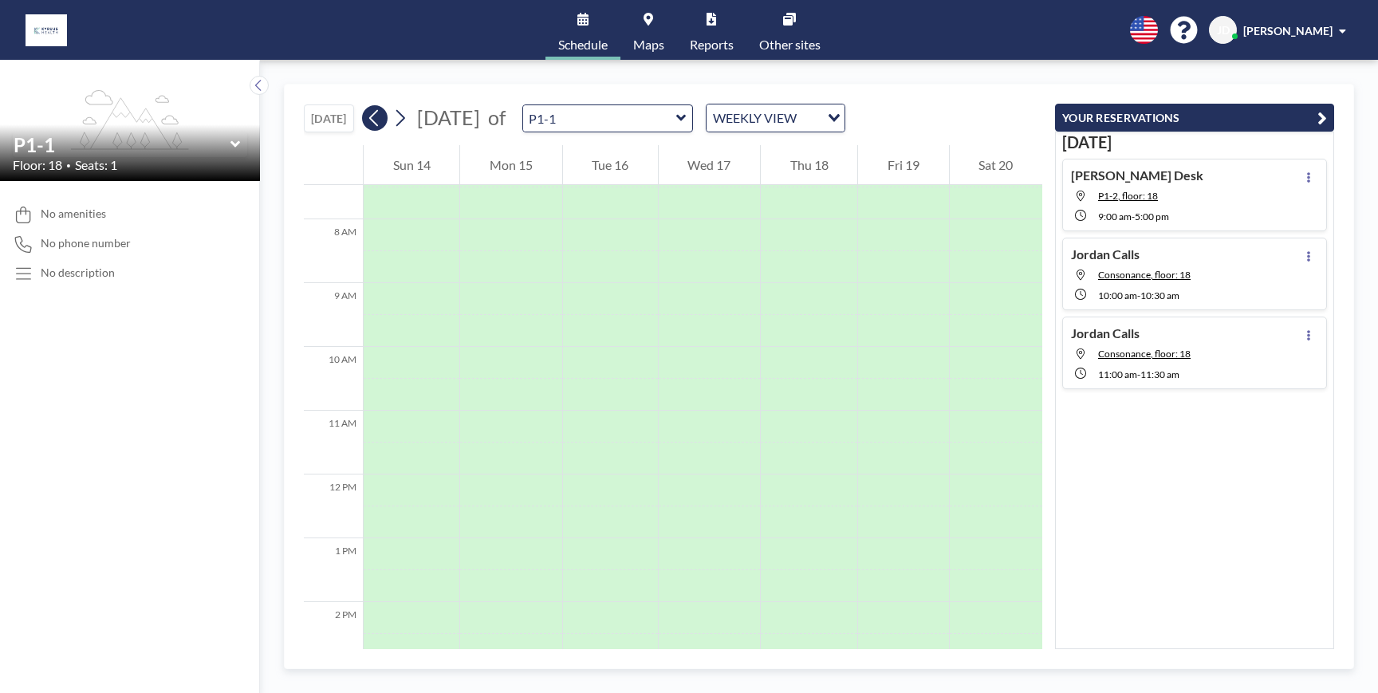
scroll to position [478, 0]
click at [376, 123] on icon at bounding box center [374, 118] width 15 height 24
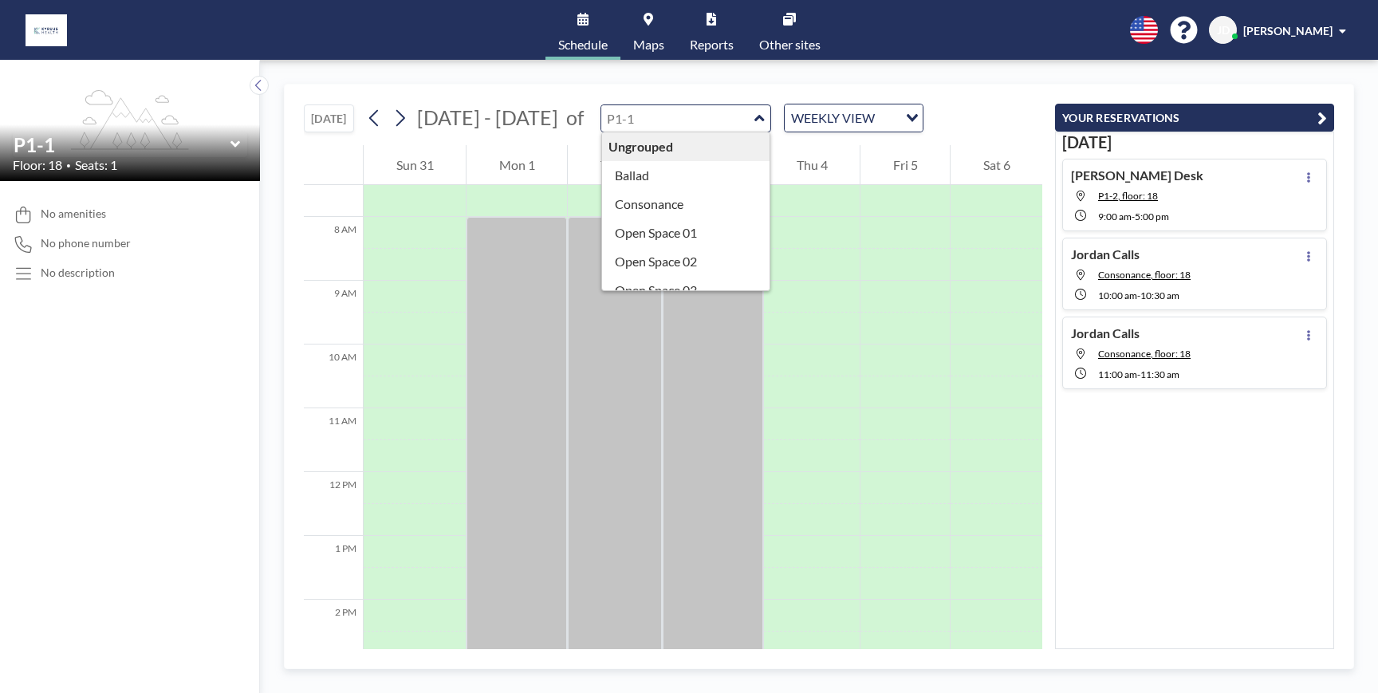
click at [708, 115] on input "text" at bounding box center [677, 118] width 153 height 26
type input "P1-3"
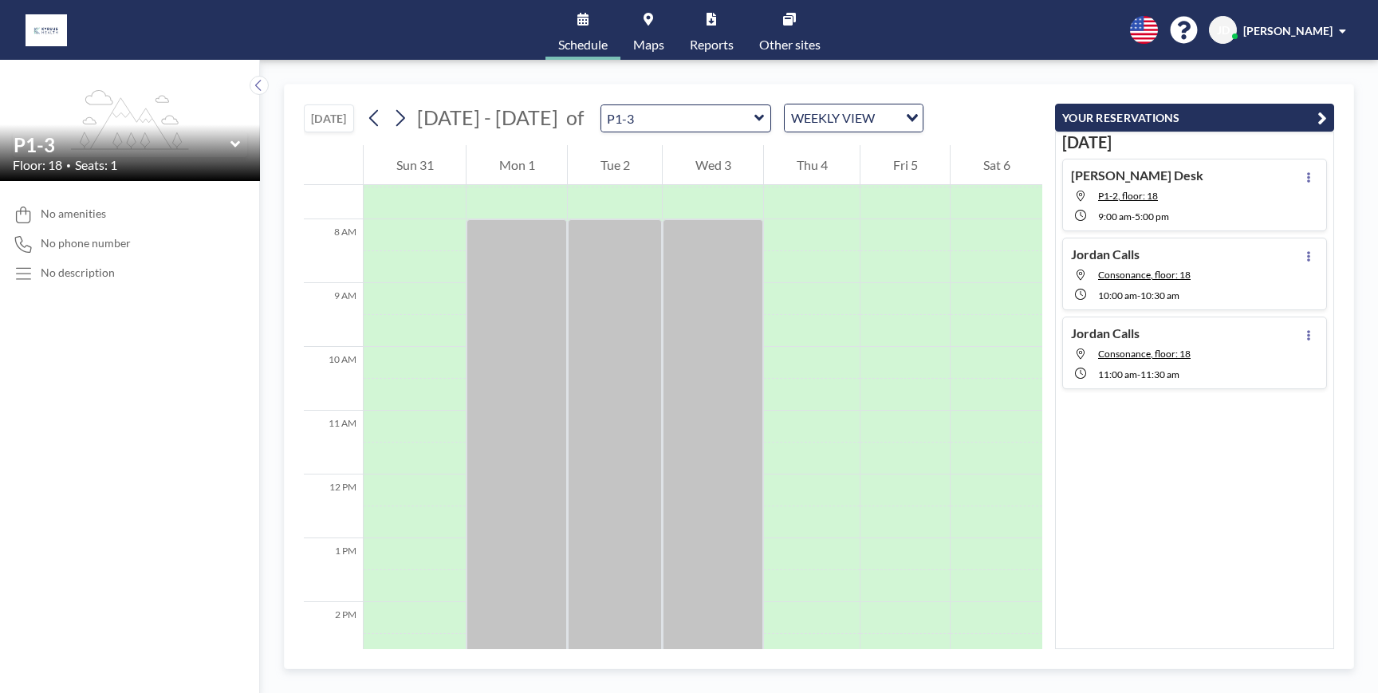
scroll to position [478, 0]
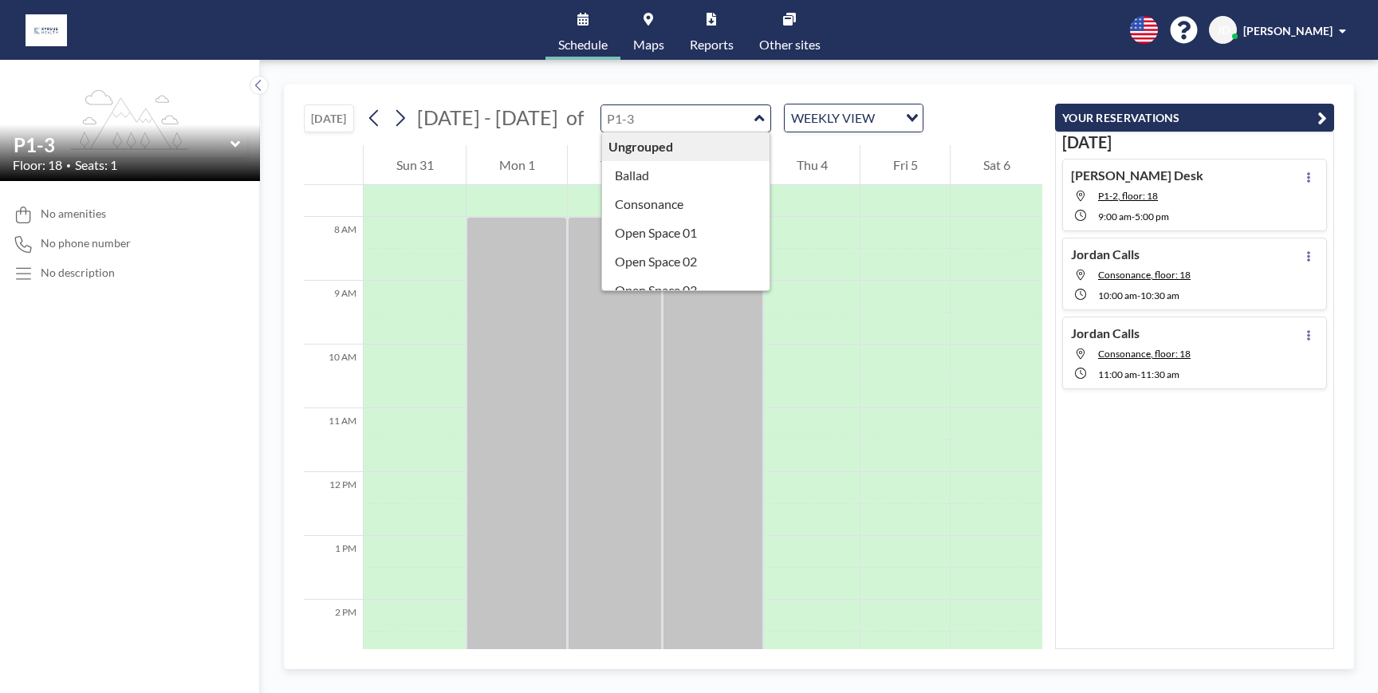
click at [694, 121] on input "text" at bounding box center [677, 118] width 153 height 26
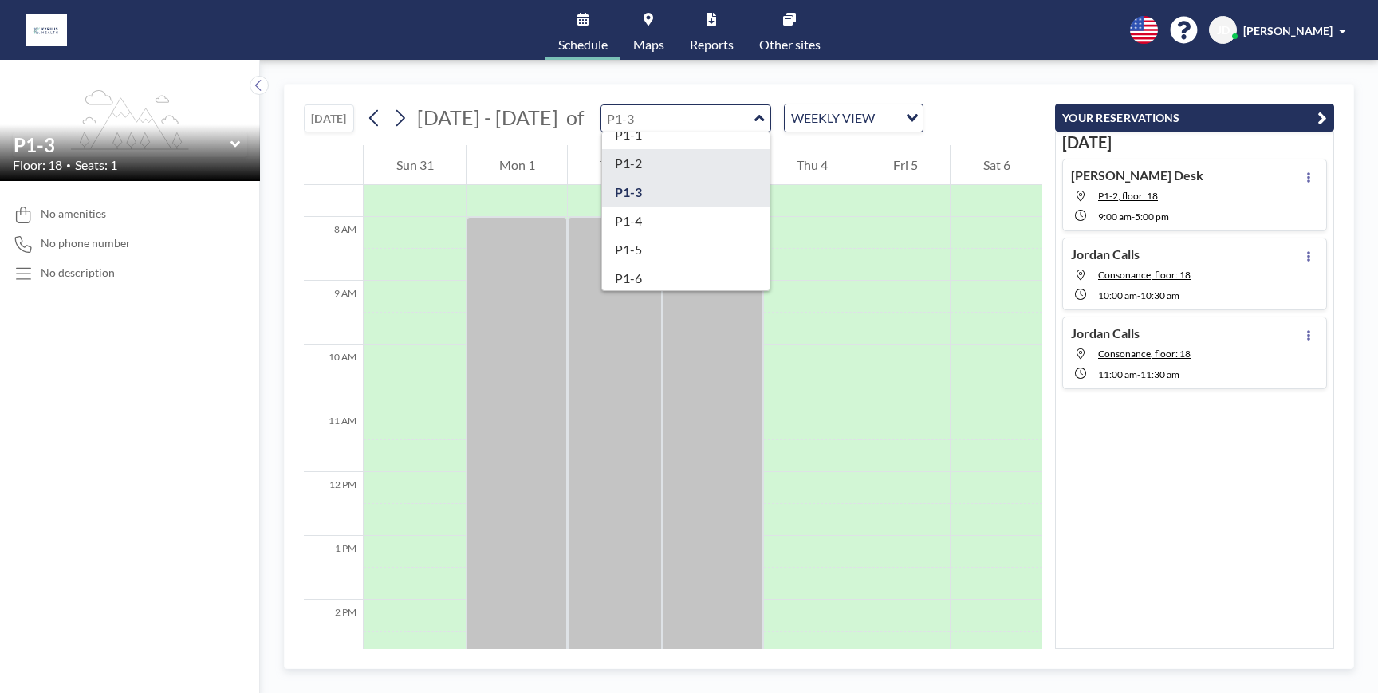
scroll to position [520, 0]
type input "P1-2"
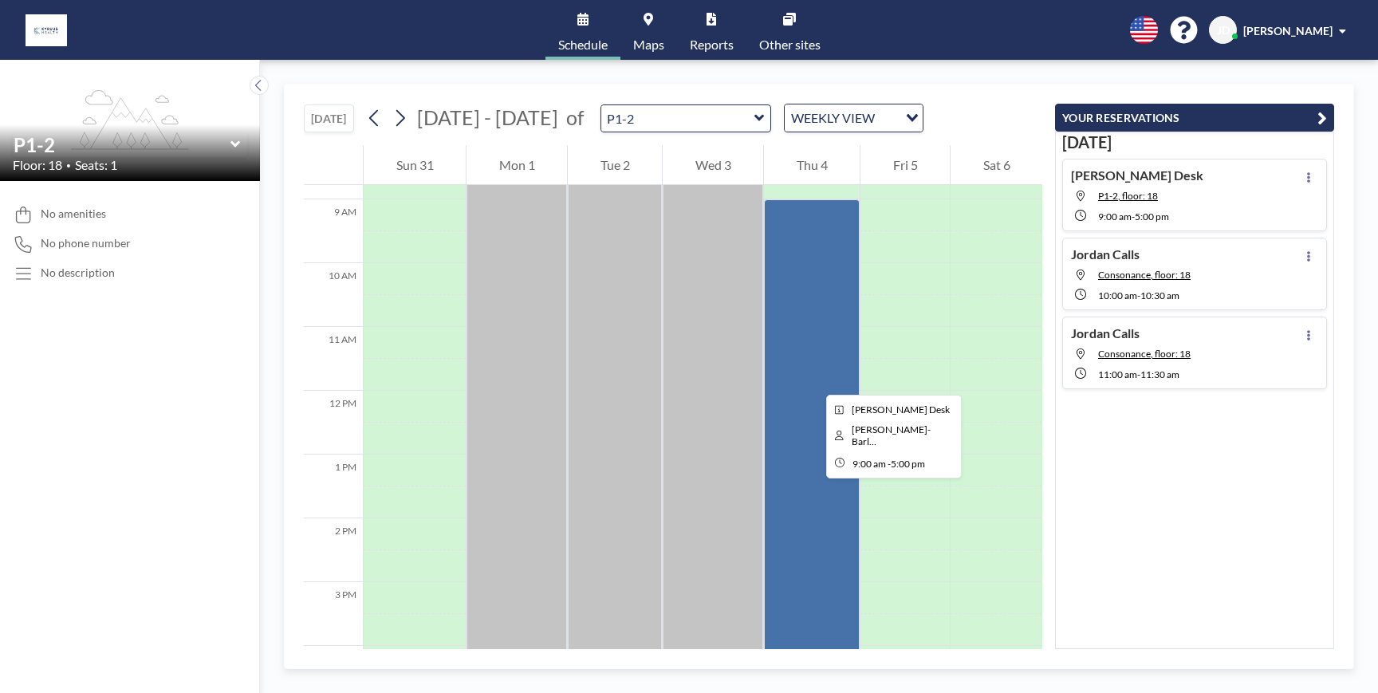
scroll to position [555, 0]
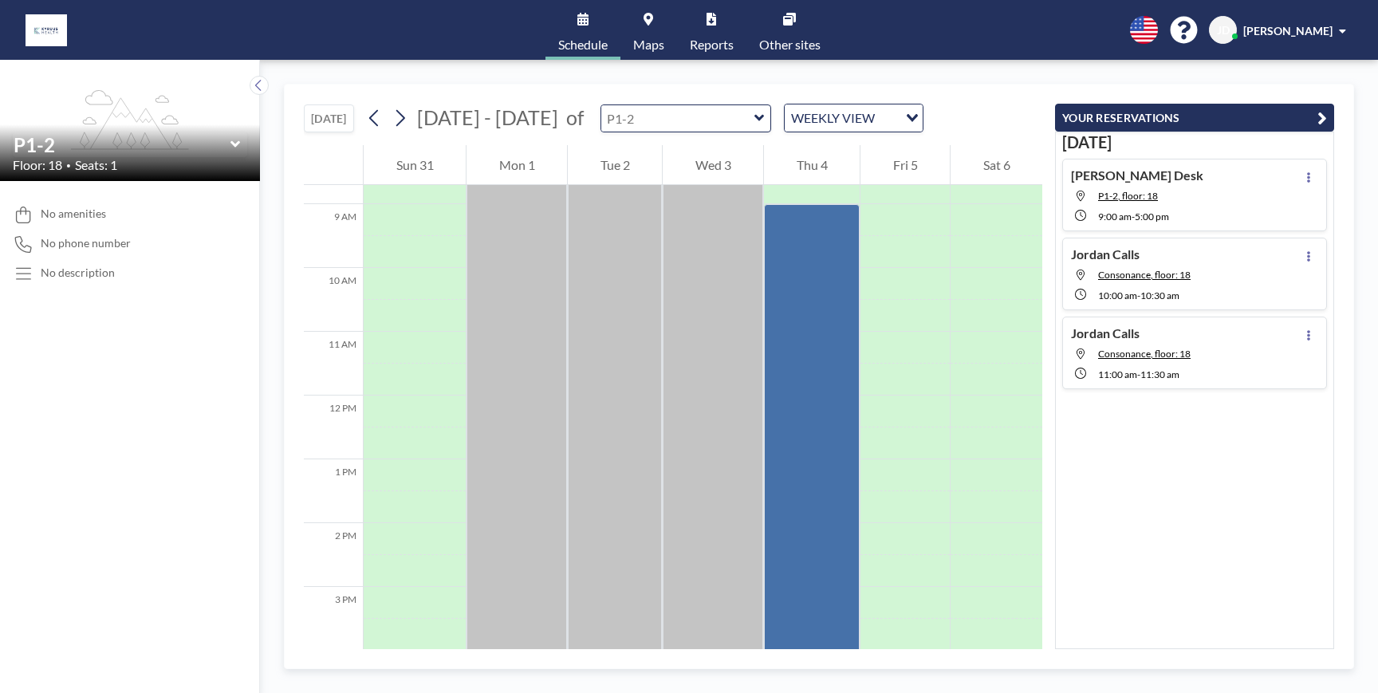
click at [662, 113] on input "text" at bounding box center [677, 118] width 153 height 26
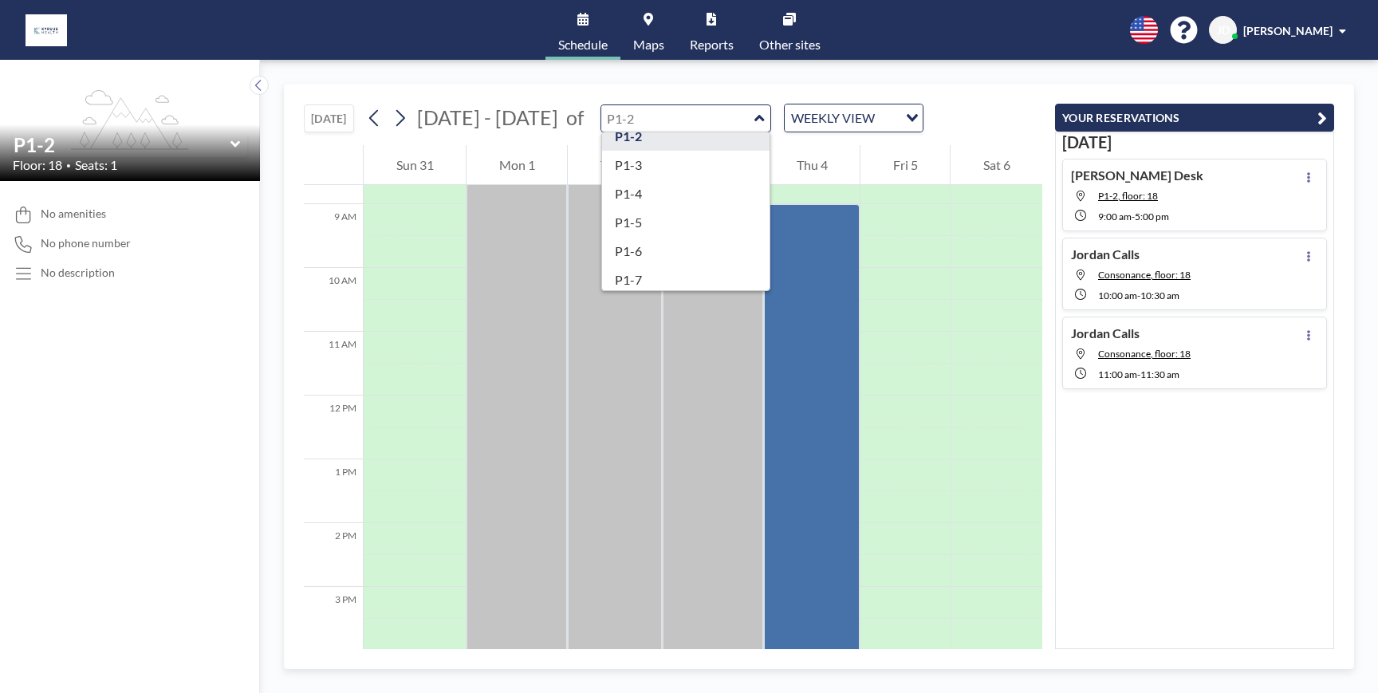
scroll to position [557, 0]
type input "P1-4"
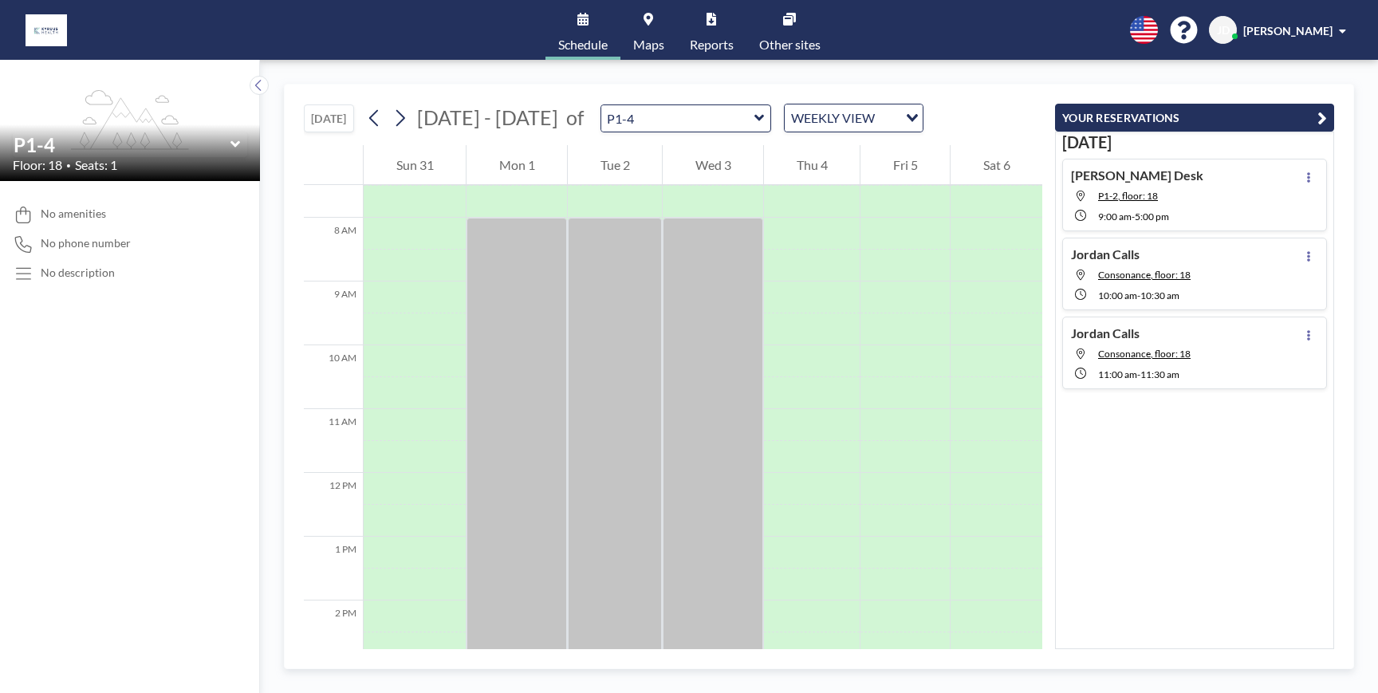
scroll to position [478, 0]
click at [635, 121] on input "text" at bounding box center [677, 118] width 153 height 26
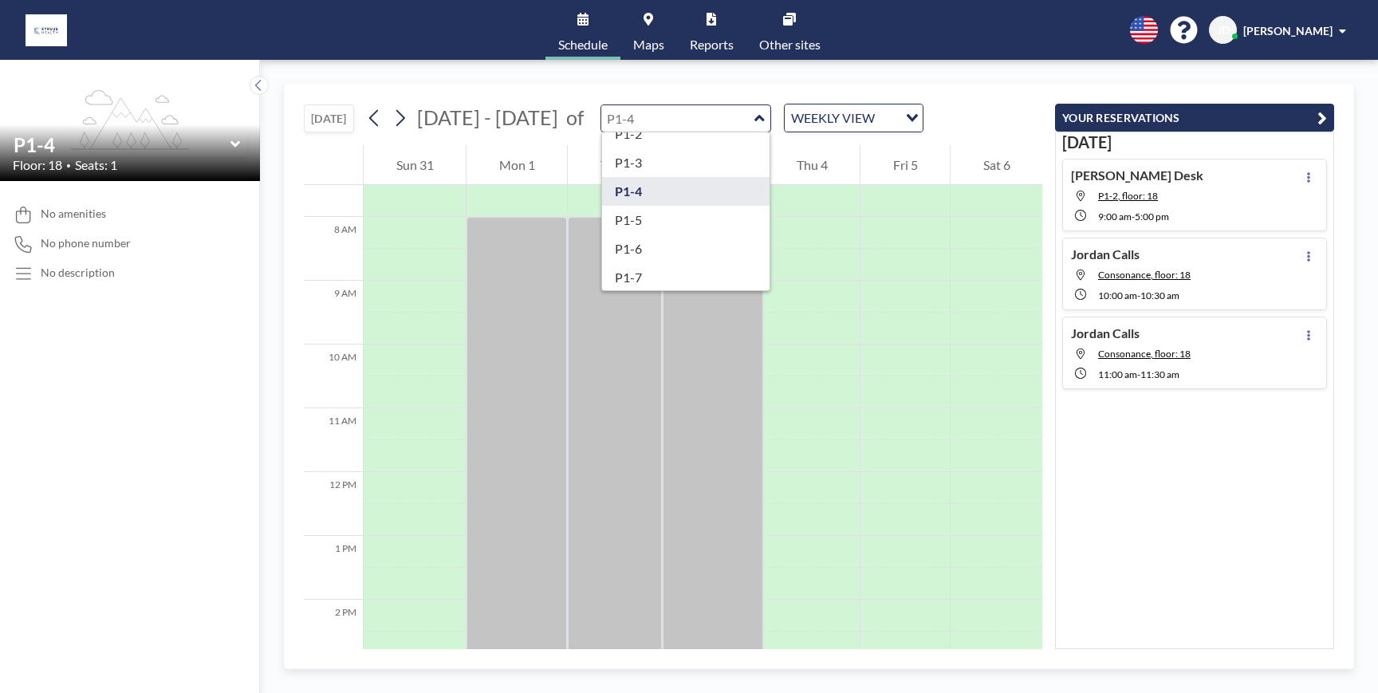
scroll to position [561, 0]
type input "P1-5"
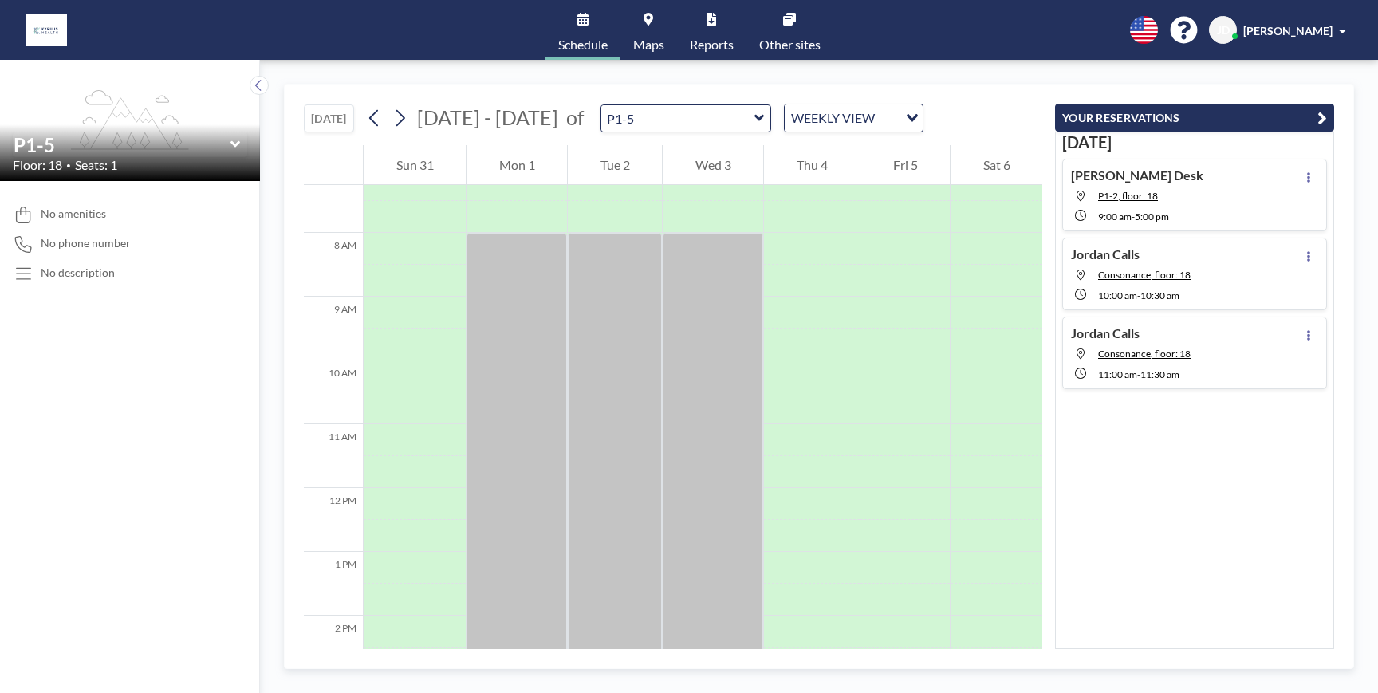
scroll to position [478, 0]
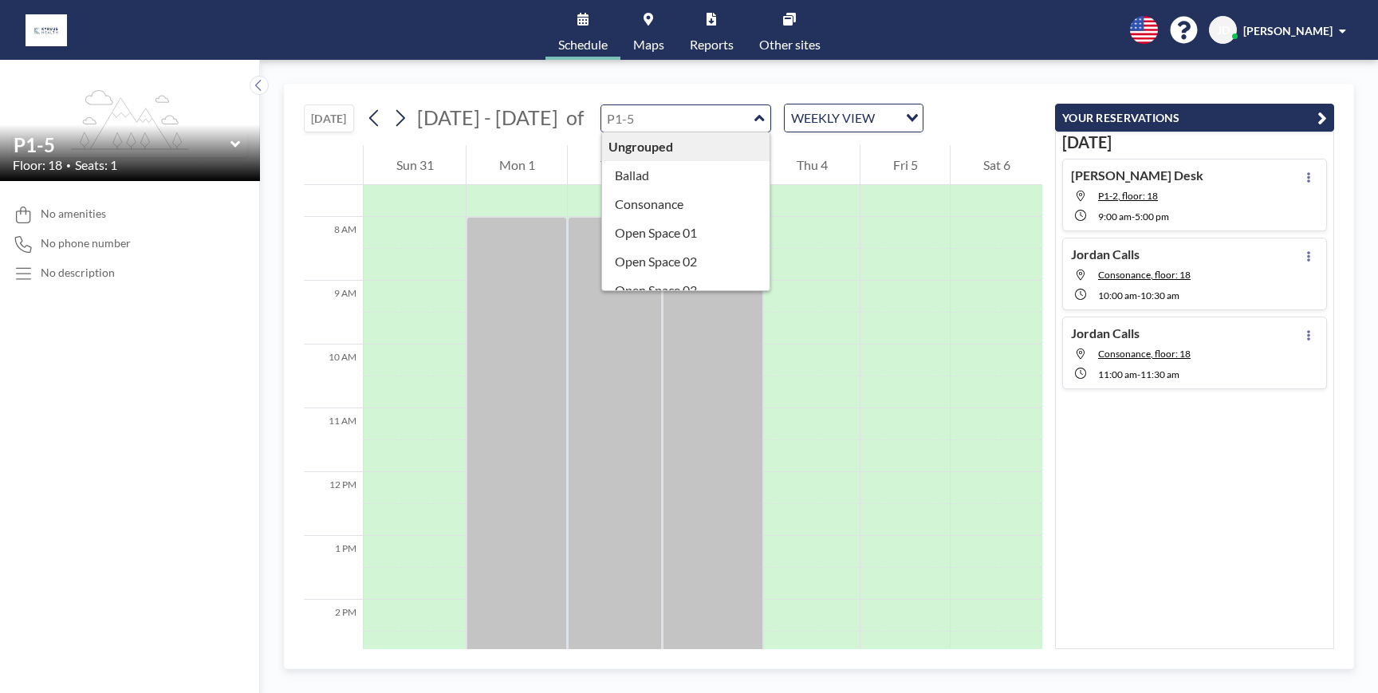
click at [658, 117] on input "text" at bounding box center [677, 118] width 153 height 26
type input "P1-6"
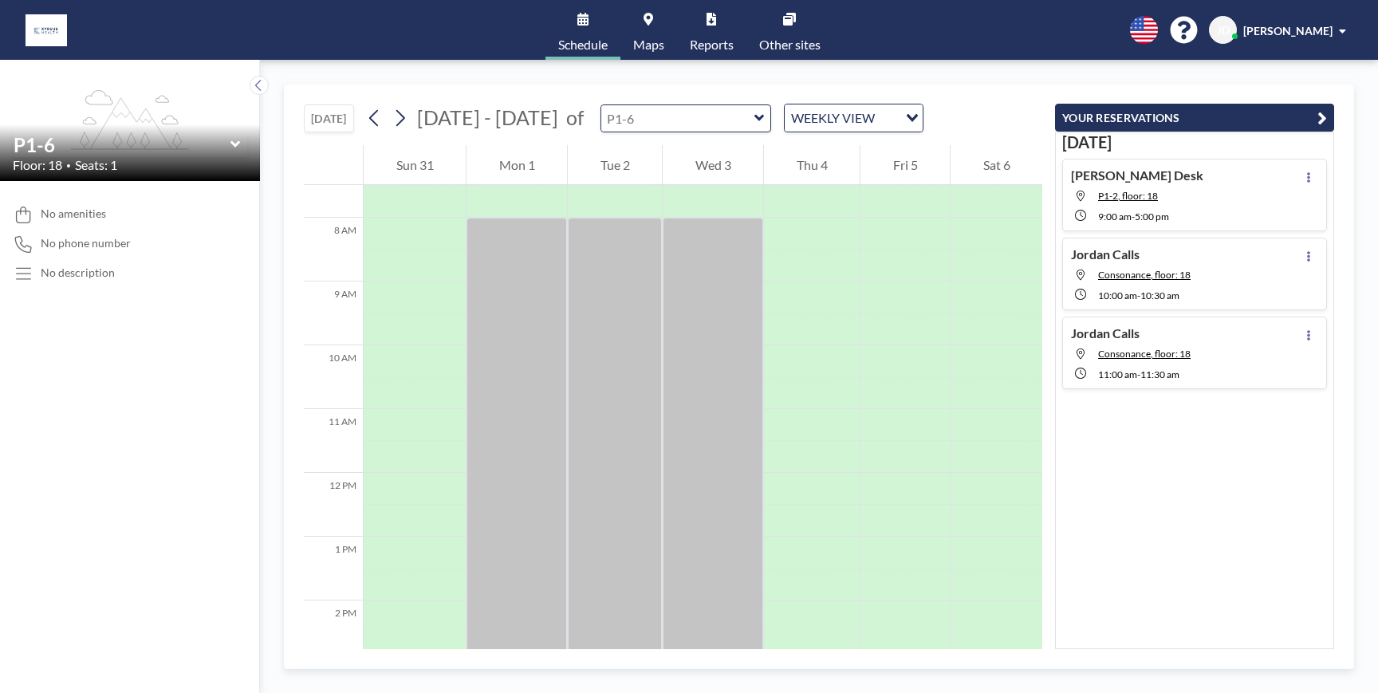
scroll to position [478, 0]
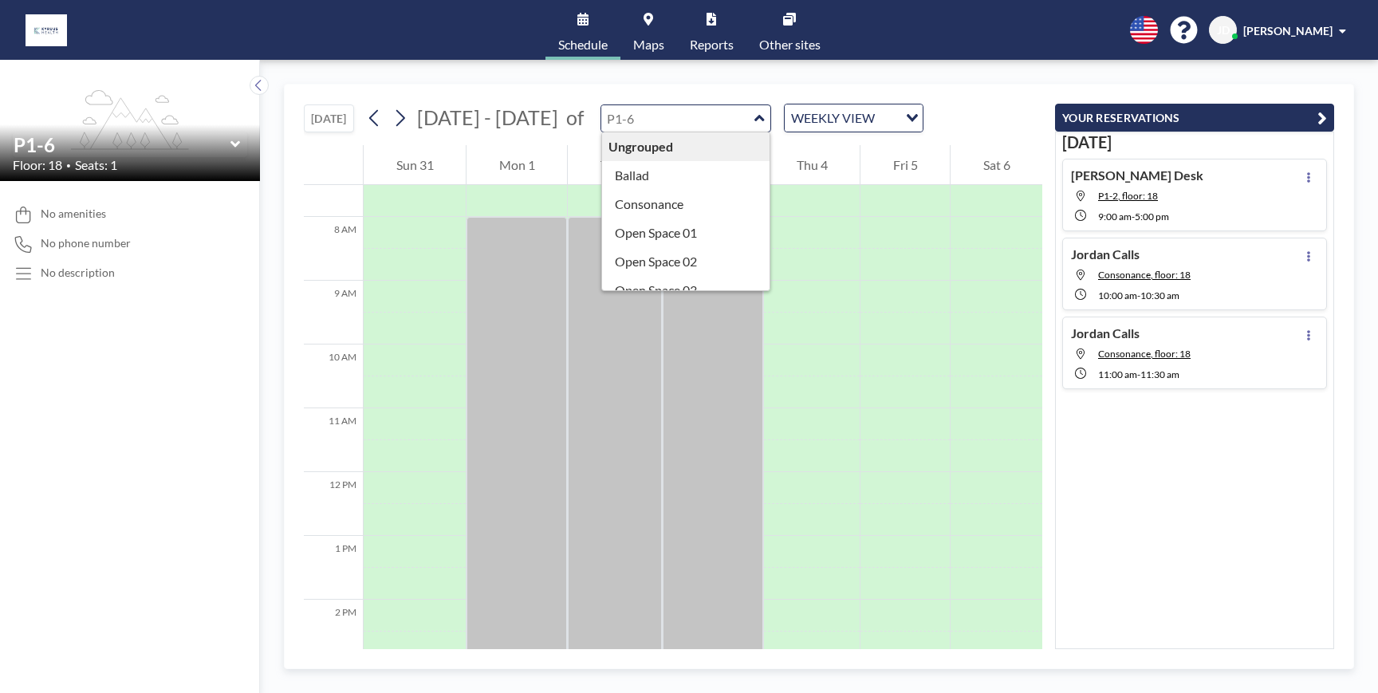
click at [674, 120] on input "text" at bounding box center [677, 118] width 153 height 26
type input "P1-7"
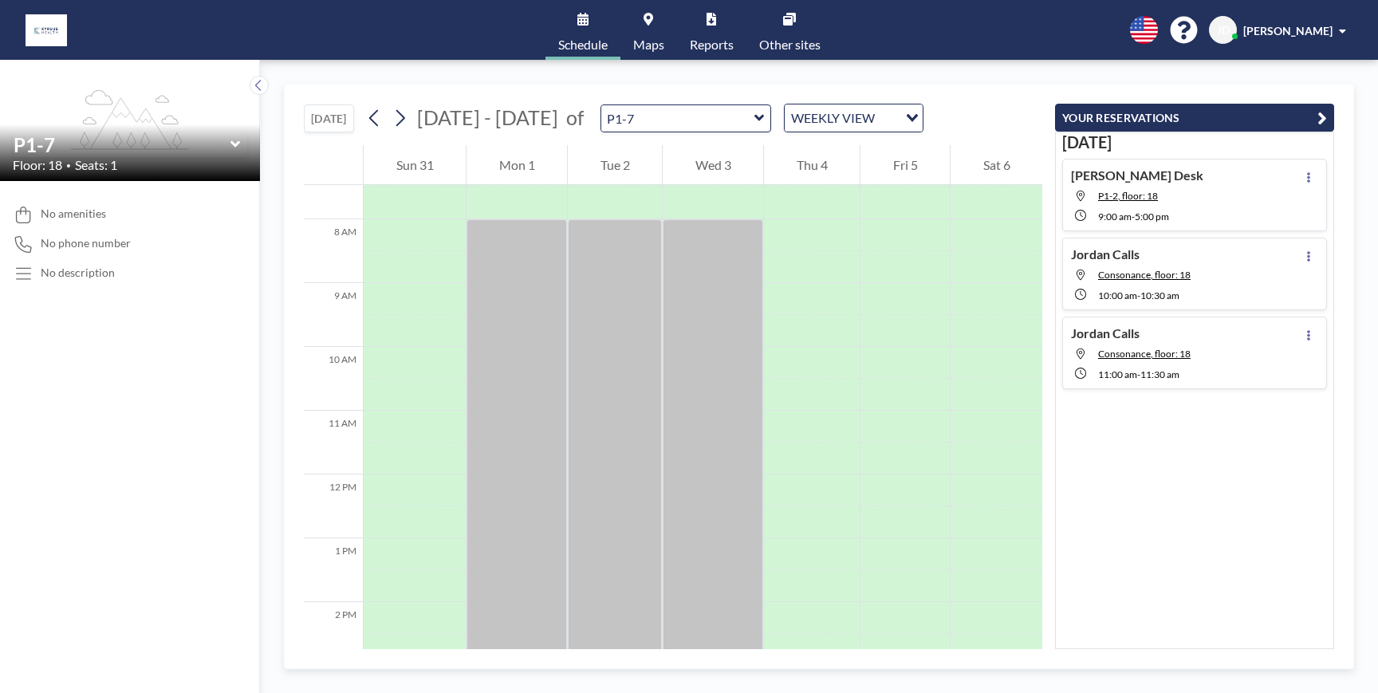
scroll to position [478, 0]
click at [654, 120] on input "text" at bounding box center [677, 118] width 153 height 26
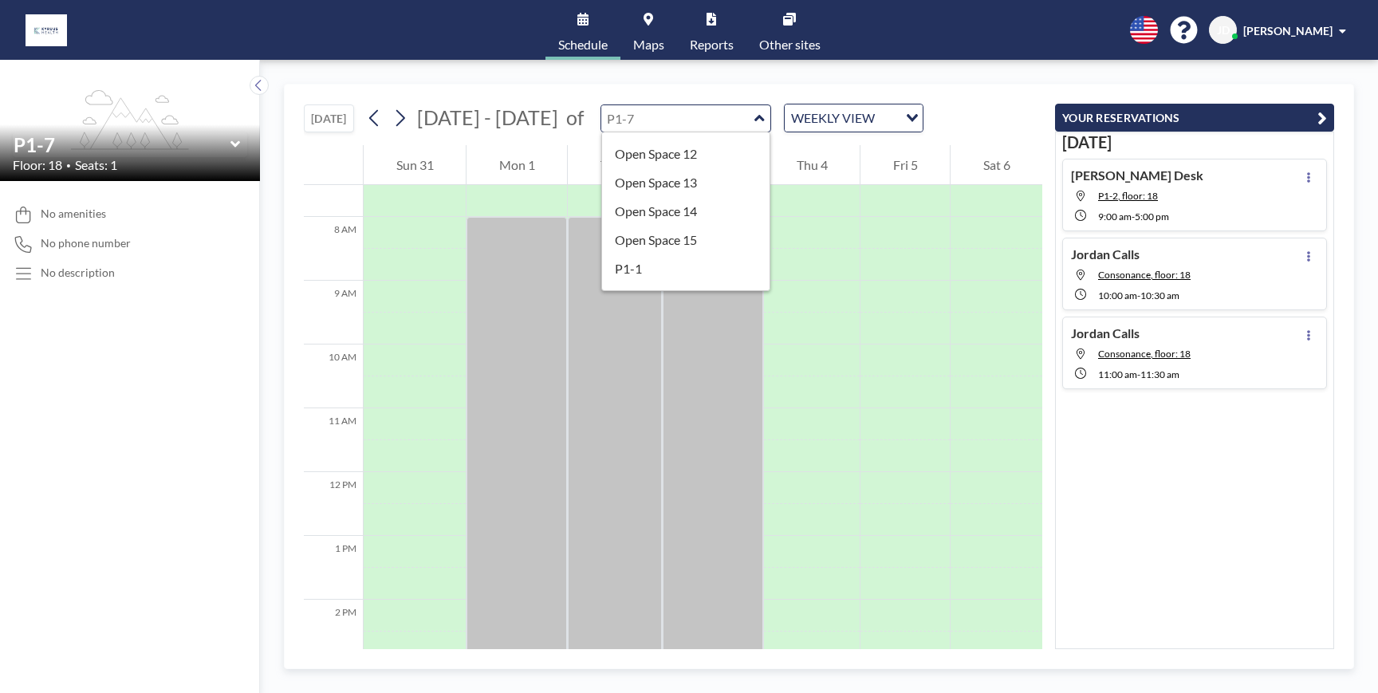
scroll to position [675, 0]
type input "P1-8"
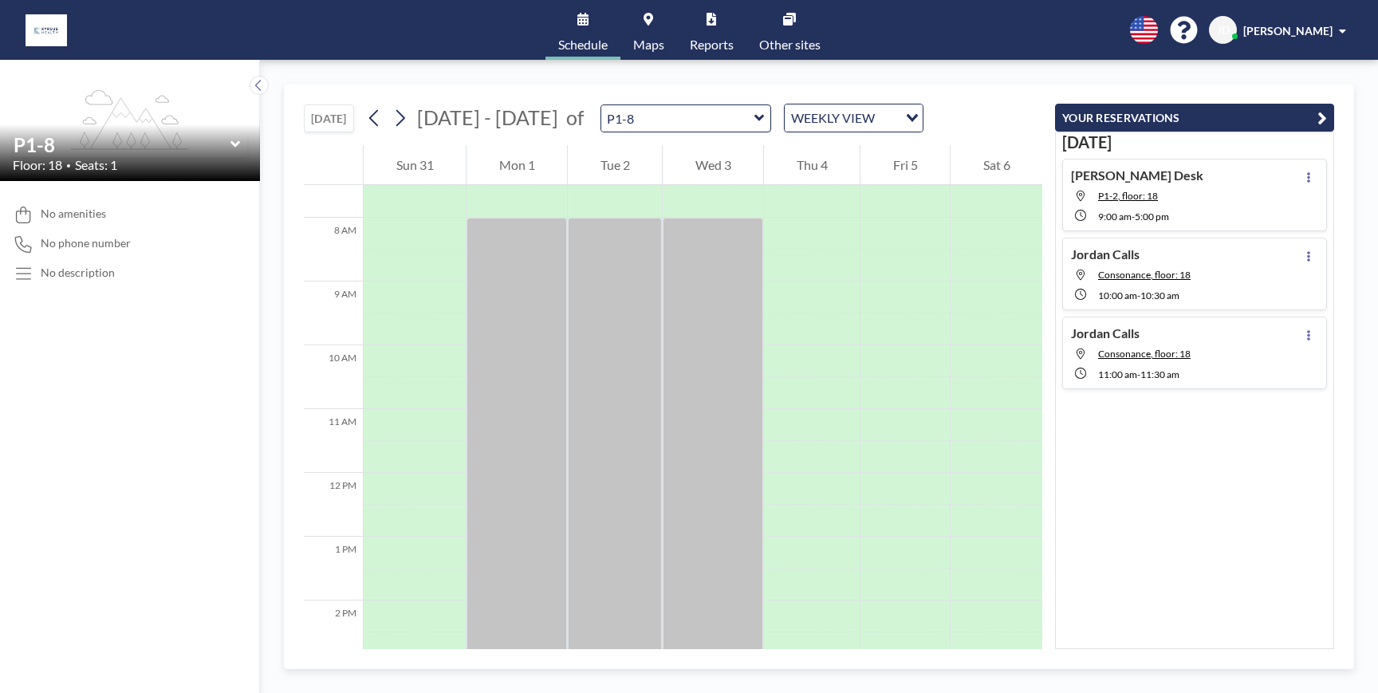
scroll to position [478, 0]
click at [666, 122] on input "text" at bounding box center [677, 118] width 153 height 26
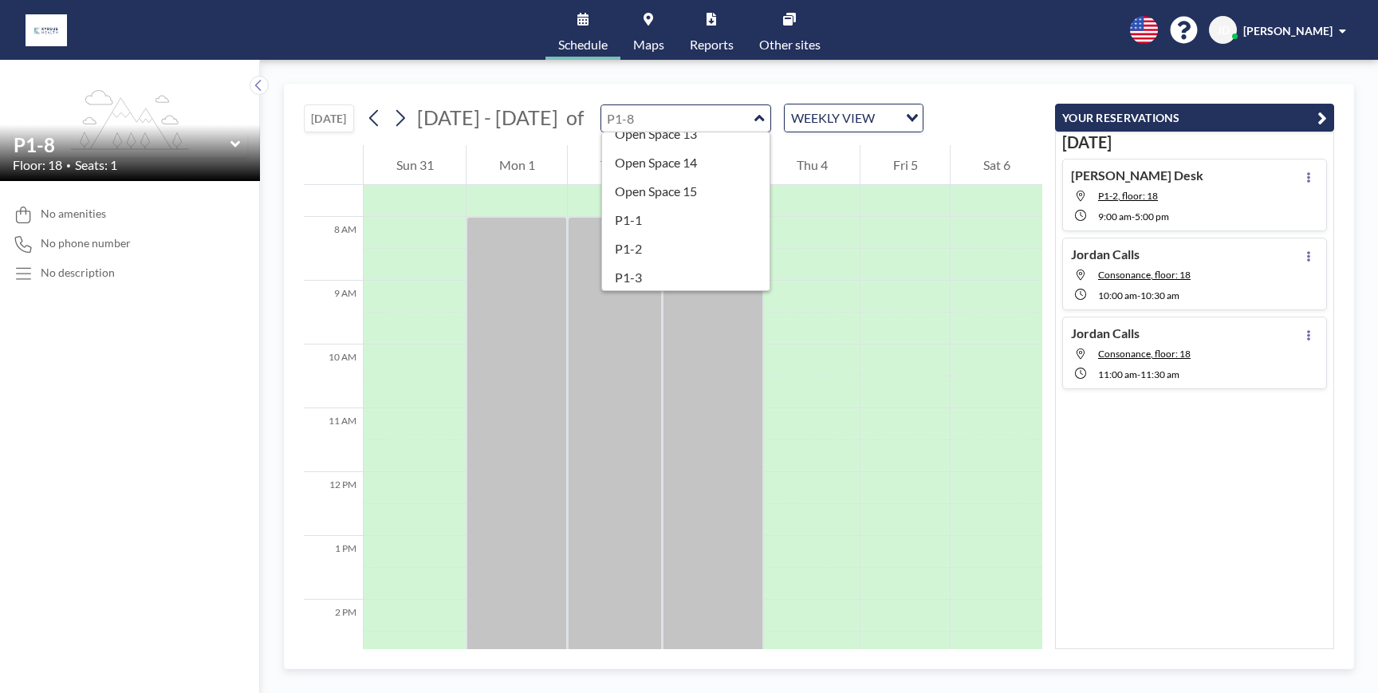
scroll to position [675, 0]
type input "P2-1"
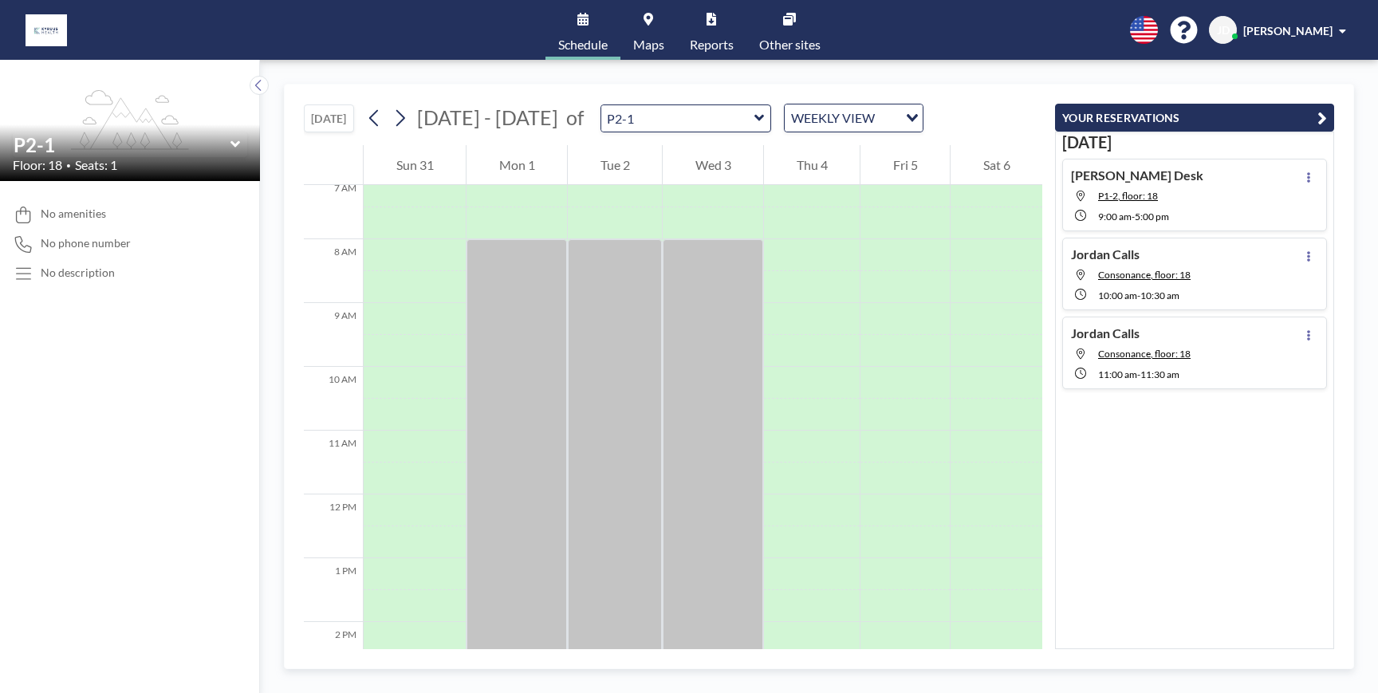
scroll to position [478, 0]
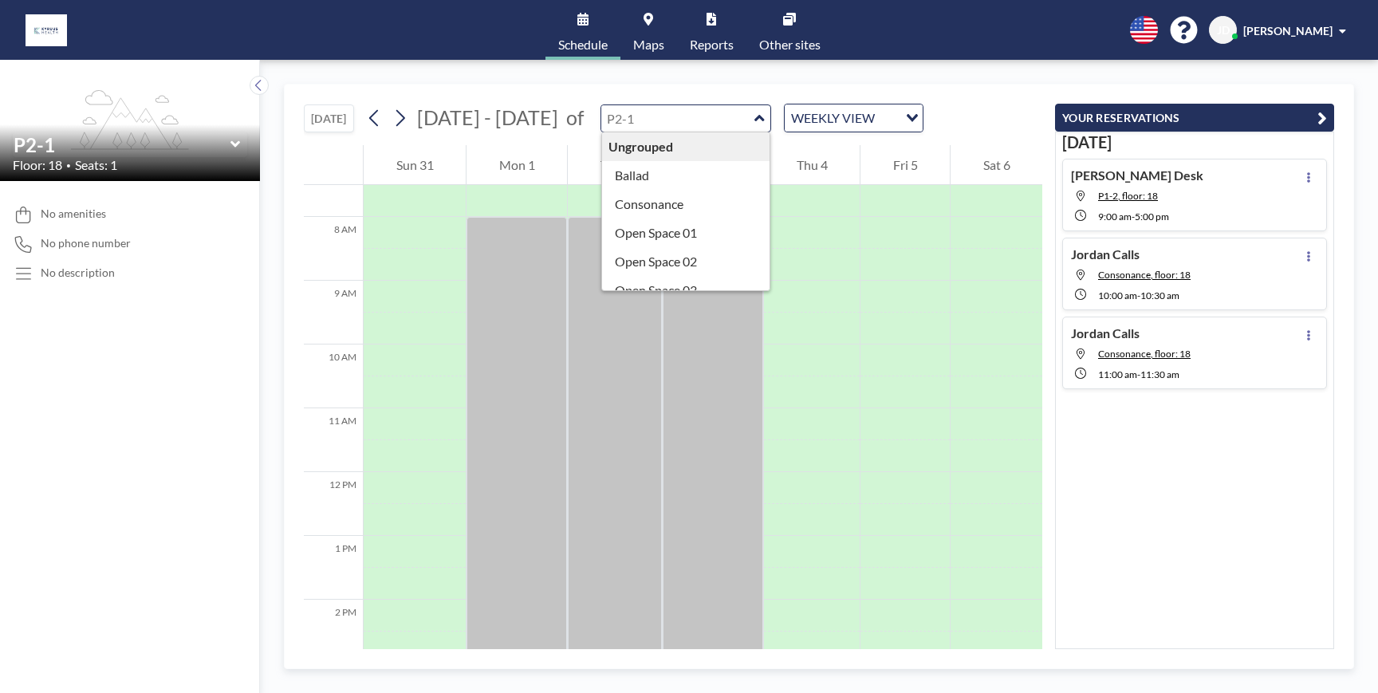
click at [652, 119] on input "text" at bounding box center [677, 118] width 153 height 26
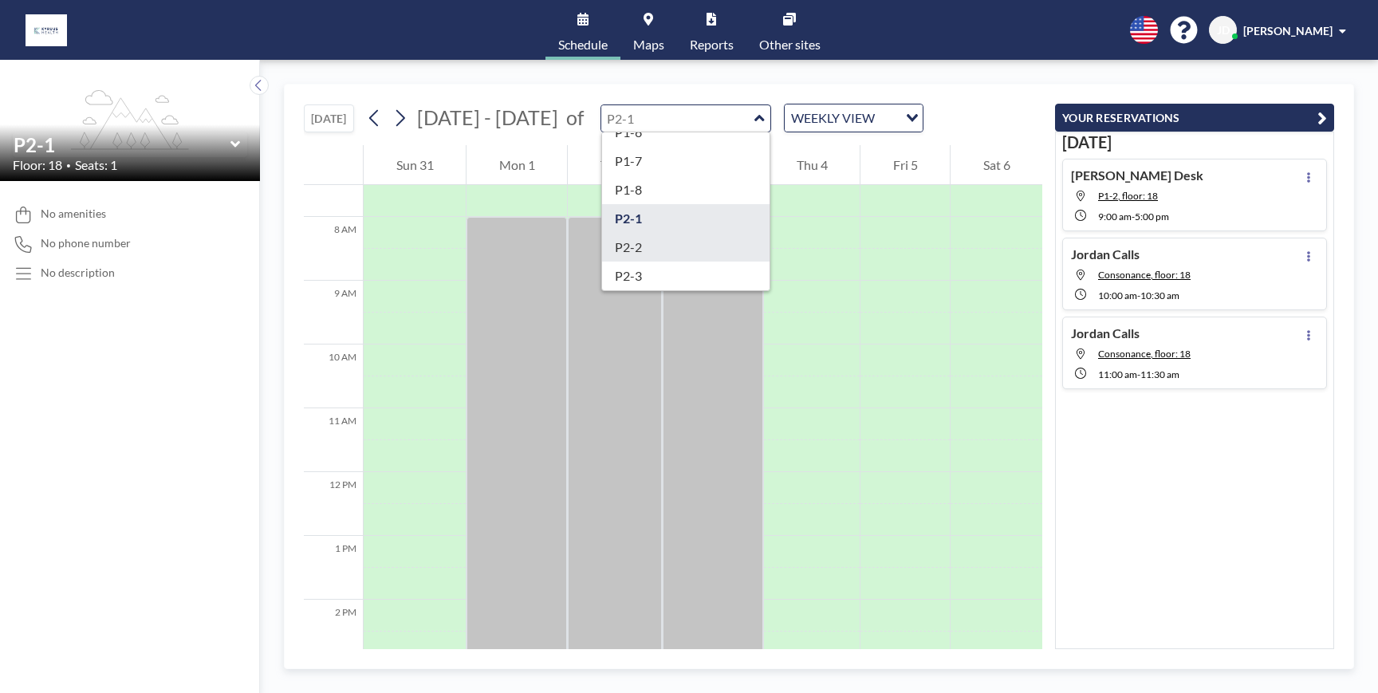
type input "P2-2"
drag, startPoint x: 643, startPoint y: 241, endPoint x: 643, endPoint y: 183, distance: 57.4
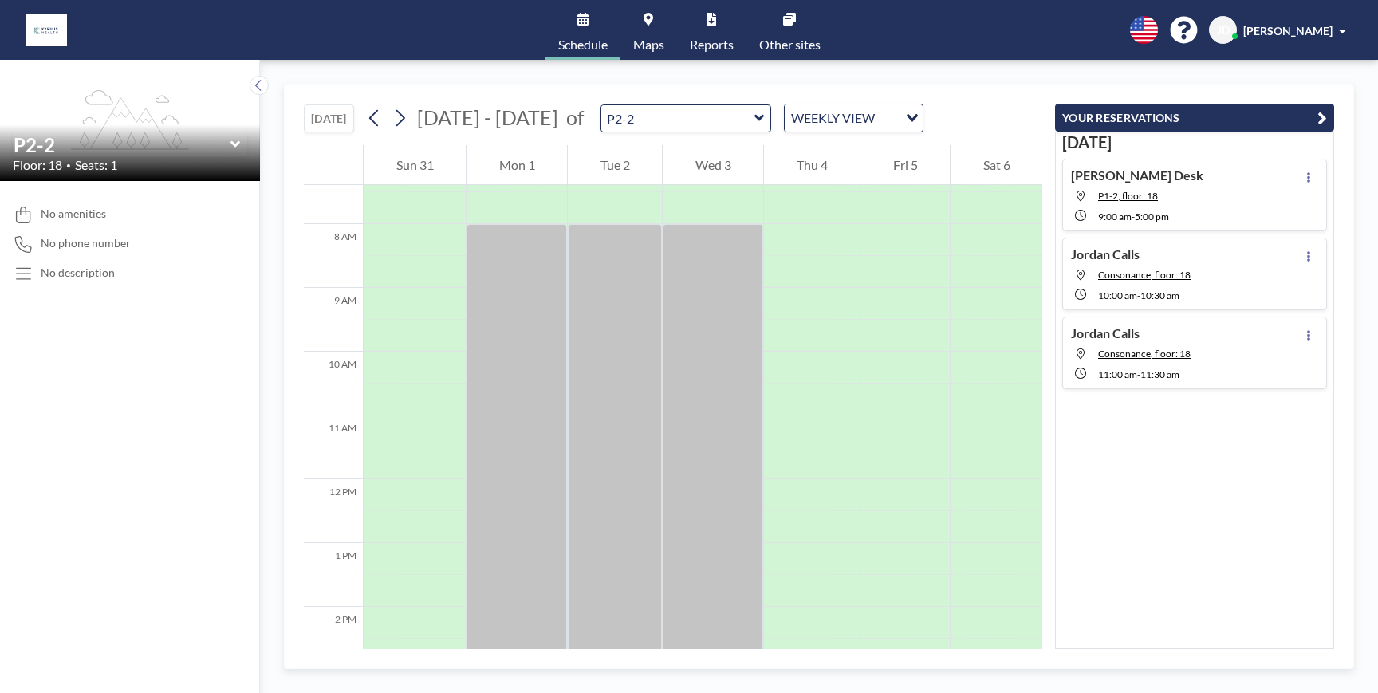
scroll to position [0, 0]
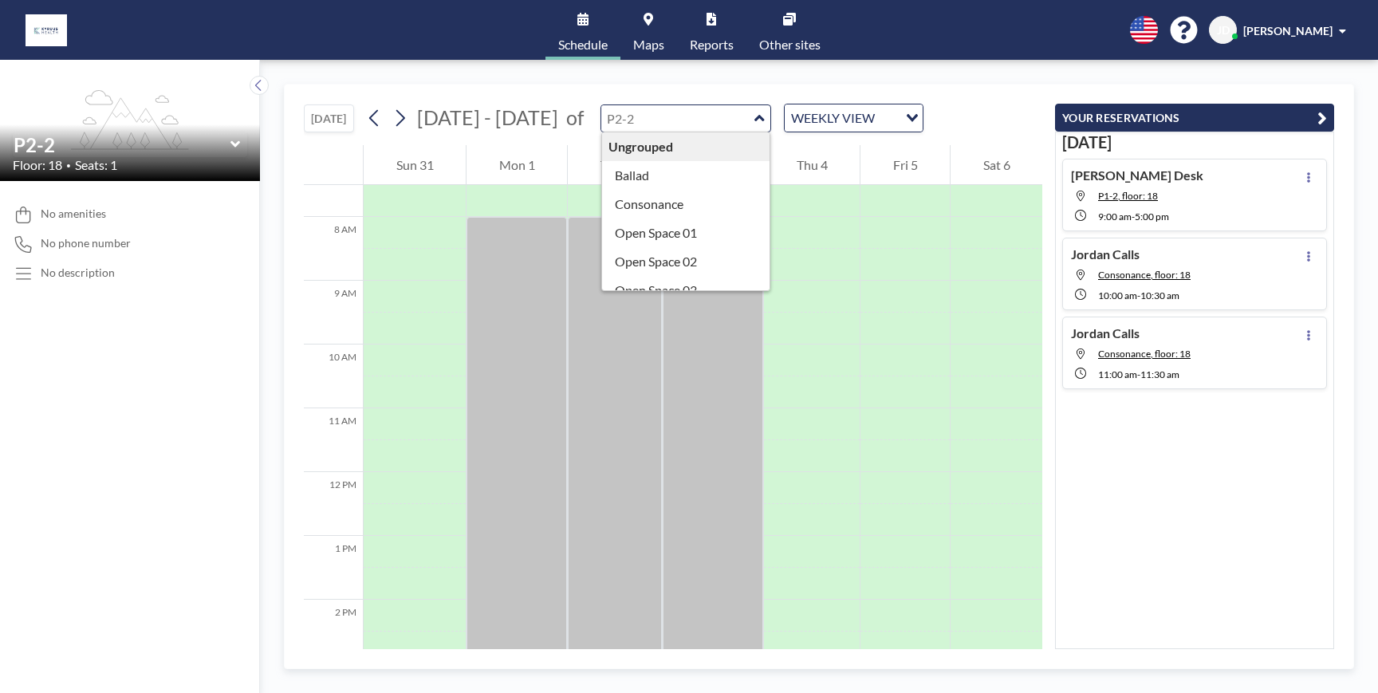
click at [657, 122] on input "text" at bounding box center [677, 118] width 153 height 26
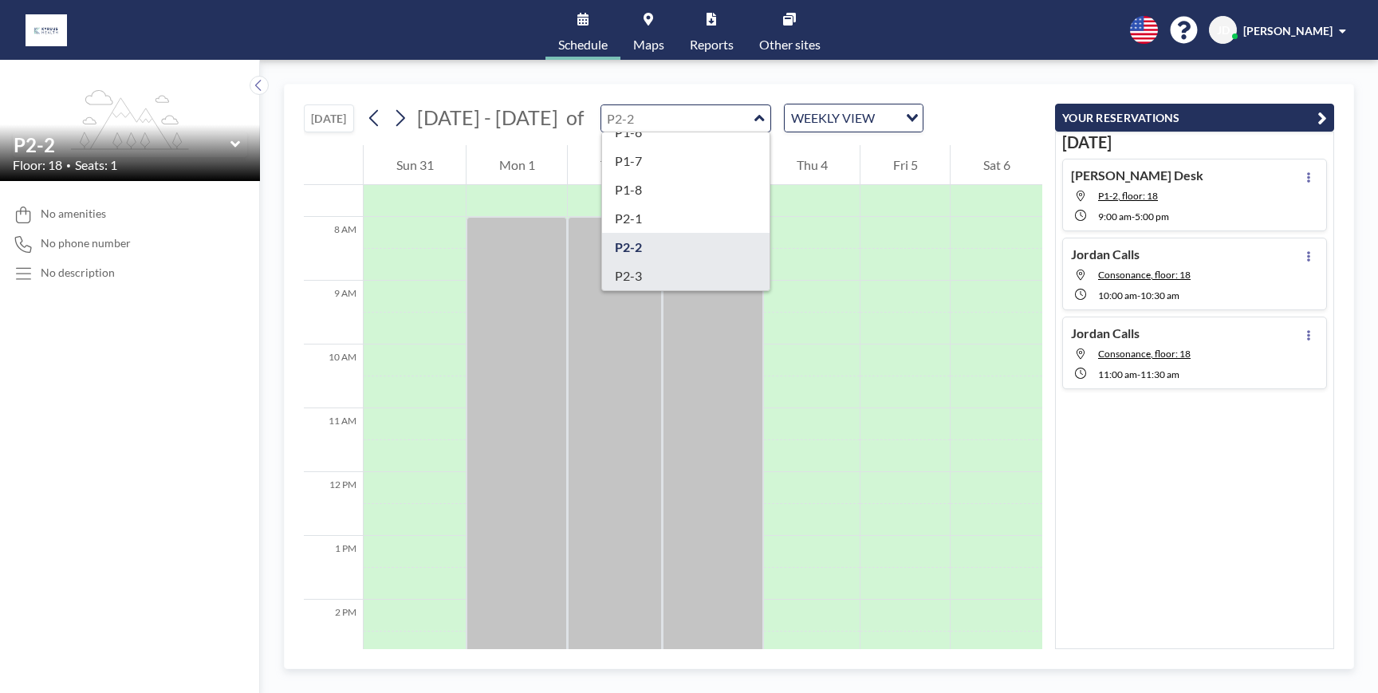
type input "P2-3"
